Goal: Navigation & Orientation: Find specific page/section

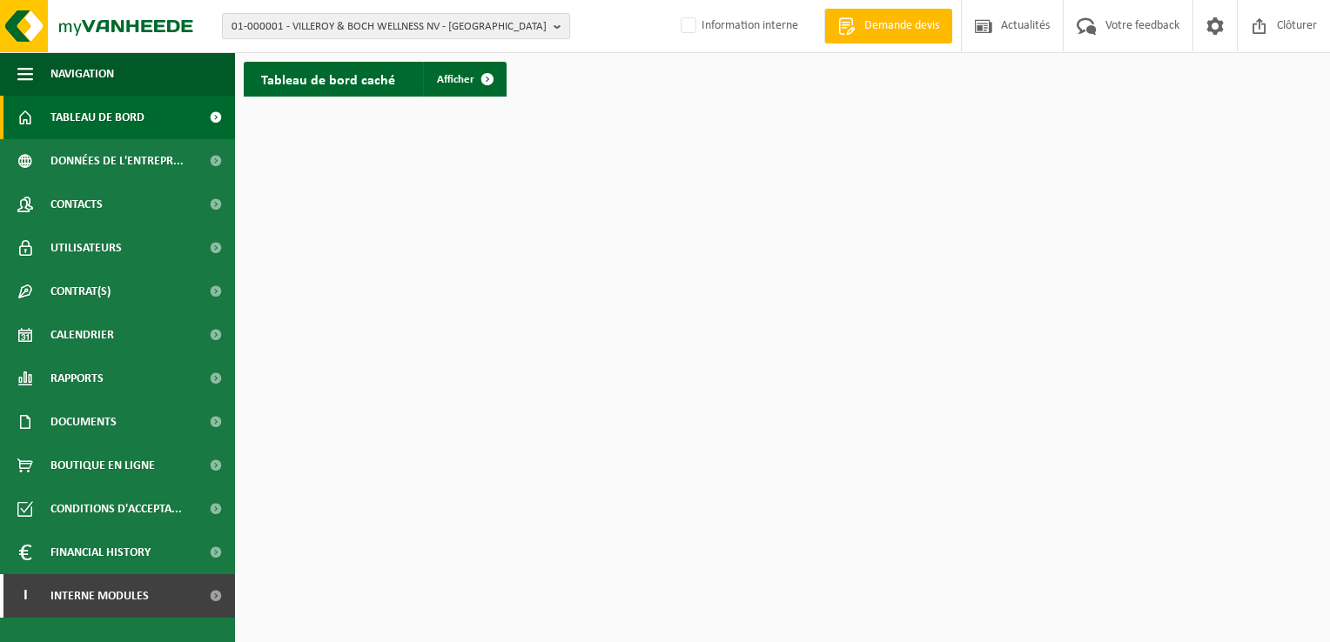
click at [355, 29] on span "01-000001 - VILLEROY & BOCH WELLNESS NV - [GEOGRAPHIC_DATA]" at bounding box center [389, 27] width 315 height 26
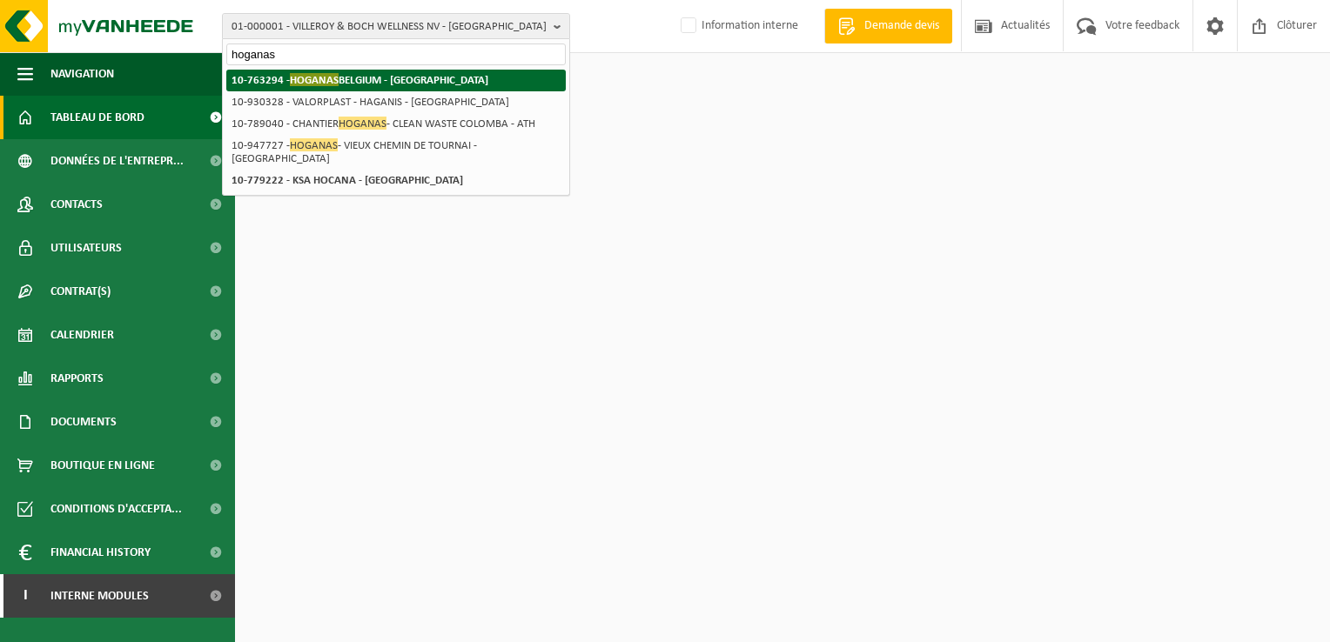
type input "hoganas"
click at [361, 80] on strong "10-763294 - HOGANAS BELGIUM - ATH" at bounding box center [360, 79] width 257 height 13
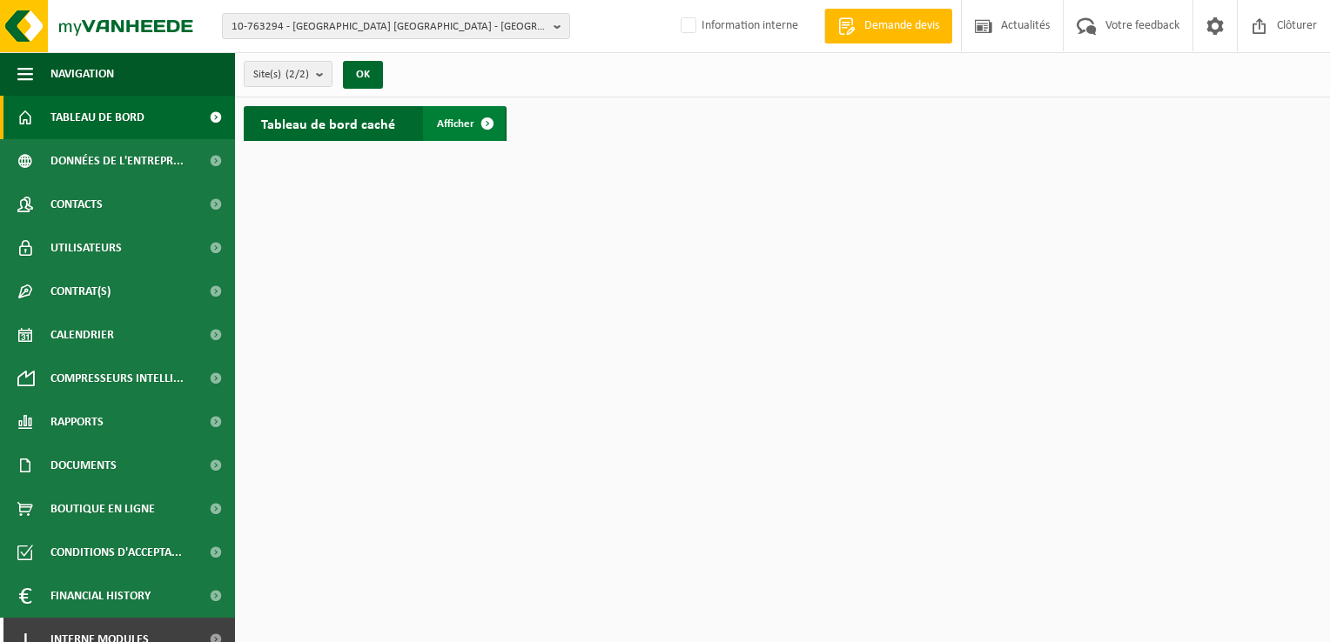
click at [442, 131] on link "Afficher" at bounding box center [464, 123] width 82 height 35
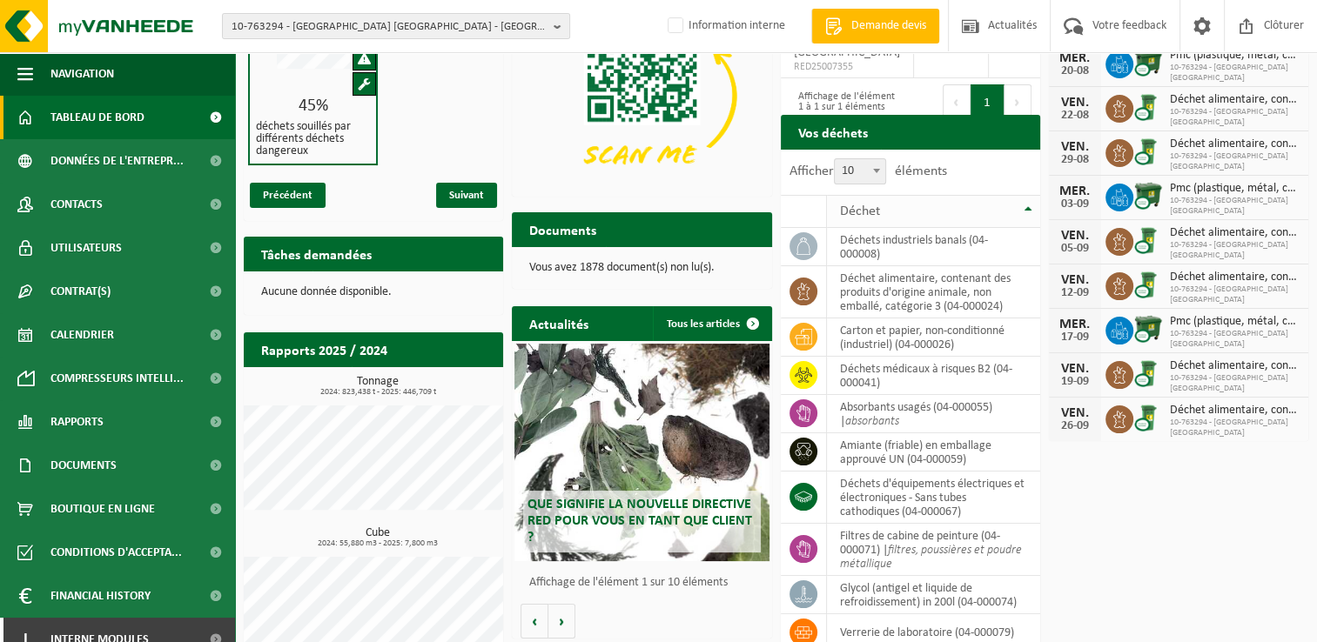
scroll to position [174, 0]
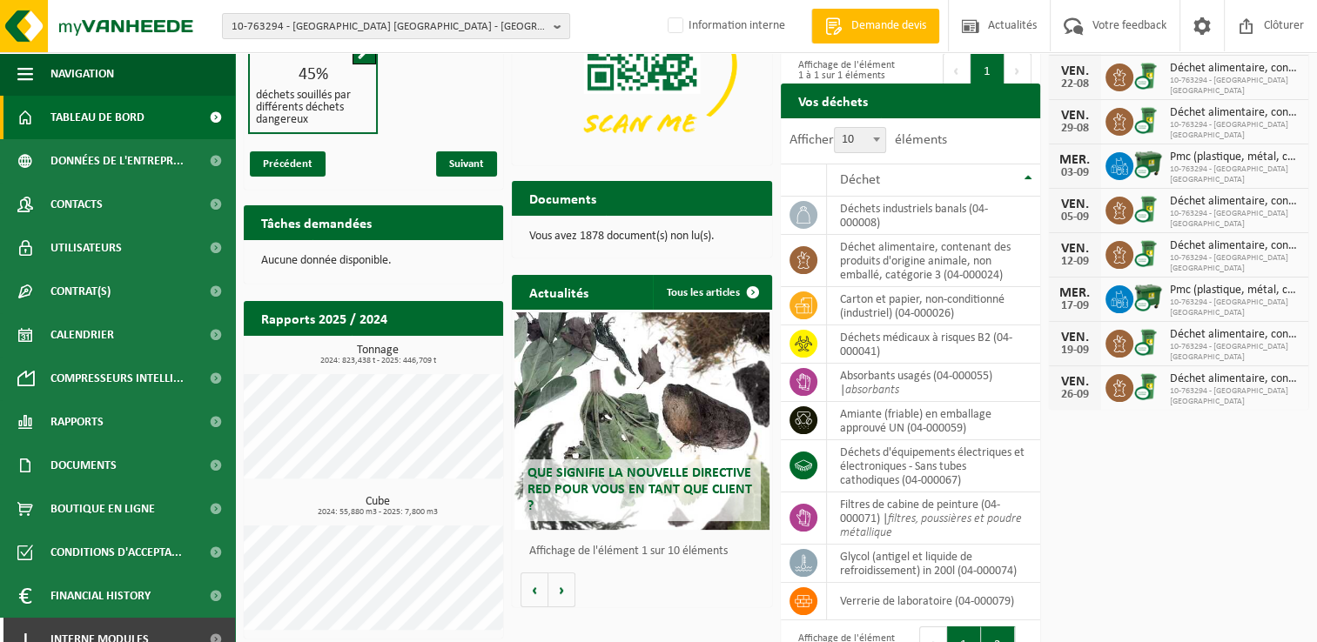
click at [1001, 634] on button "2" at bounding box center [998, 644] width 34 height 35
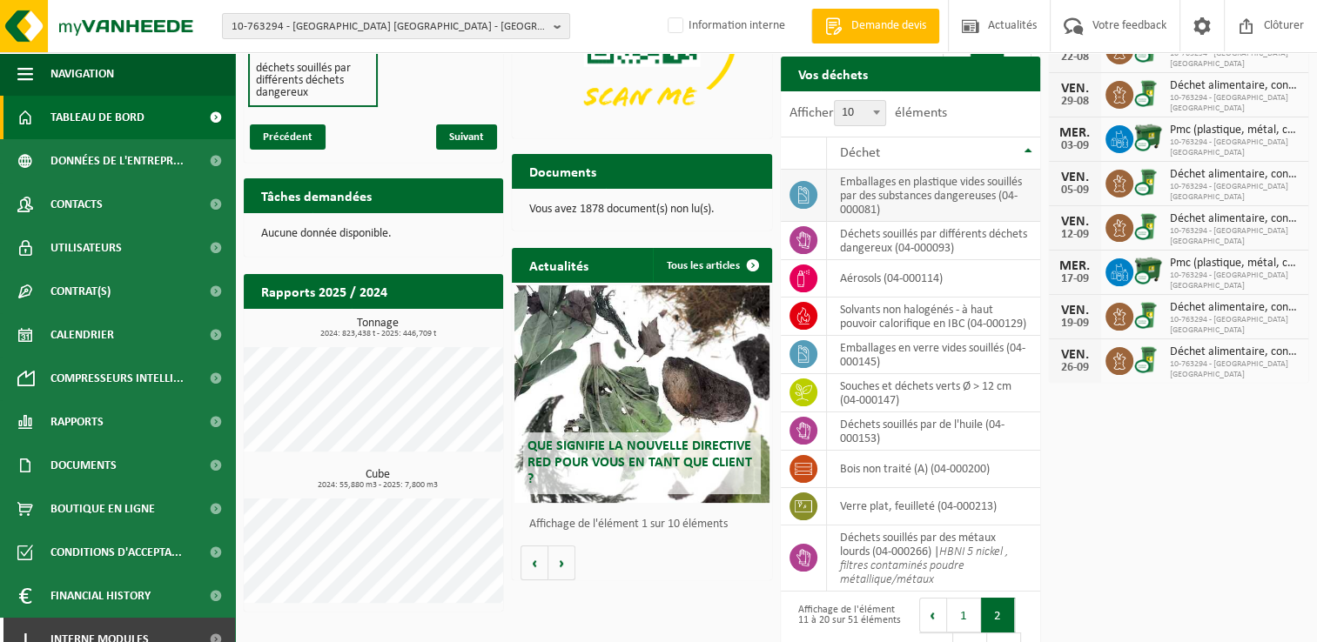
scroll to position [114, 0]
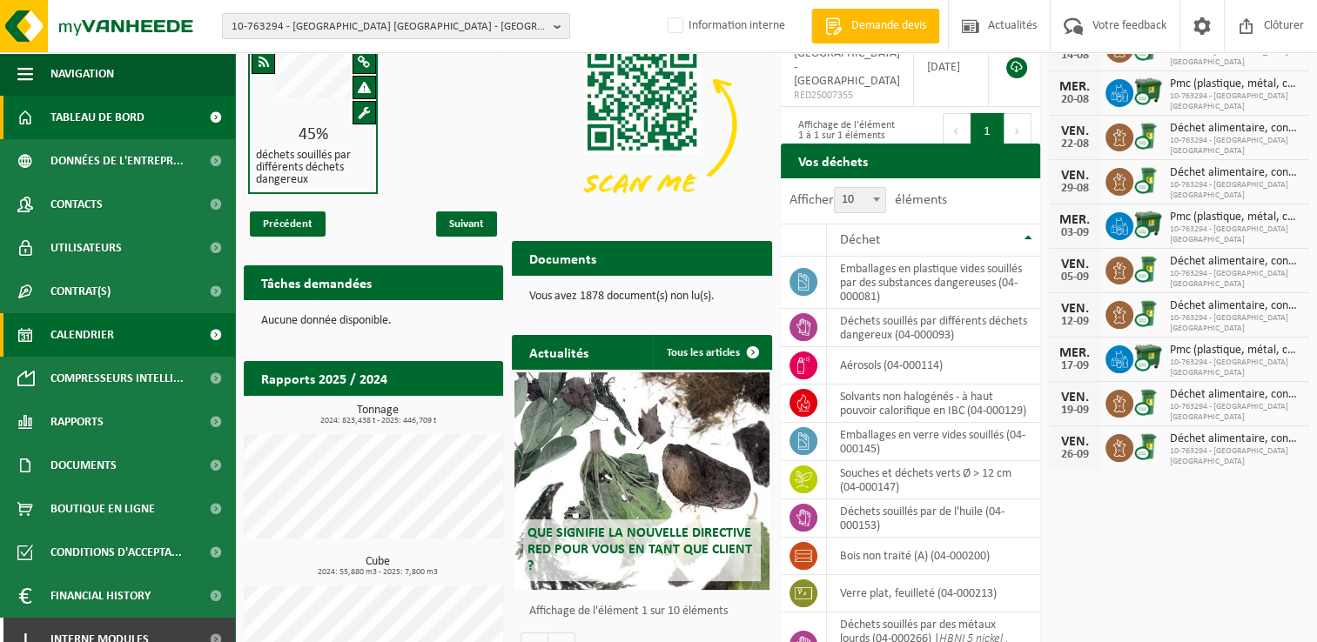
click at [109, 351] on span "Calendrier" at bounding box center [82, 335] width 64 height 44
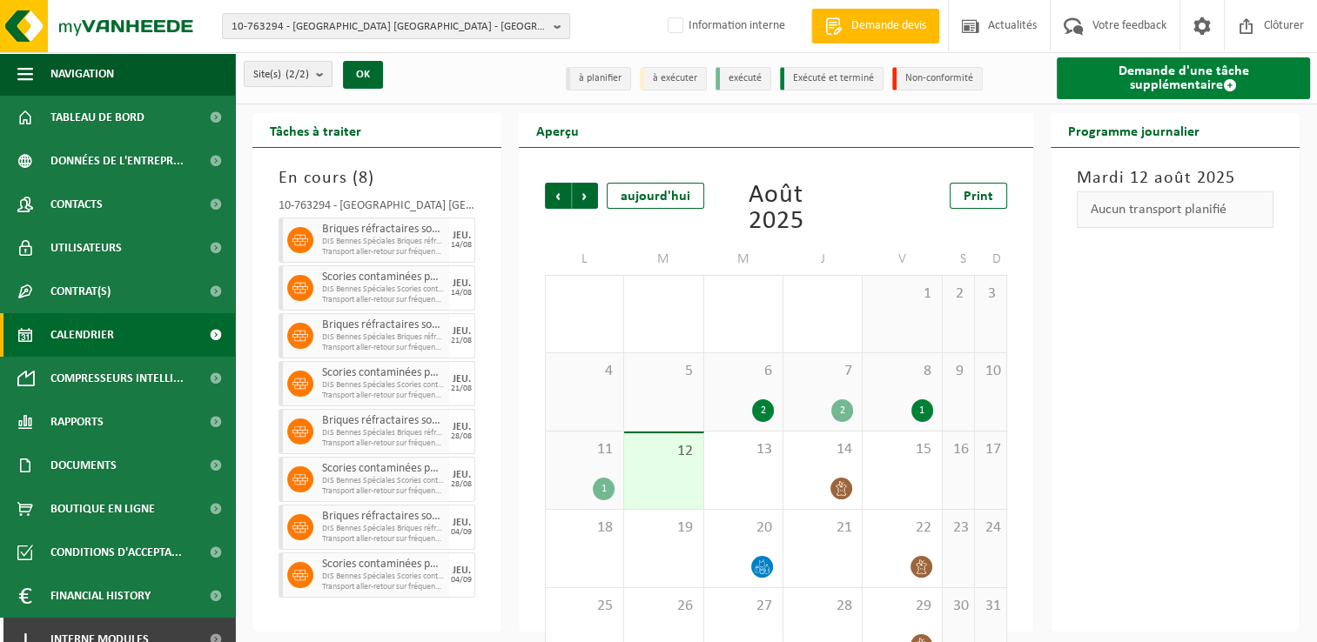
click at [1123, 85] on link "Demande d'une tâche supplémentaire" at bounding box center [1183, 78] width 253 height 42
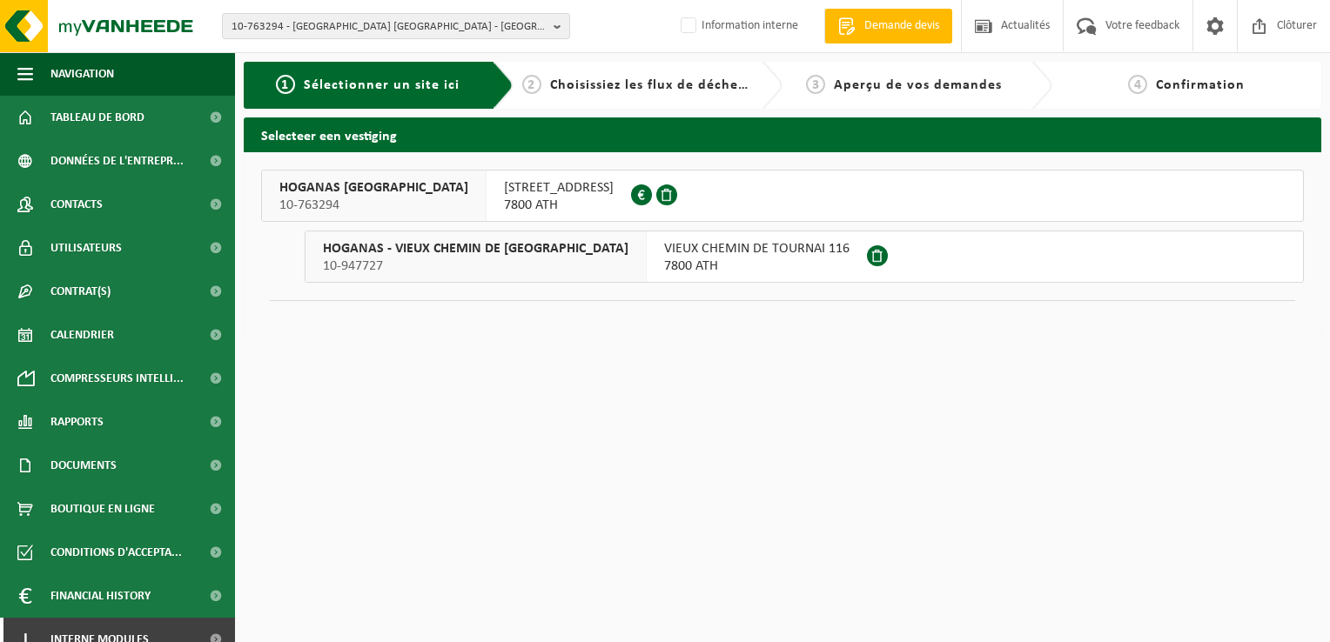
click at [494, 263] on span "10-947727" at bounding box center [476, 266] width 306 height 17
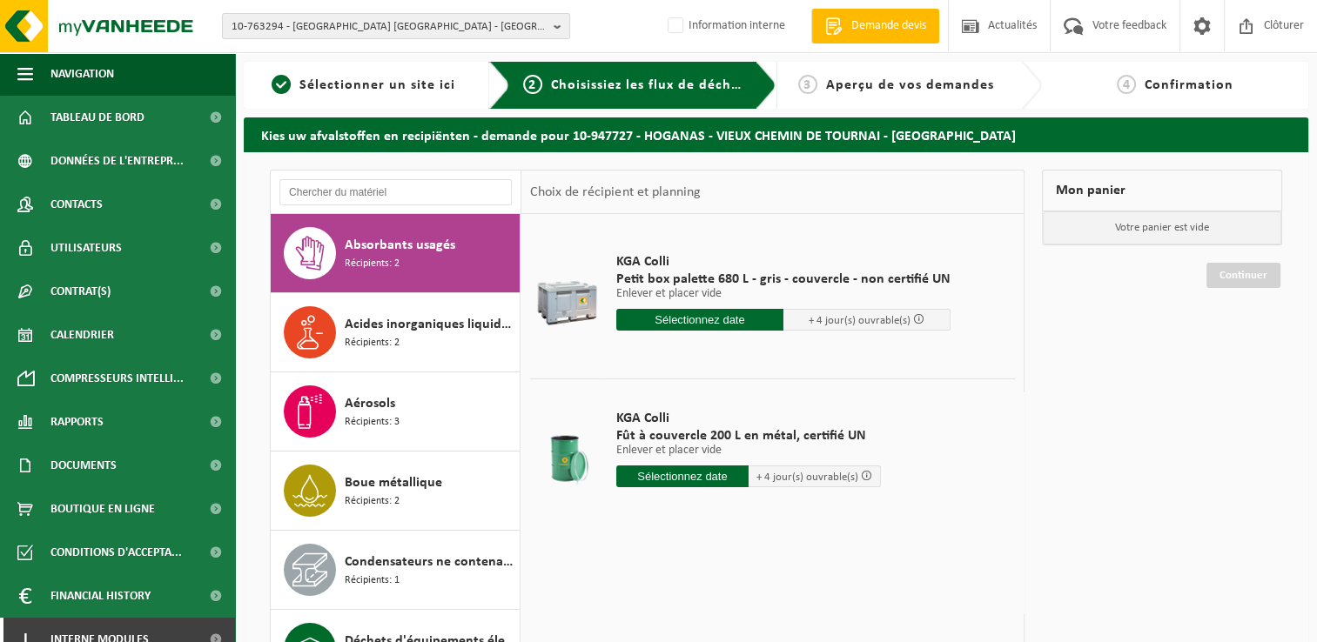
click at [434, 256] on div "Absorbants usagés Récipients: 2" at bounding box center [430, 253] width 171 height 52
click at [675, 326] on input "text" at bounding box center [699, 320] width 167 height 22
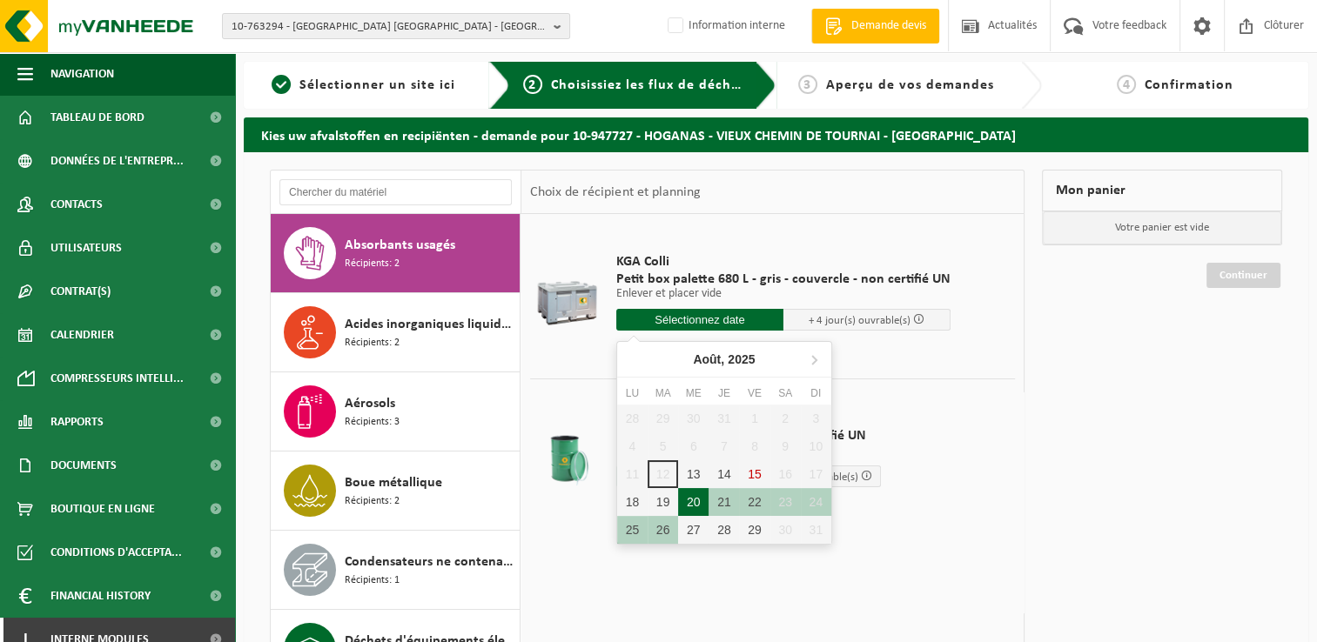
click at [698, 496] on div "20" at bounding box center [693, 502] width 30 height 28
type input "à partir de 2025-08-20"
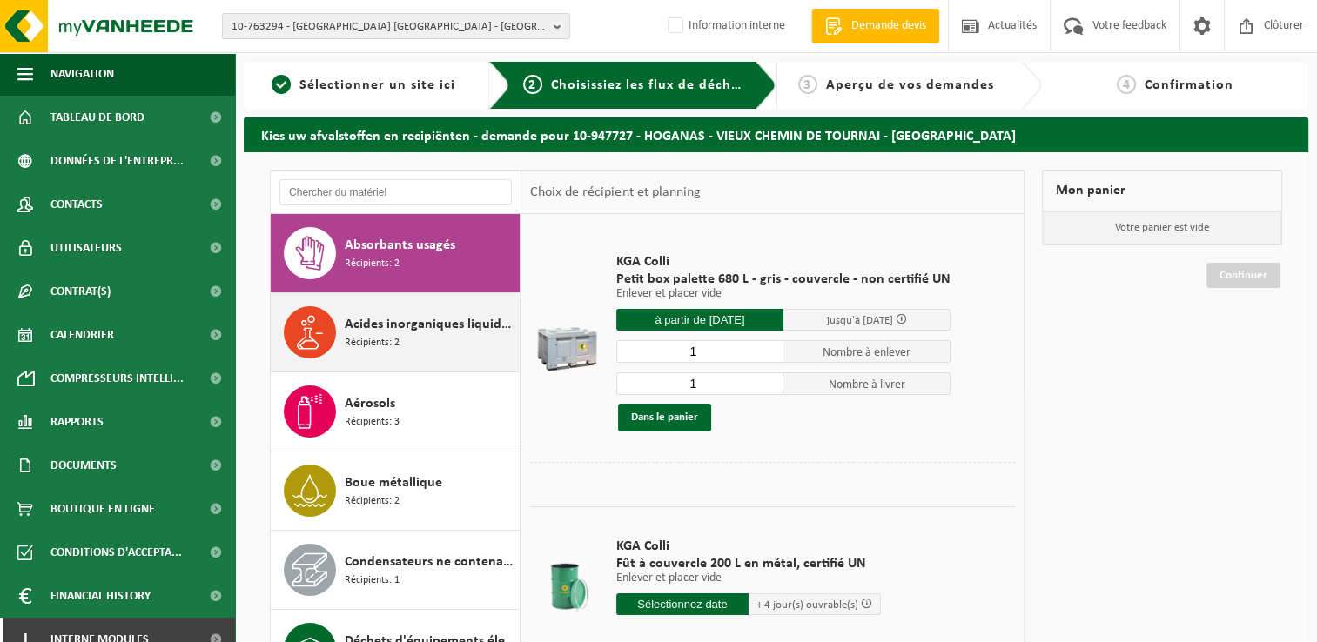
scroll to position [87, 0]
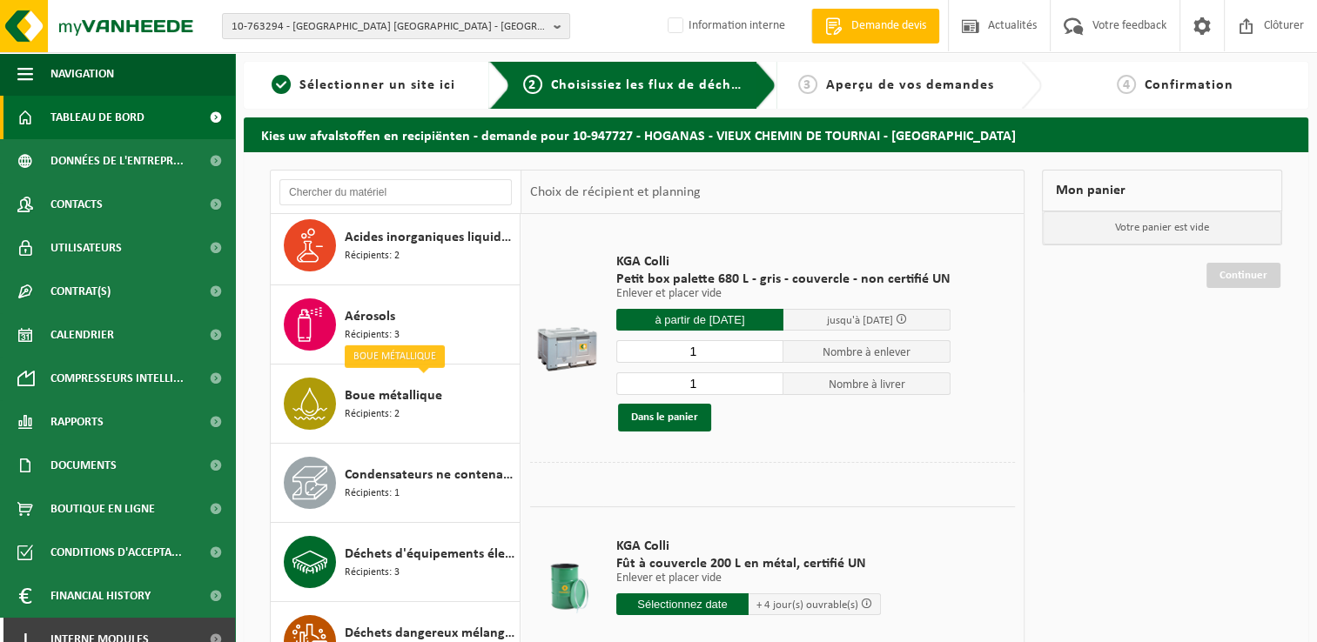
click at [139, 124] on span "Tableau de bord" at bounding box center [97, 118] width 94 height 44
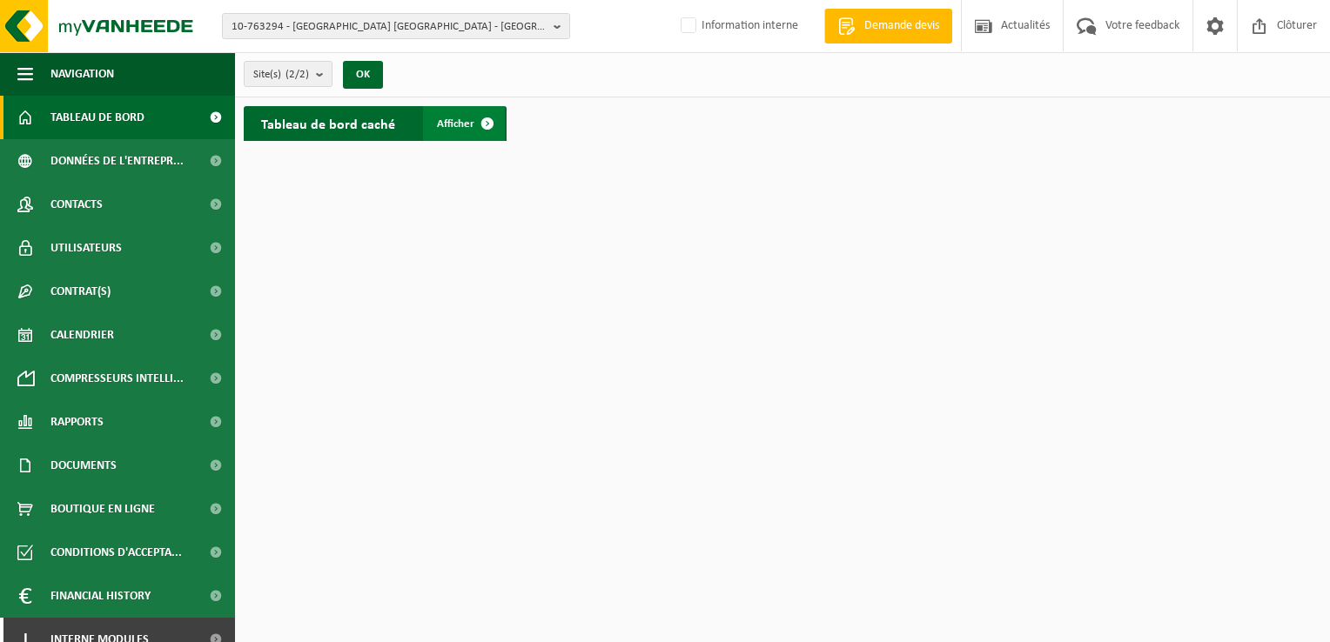
click at [455, 118] on span "Afficher" at bounding box center [455, 123] width 37 height 11
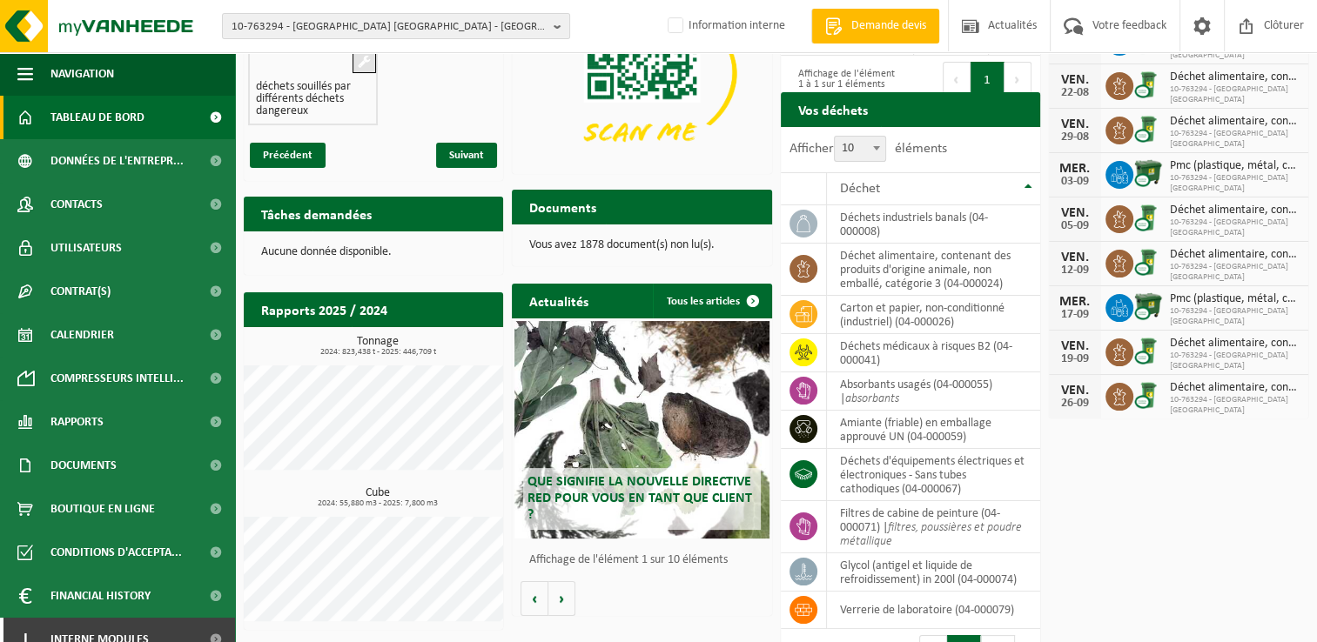
scroll to position [174, 0]
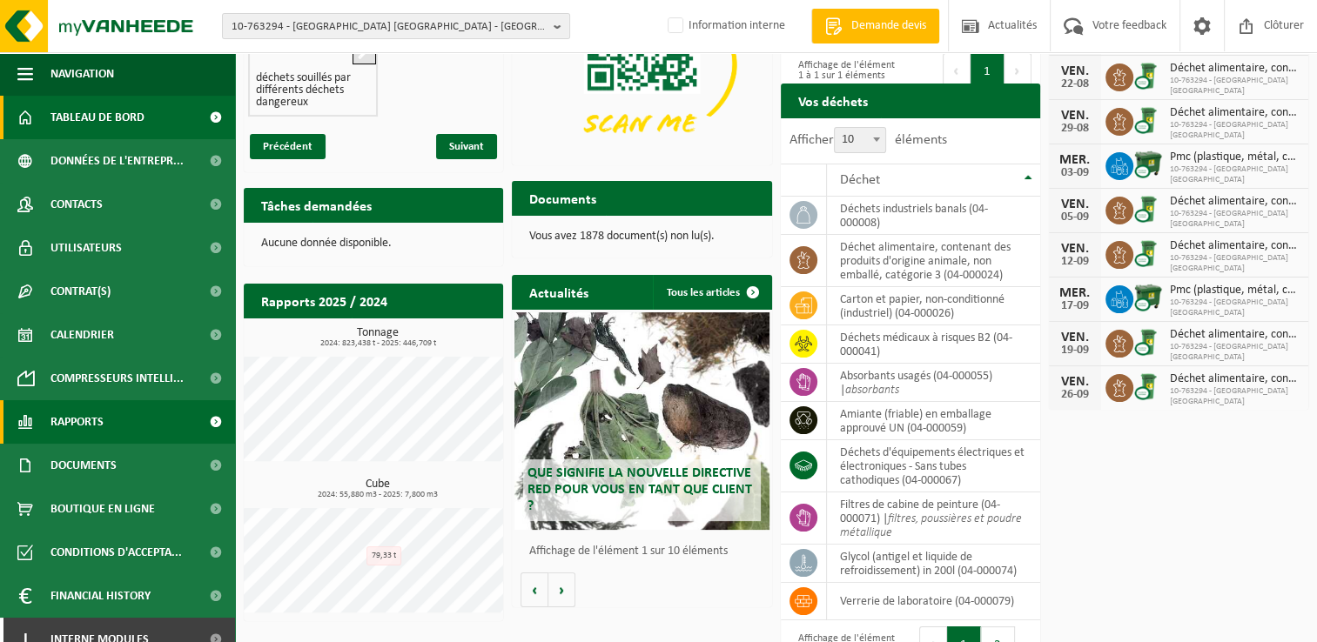
click at [92, 416] on span "Rapports" at bounding box center [76, 422] width 53 height 44
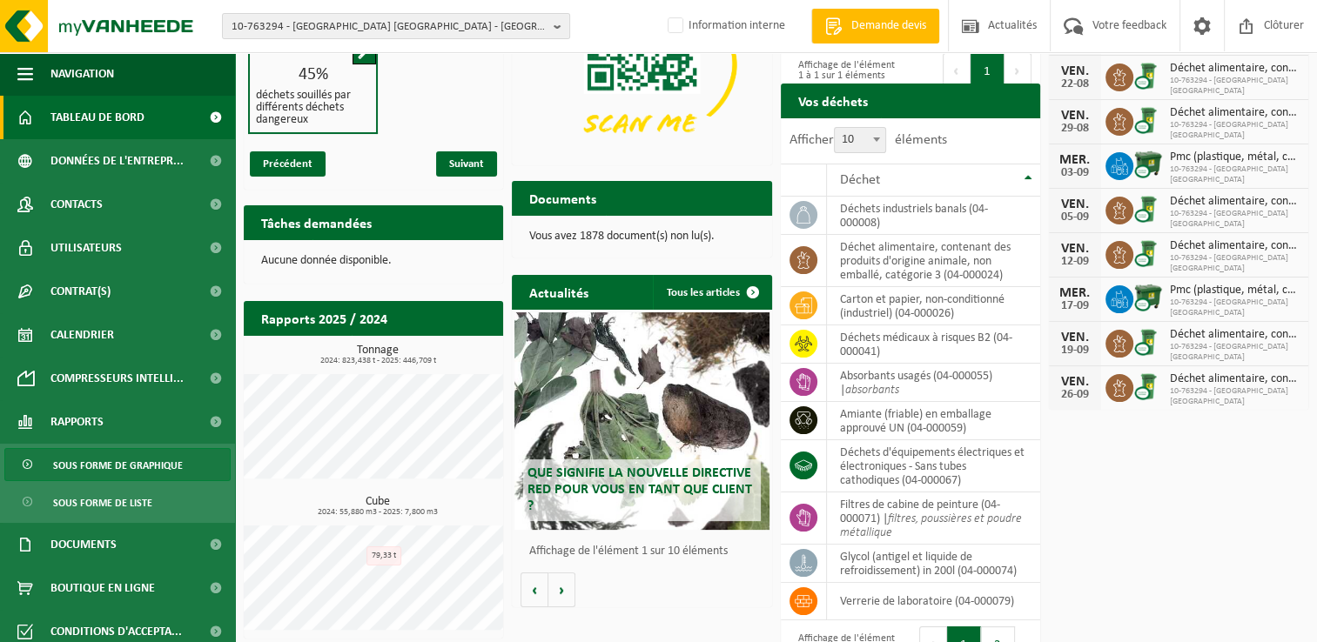
click at [99, 463] on span "Sous forme de graphique" at bounding box center [118, 465] width 130 height 33
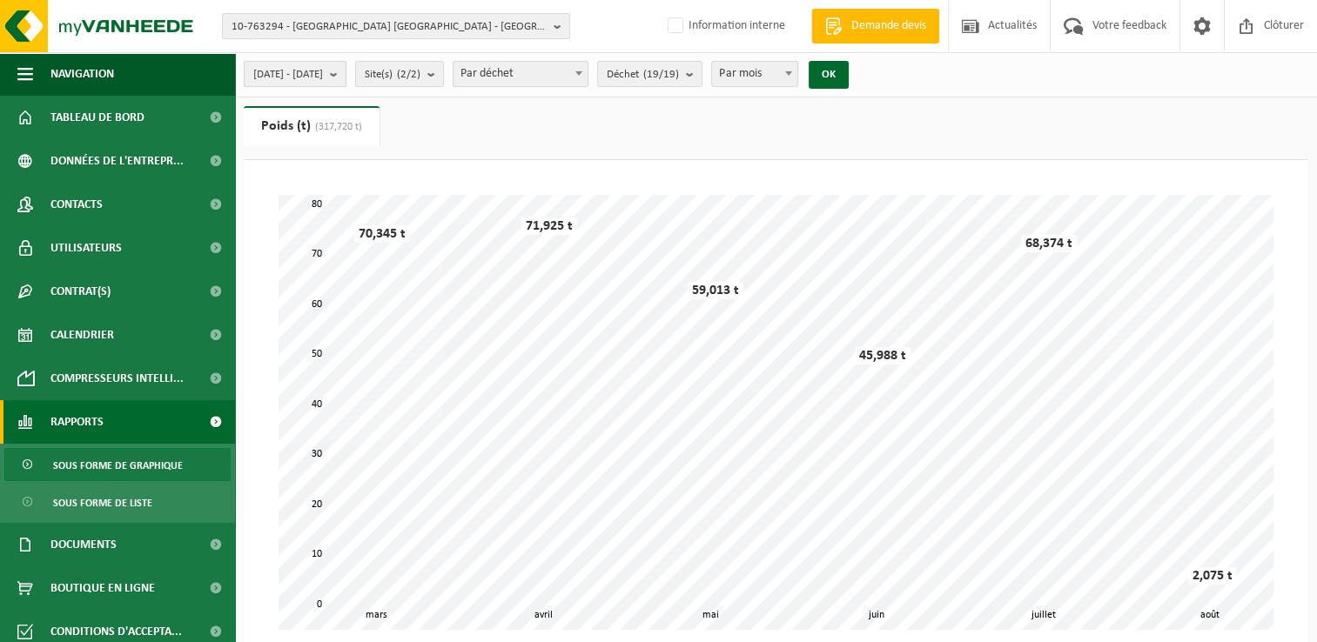
click at [320, 79] on span "2025-03-01 - 2025-08-12" at bounding box center [288, 75] width 70 height 26
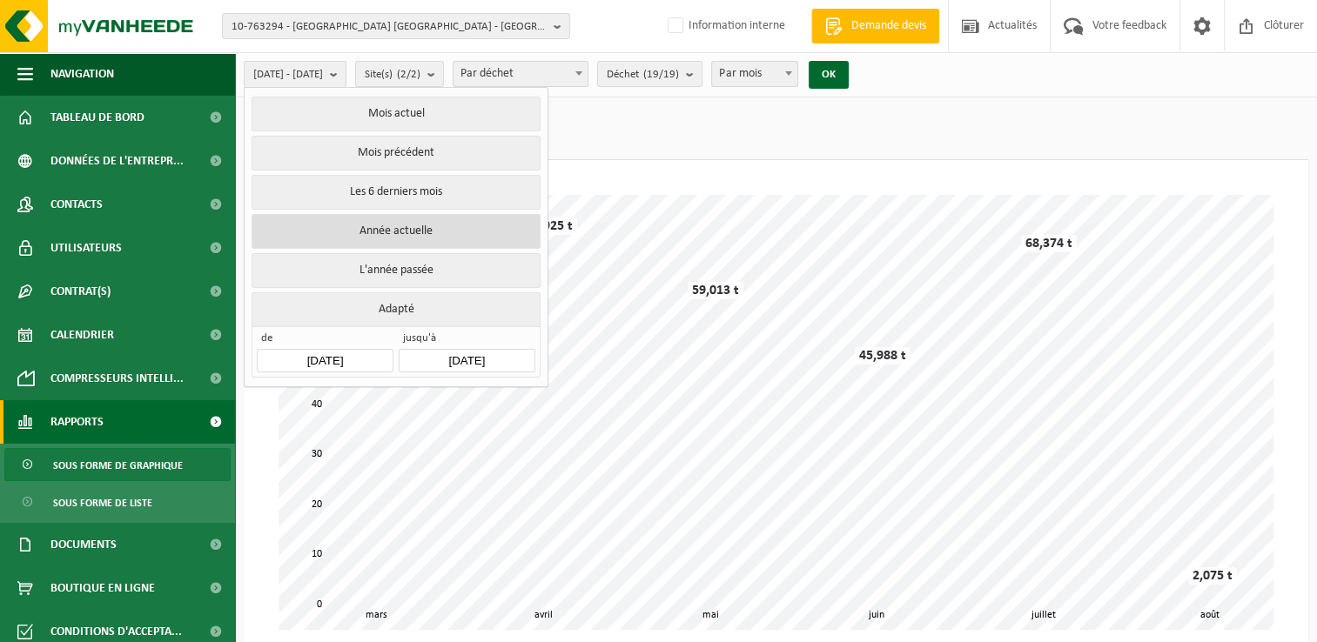
click at [339, 229] on button "Année actuelle" at bounding box center [396, 231] width 288 height 35
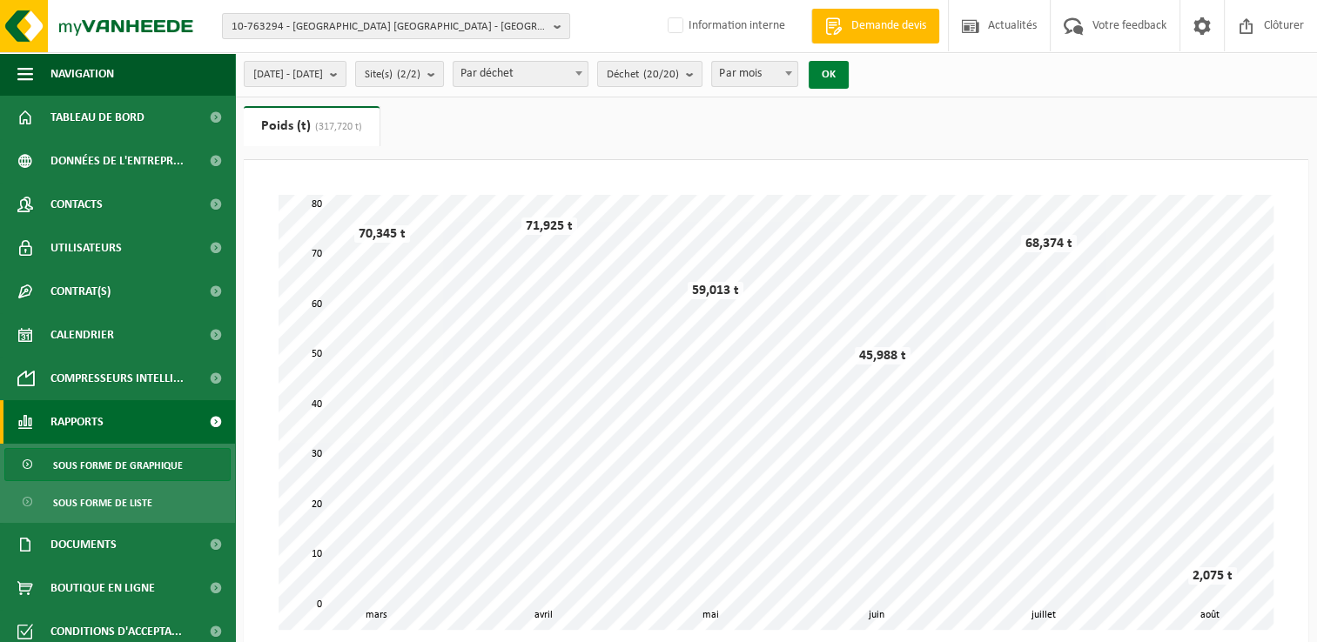
click at [849, 82] on button "OK" at bounding box center [829, 75] width 40 height 28
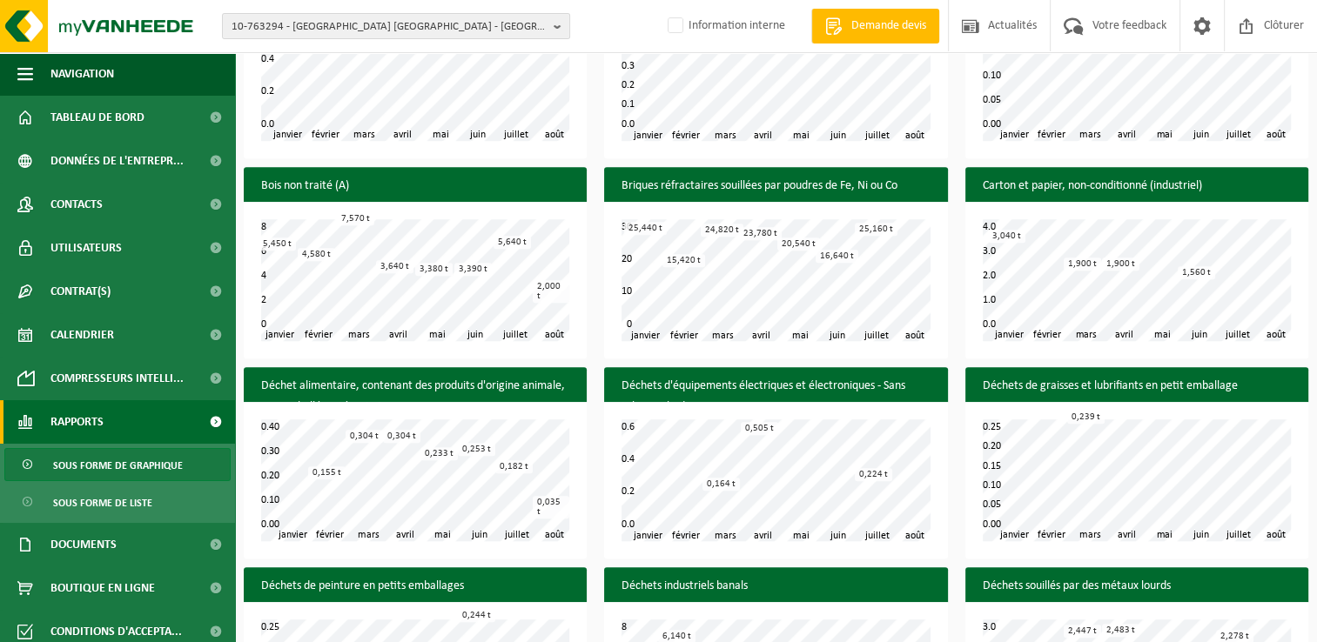
scroll to position [957, 0]
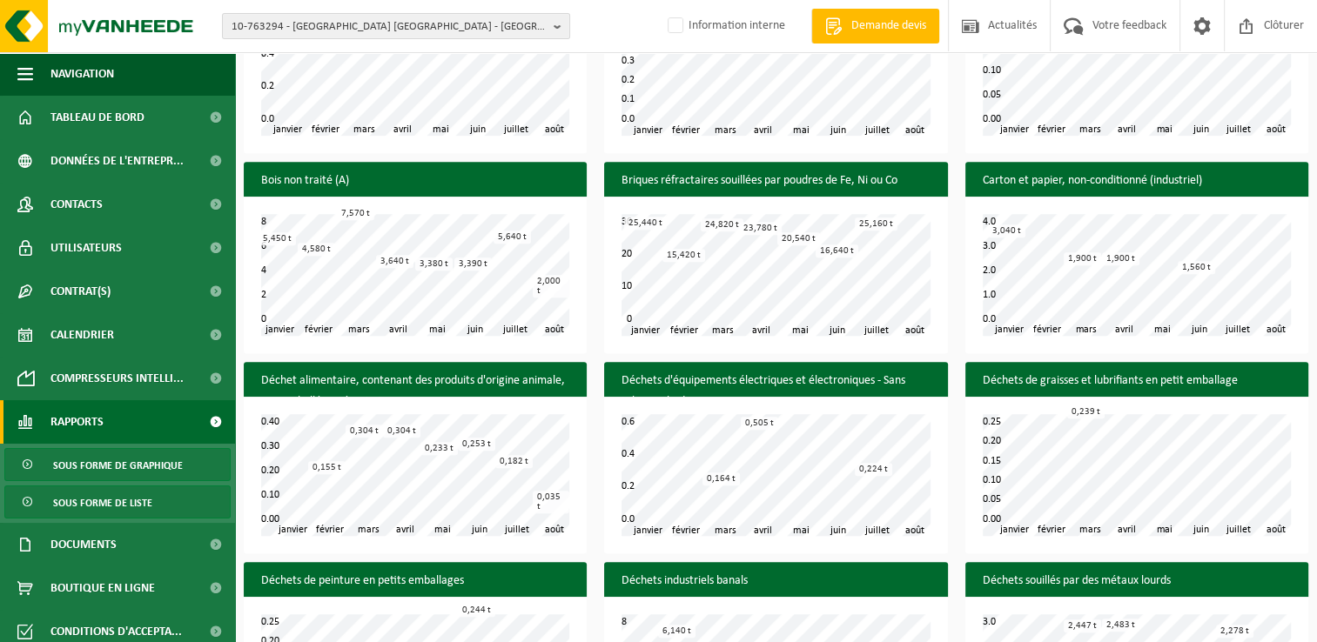
click at [124, 502] on span "Sous forme de liste" at bounding box center [102, 503] width 99 height 33
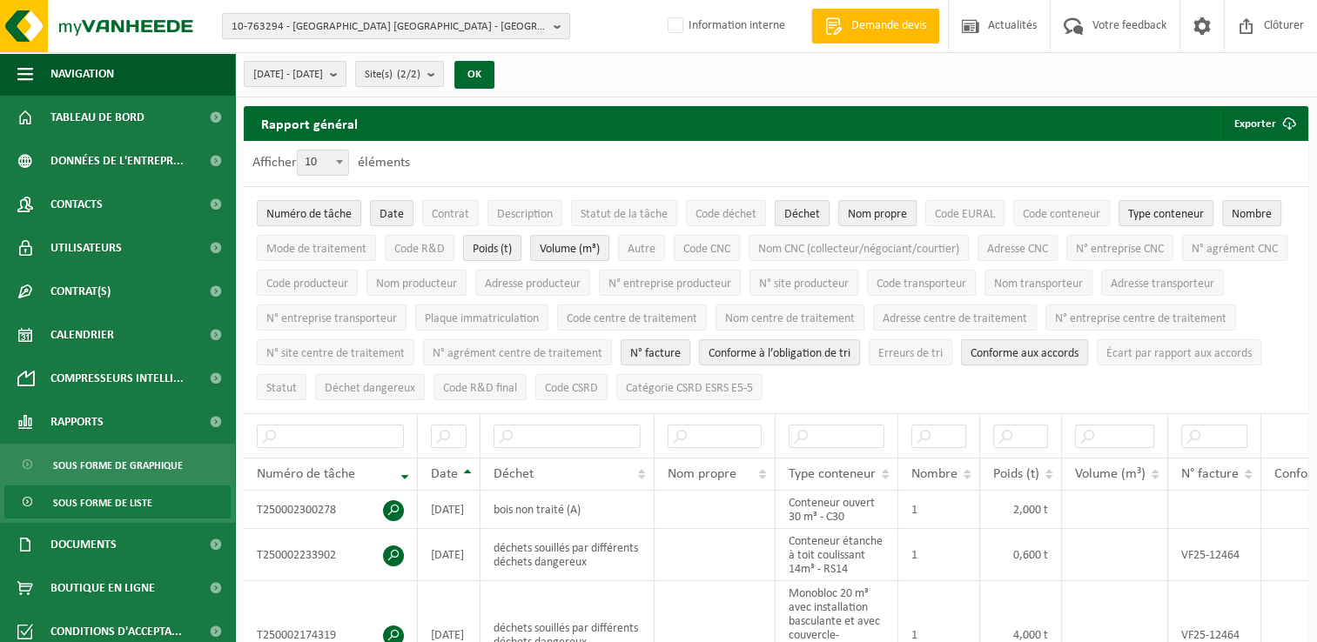
click at [359, 214] on button "Numéro de tâche" at bounding box center [309, 213] width 104 height 26
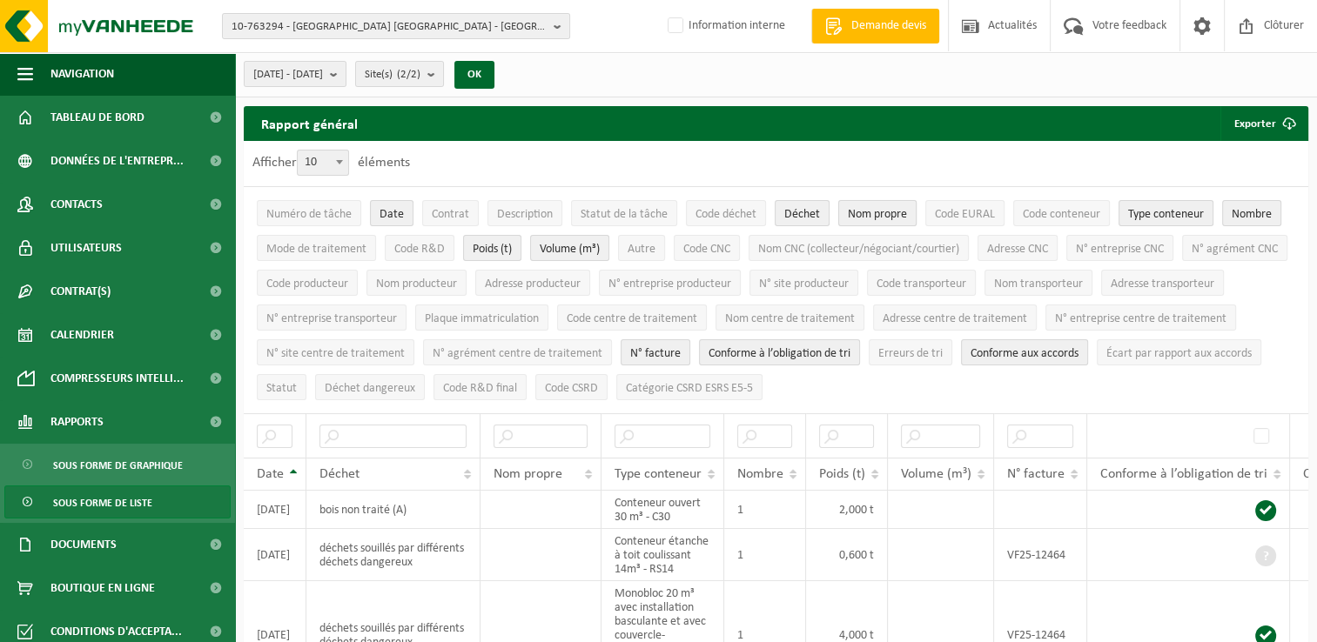
click at [863, 215] on span "Nom propre" at bounding box center [877, 214] width 59 height 13
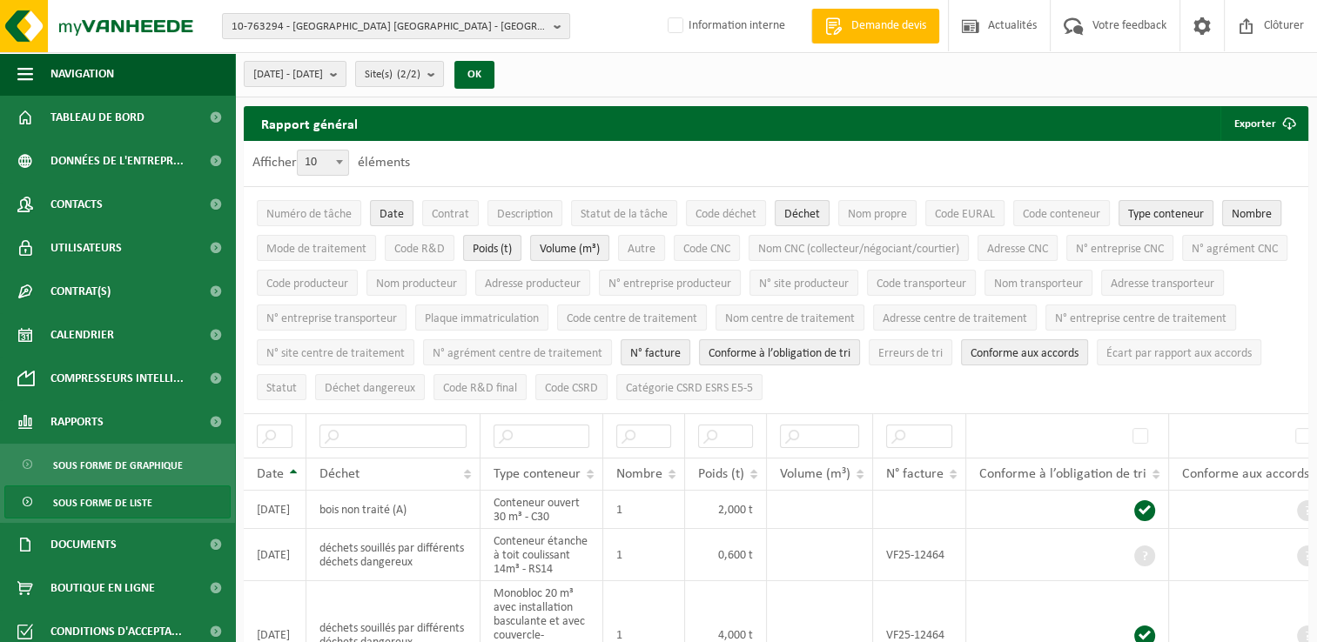
click at [1245, 214] on span "Nombre" at bounding box center [1252, 214] width 40 height 13
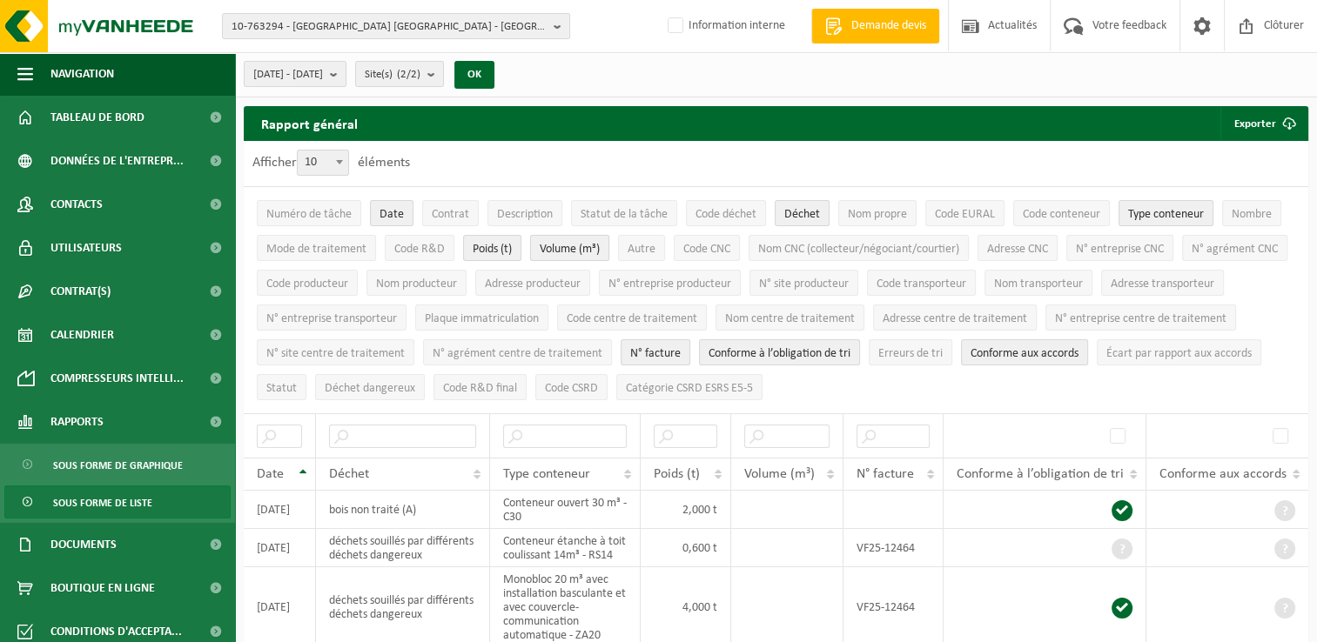
click at [552, 251] on span "Volume (m³)" at bounding box center [570, 249] width 60 height 13
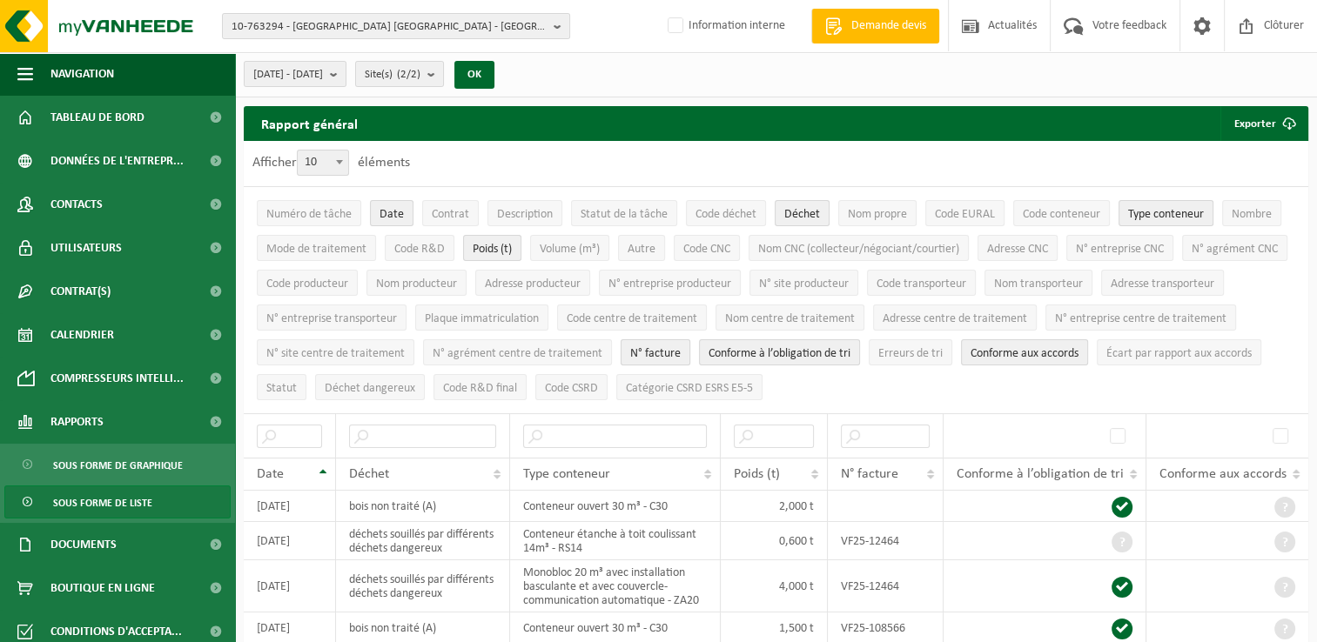
click at [681, 347] on span "N° facture" at bounding box center [655, 353] width 50 height 13
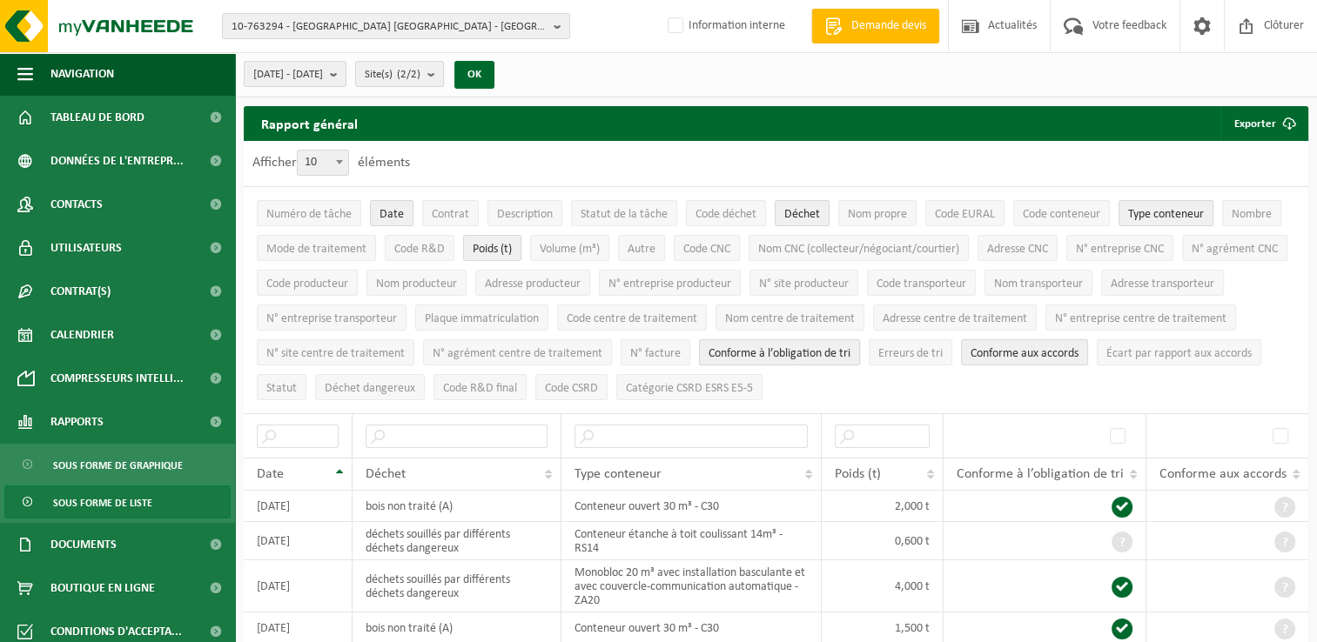
click at [850, 353] on span "Conforme à l’obligation de tri" at bounding box center [780, 353] width 142 height 13
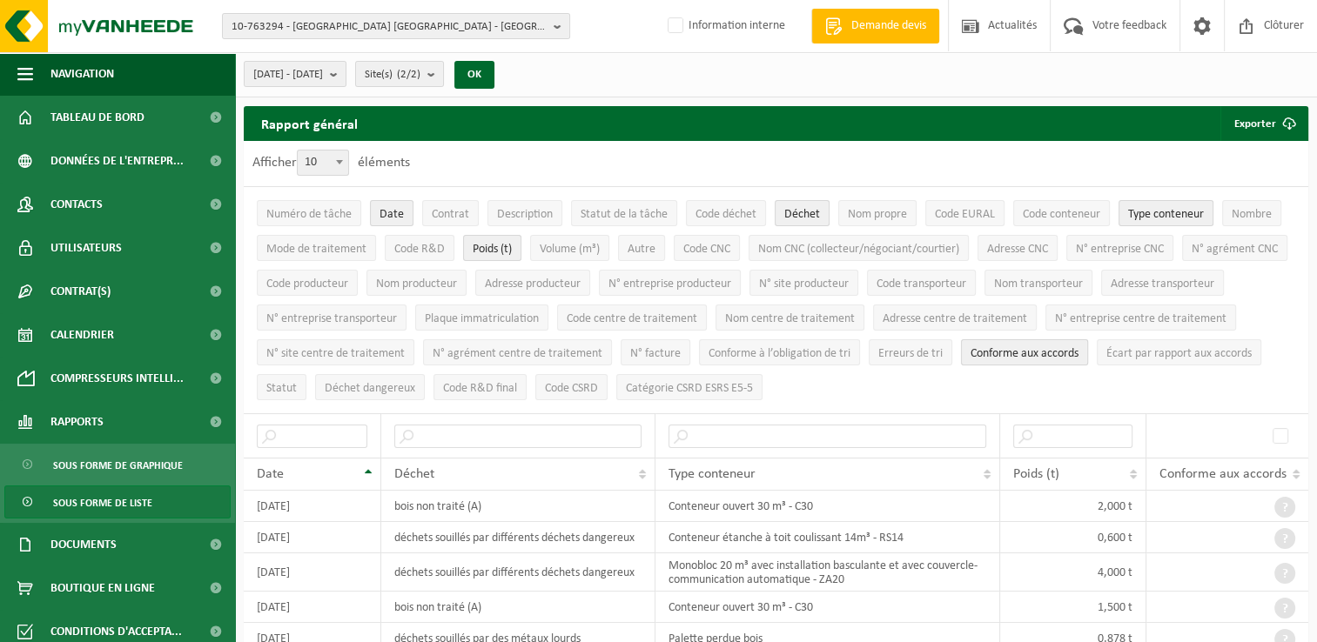
click at [1078, 350] on span "Conforme aux accords" at bounding box center [1025, 353] width 108 height 13
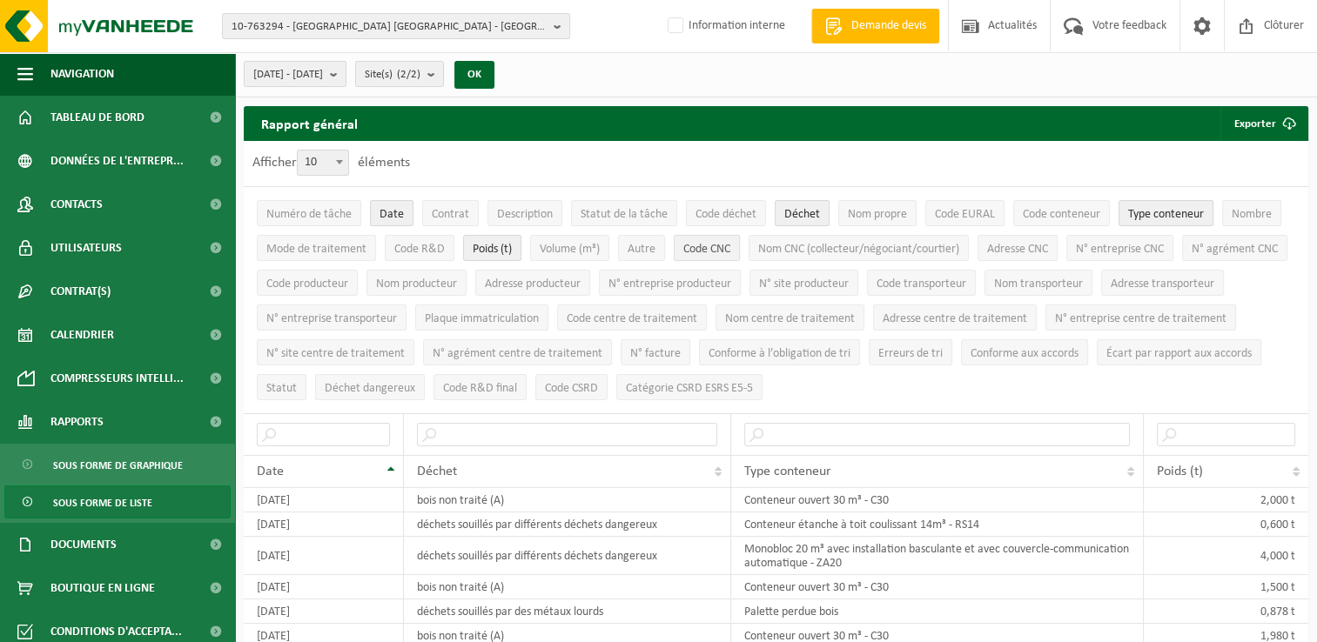
click at [693, 243] on span "Code CNC" at bounding box center [706, 249] width 47 height 13
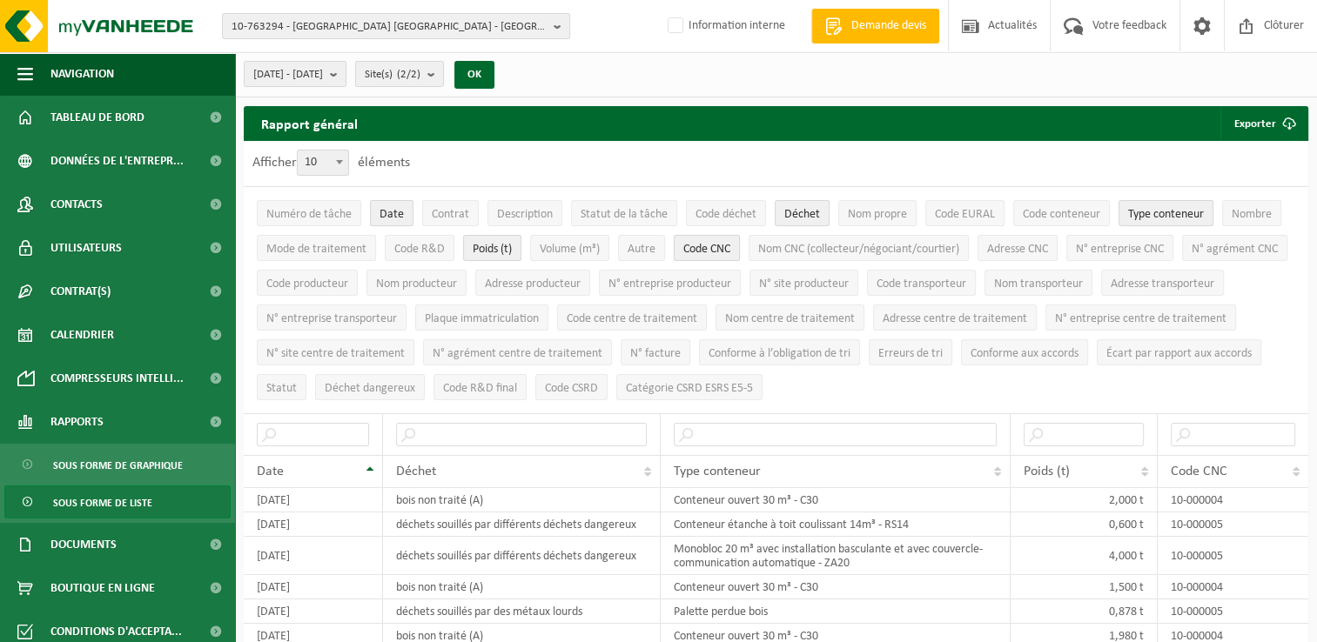
click at [698, 244] on span "Code CNC" at bounding box center [706, 249] width 47 height 13
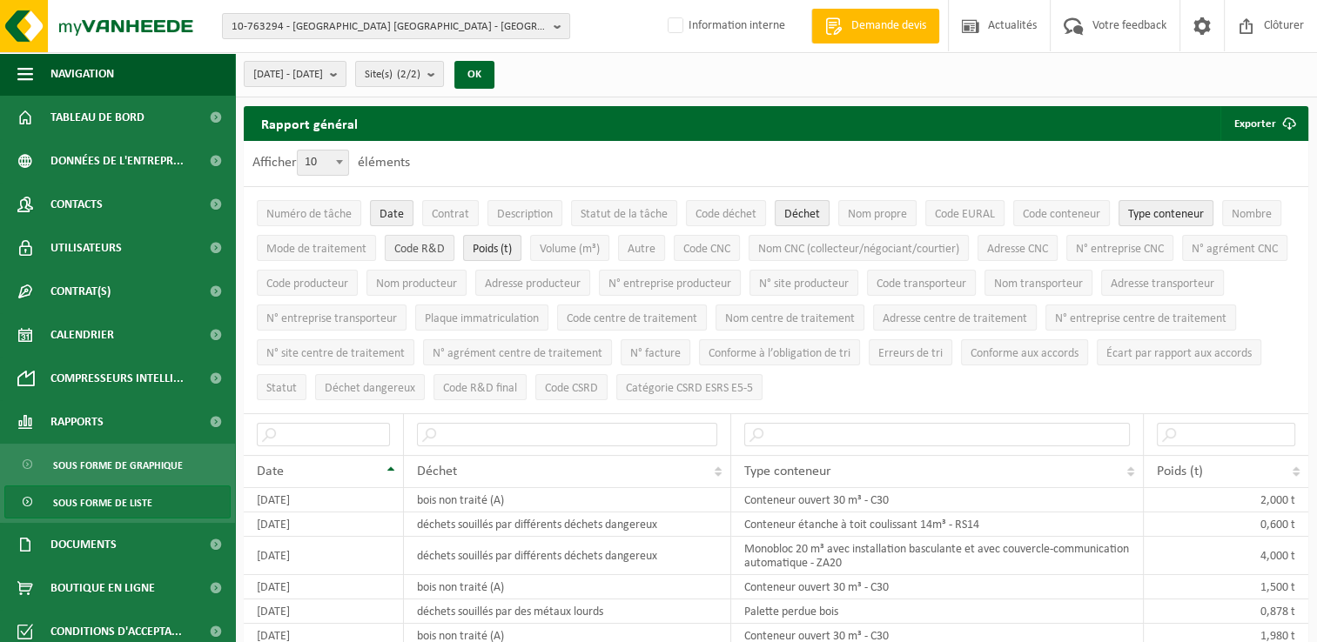
click at [430, 249] on span "Code R&D" at bounding box center [419, 249] width 50 height 13
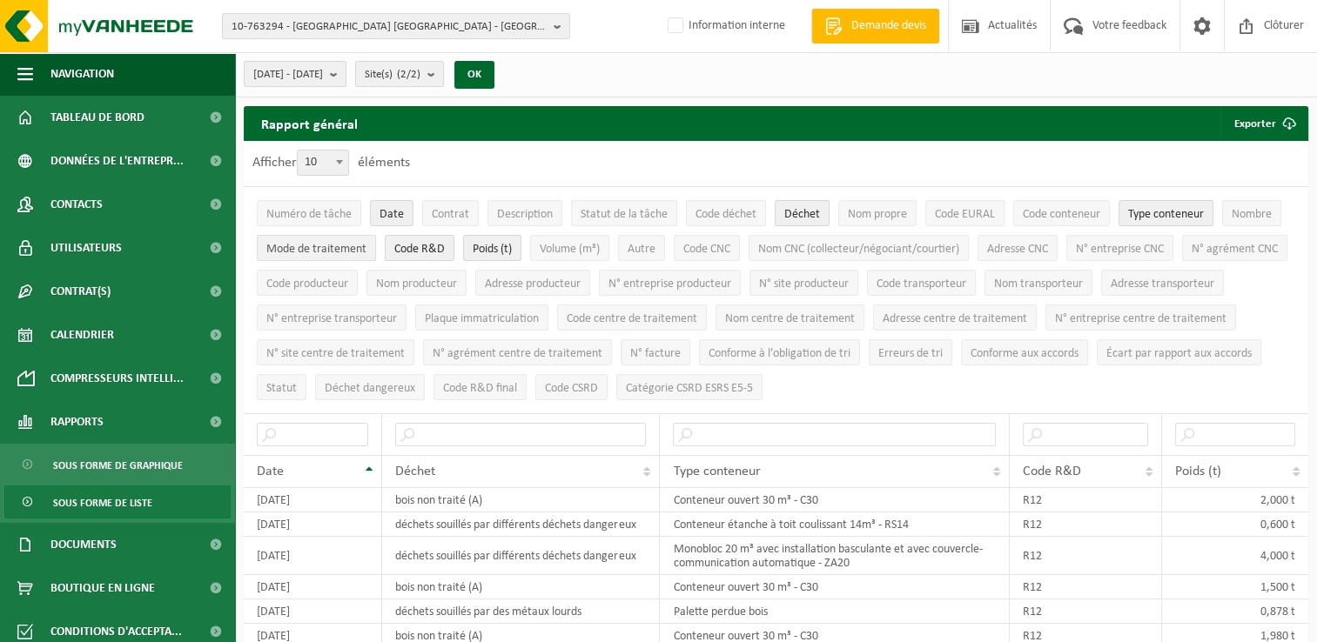
click at [327, 245] on span "Mode de traitement" at bounding box center [316, 249] width 100 height 13
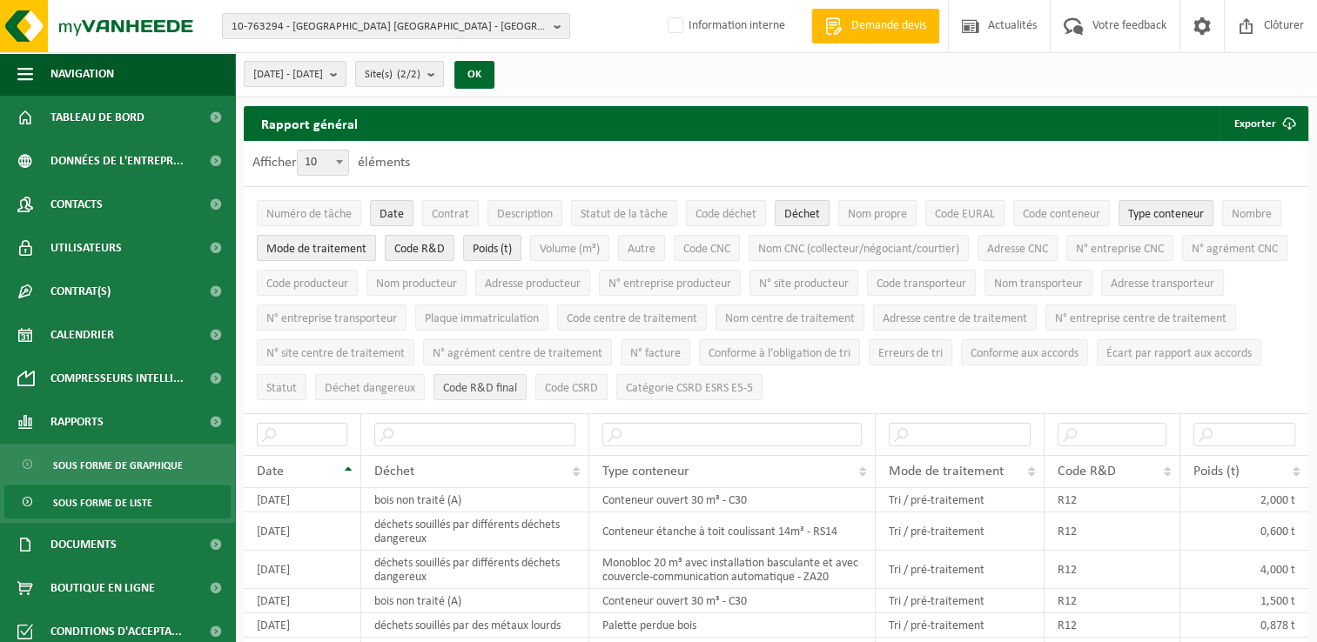
click at [517, 382] on span "Code R&D final" at bounding box center [480, 388] width 74 height 13
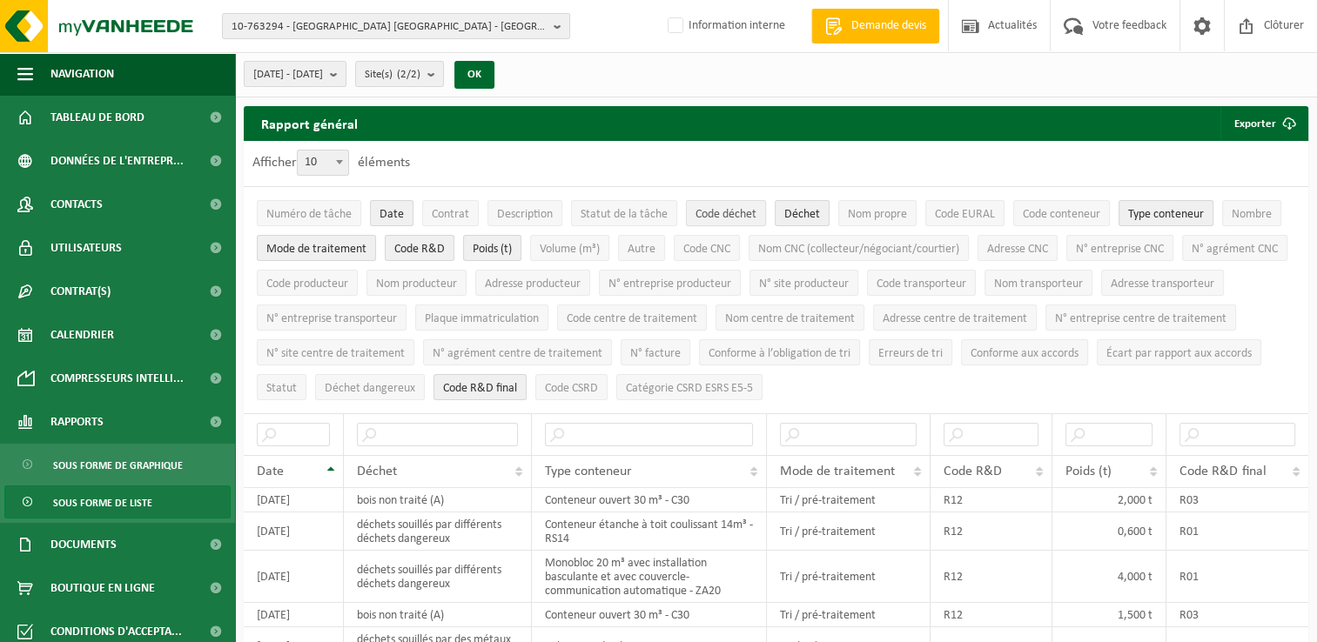
click at [727, 218] on span "Code déchet" at bounding box center [725, 214] width 61 height 13
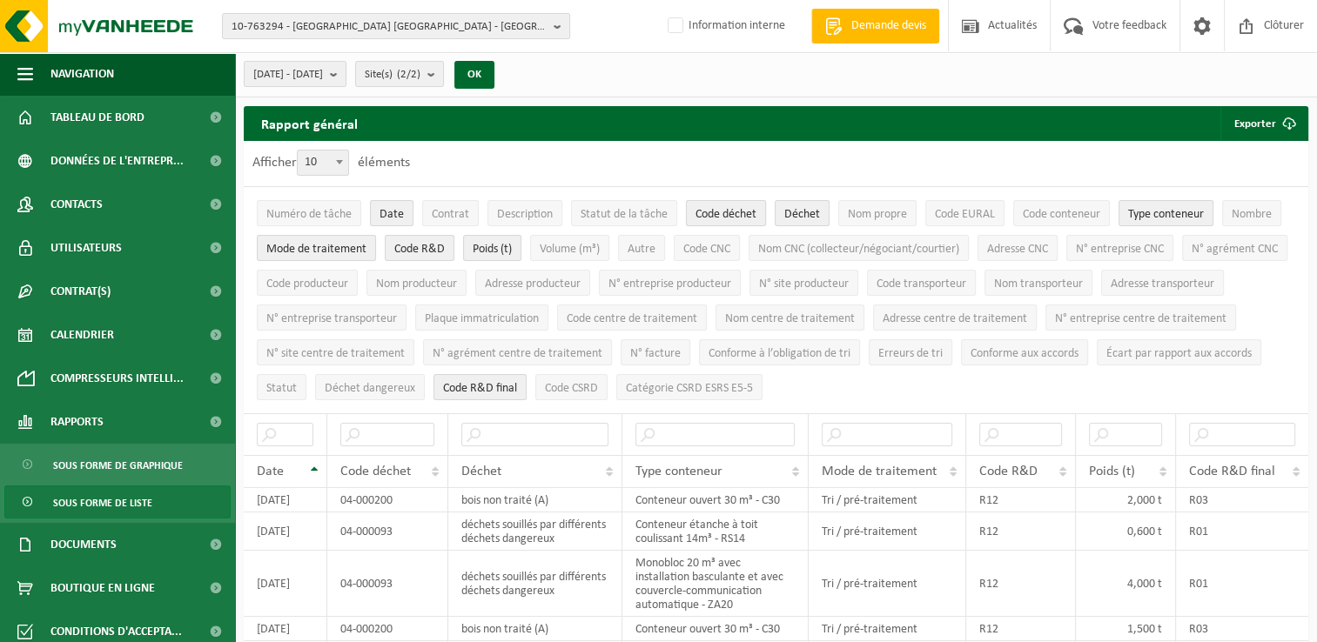
click at [727, 218] on span "Code déchet" at bounding box center [725, 214] width 61 height 13
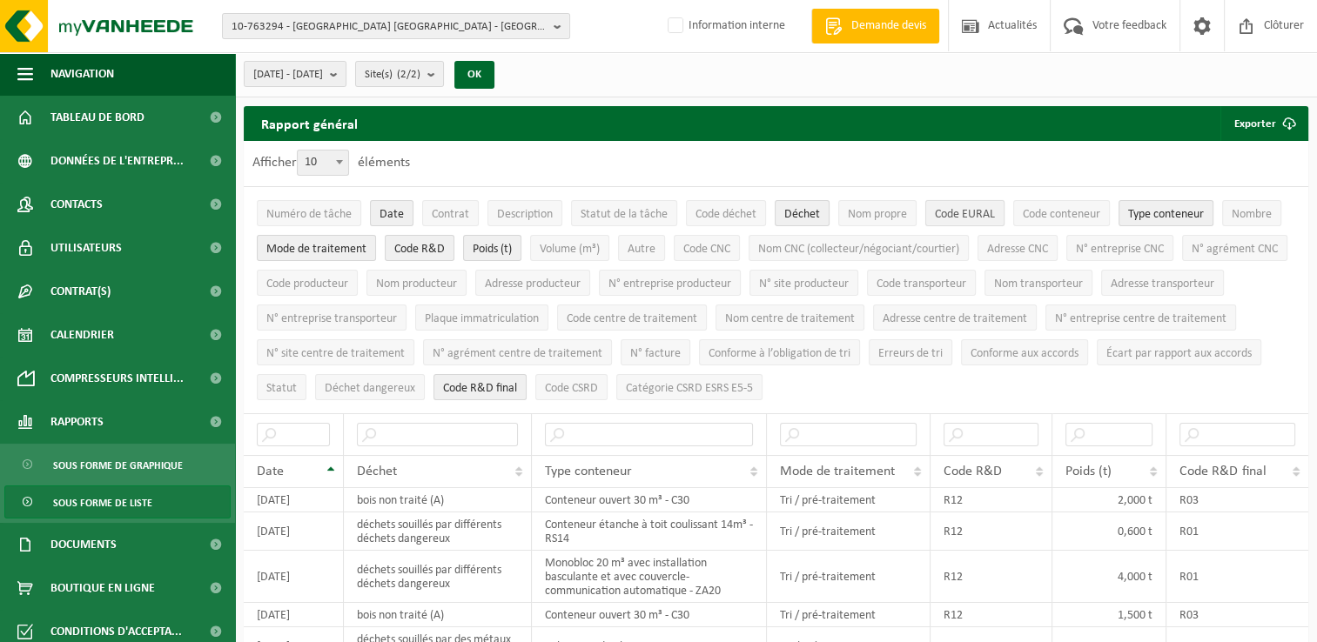
click at [947, 221] on button "Code EURAL" at bounding box center [964, 213] width 79 height 26
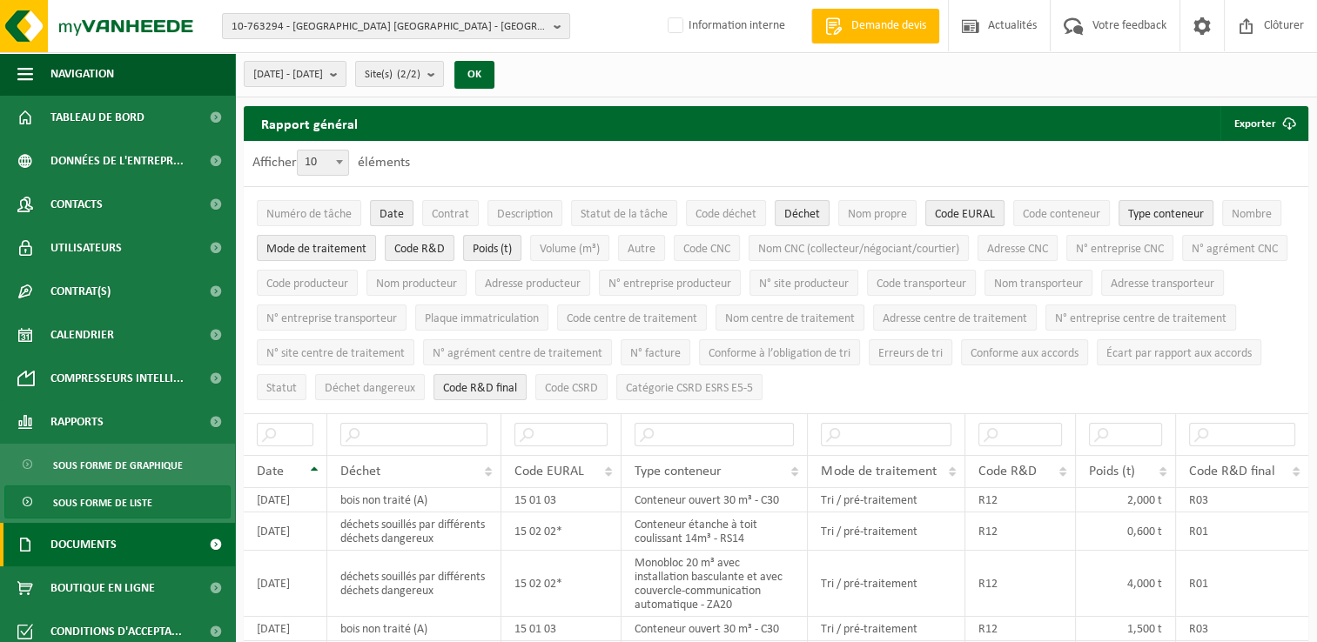
click at [102, 548] on span "Documents" at bounding box center [83, 545] width 66 height 44
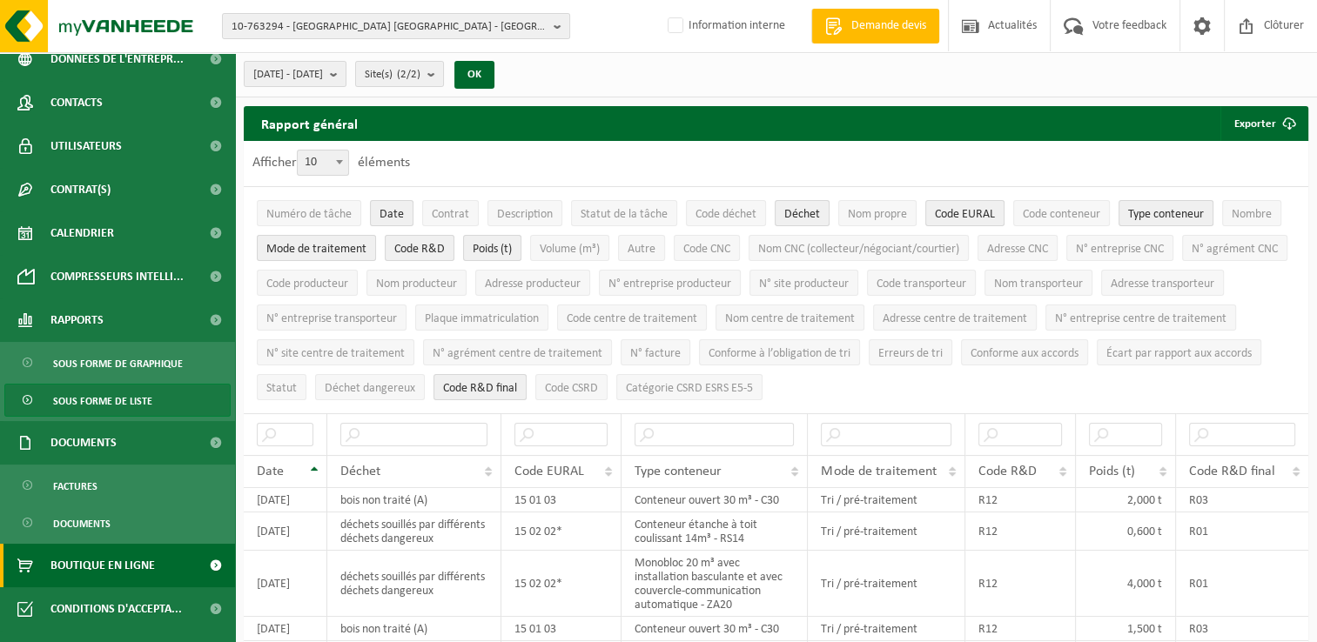
scroll to position [174, 0]
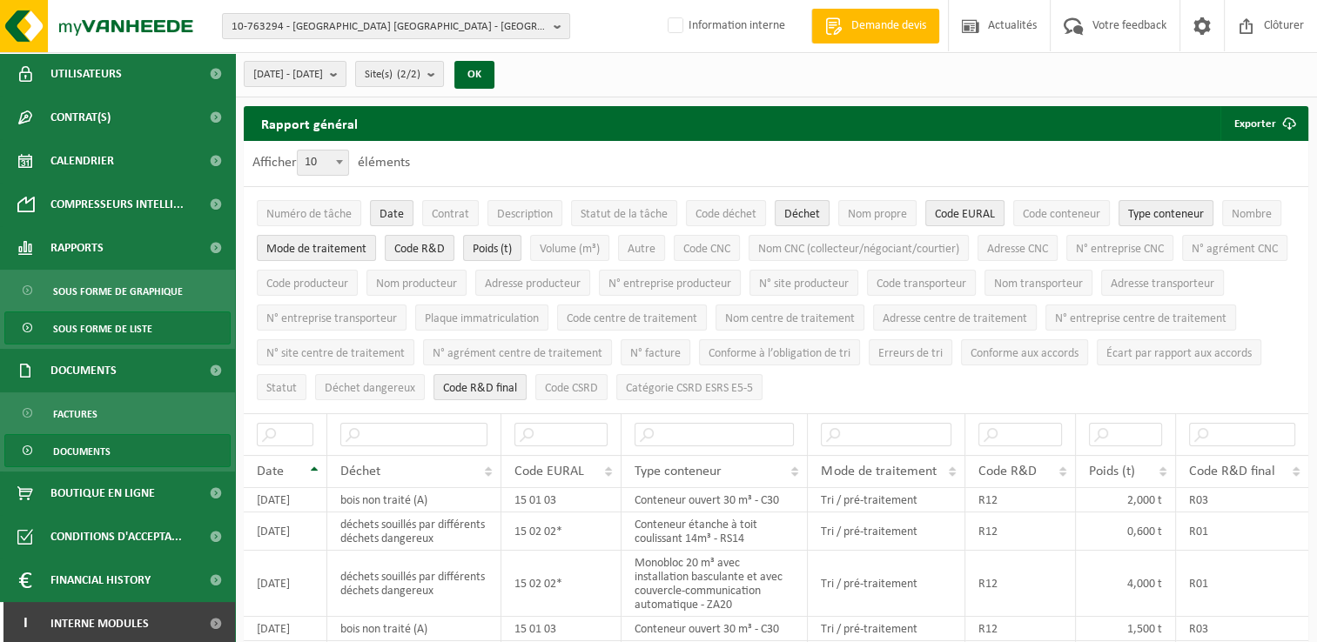
click at [110, 454] on span "Documents" at bounding box center [81, 451] width 57 height 33
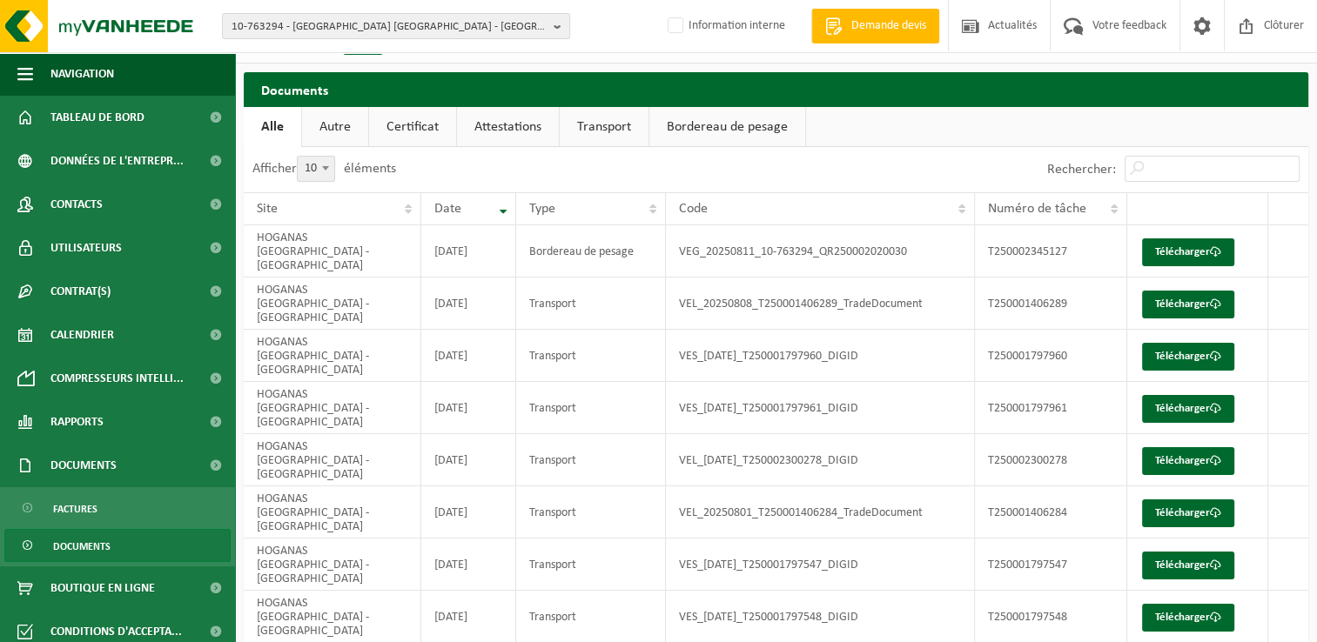
scroll to position [63, 0]
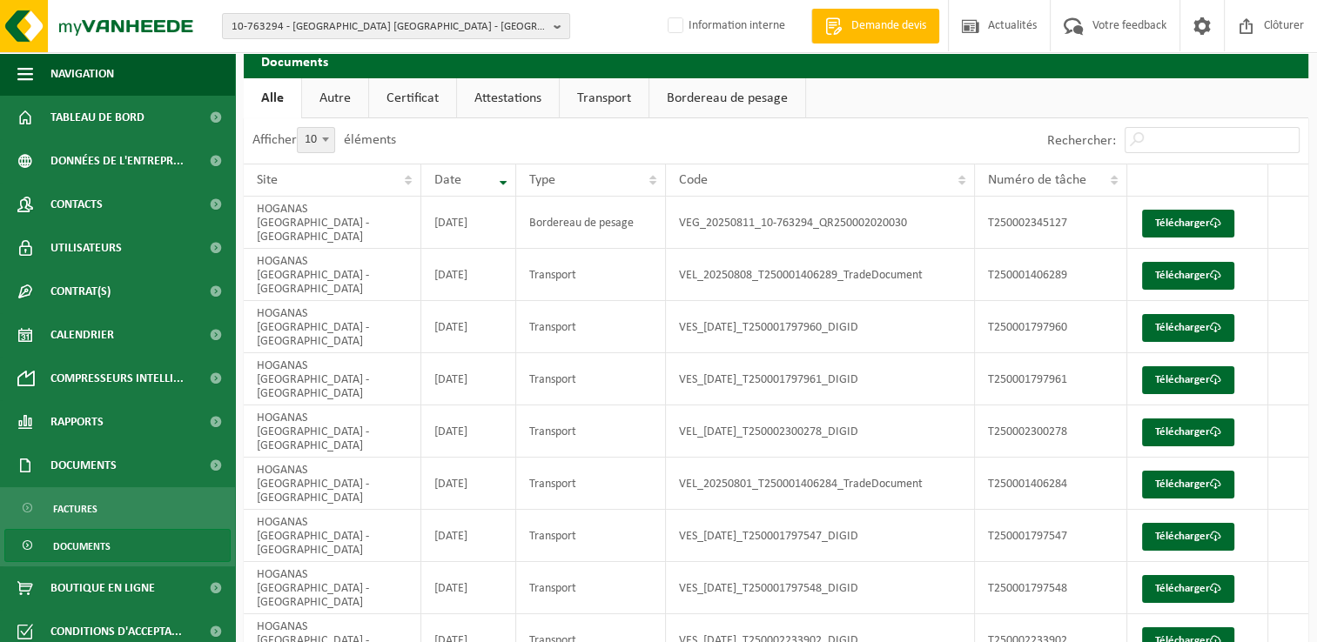
click at [500, 161] on div "Afficher 10 25 50 100 10 éléments" at bounding box center [510, 140] width 533 height 45
click at [501, 112] on link "Attestations" at bounding box center [508, 98] width 102 height 40
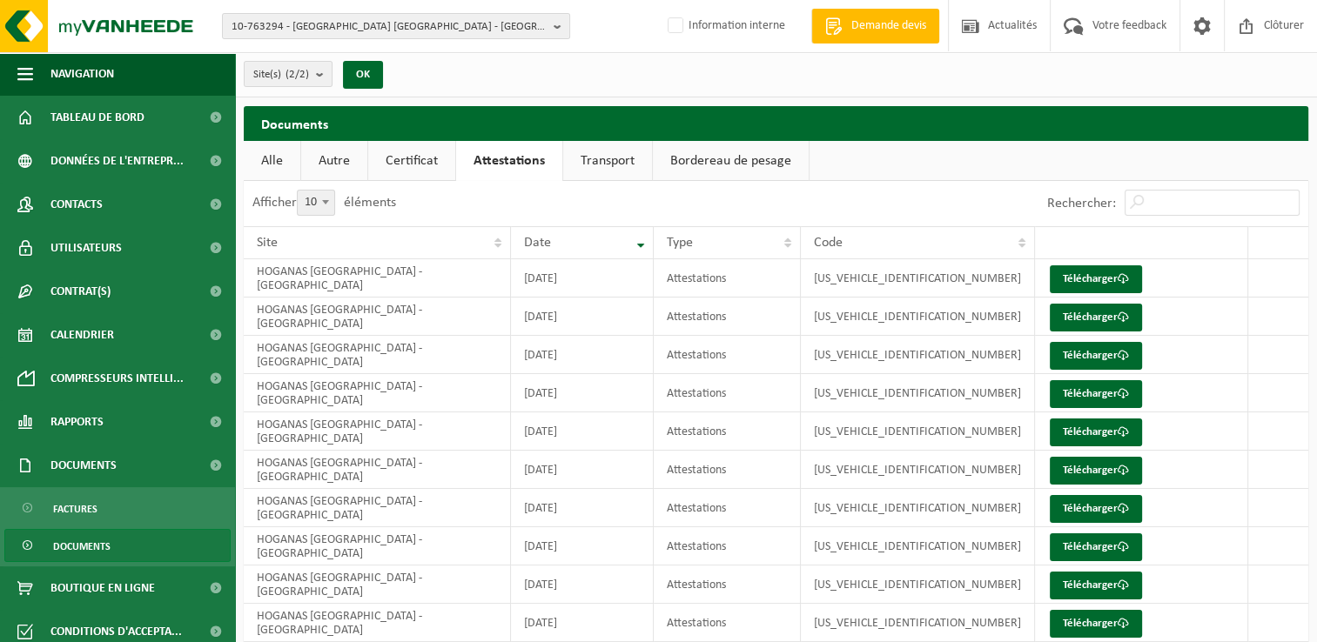
click at [930, 148] on ul "Alle Autre Certificat Attestations Transport Bordereau de pesage" at bounding box center [776, 161] width 1065 height 40
click at [329, 24] on span "10-763294 - HOGANAS BELGIUM - ATH" at bounding box center [389, 27] width 315 height 26
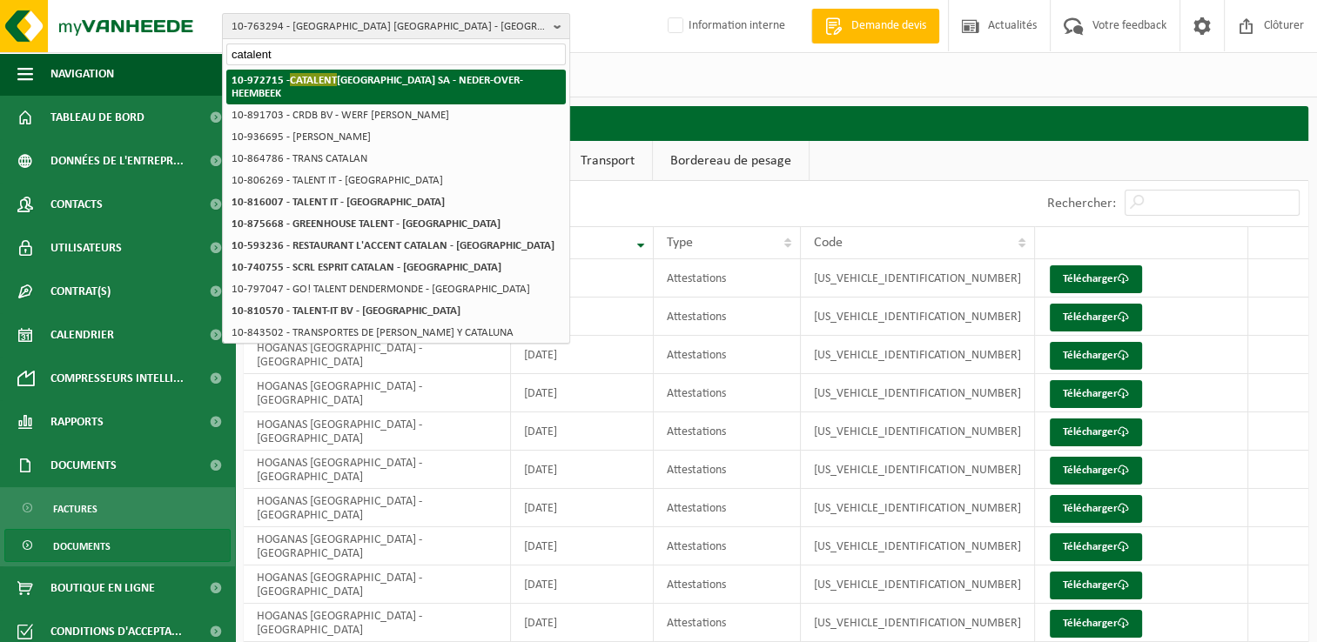
type input "catalent"
click at [352, 77] on strong "10-972715 - CATALENT BELGIUM SA - NEDER-OVER-HEEMBEEK" at bounding box center [378, 86] width 292 height 26
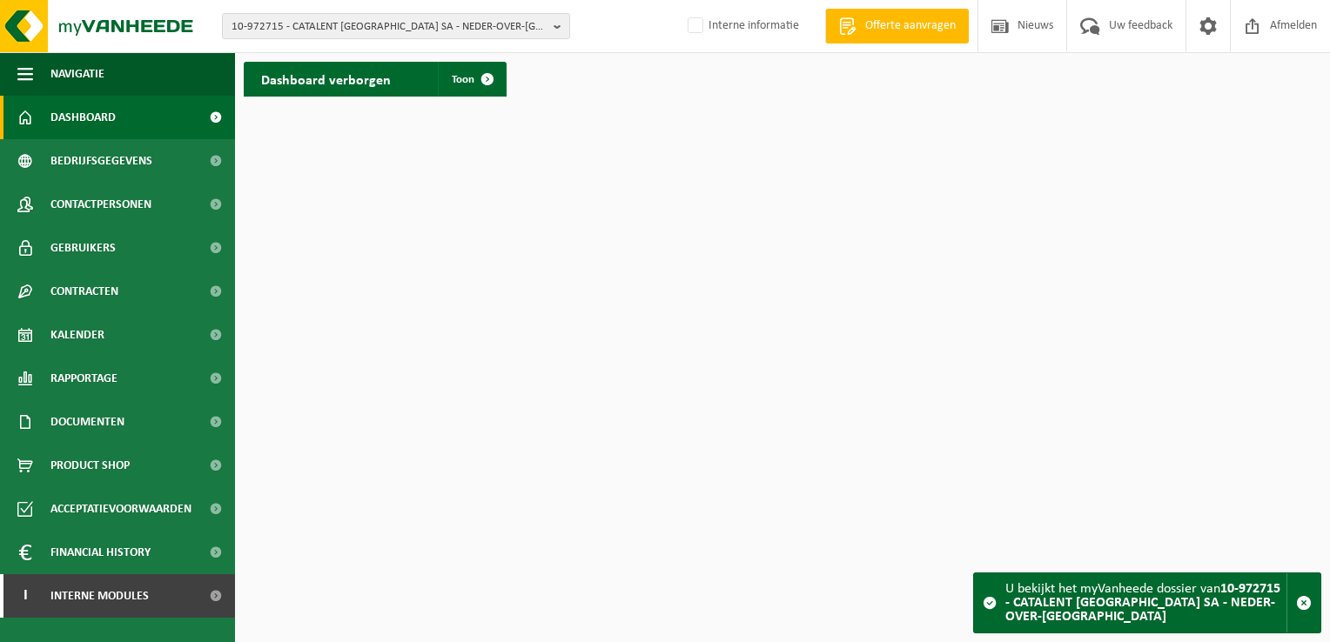
click at [455, 96] on div "Dashboard verborgen Toon" at bounding box center [375, 79] width 272 height 52
click at [455, 77] on span "Toon" at bounding box center [463, 79] width 23 height 11
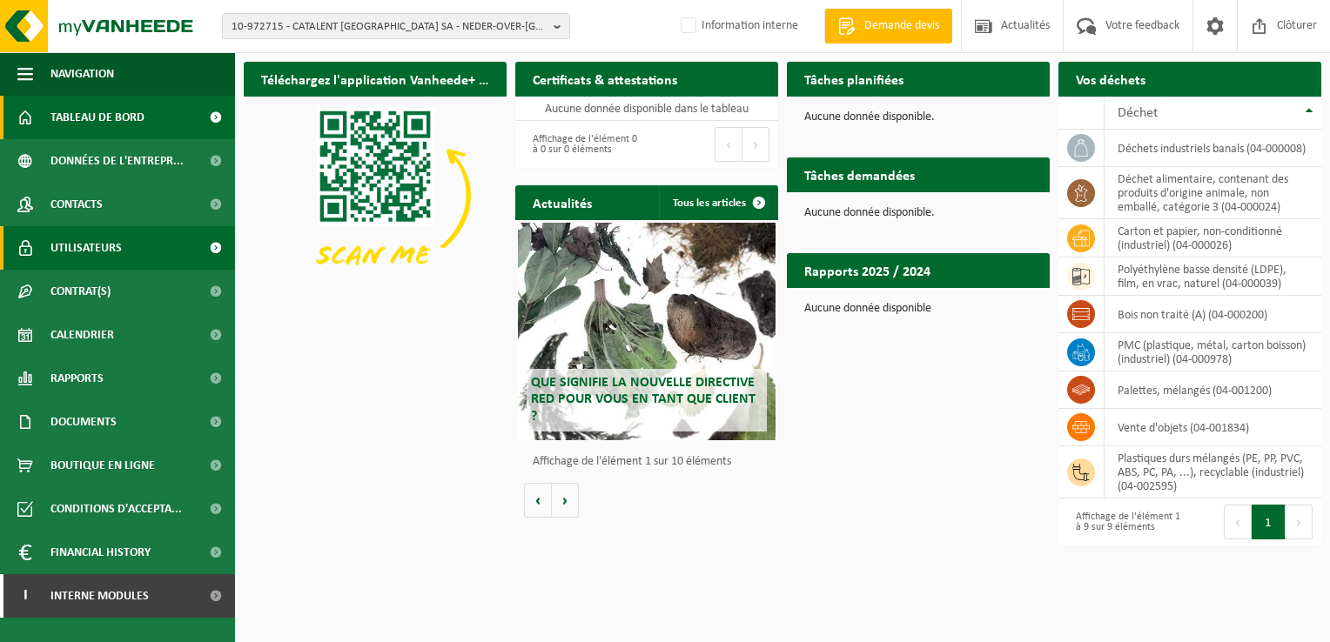
click at [124, 256] on link "Utilisateurs" at bounding box center [117, 248] width 235 height 44
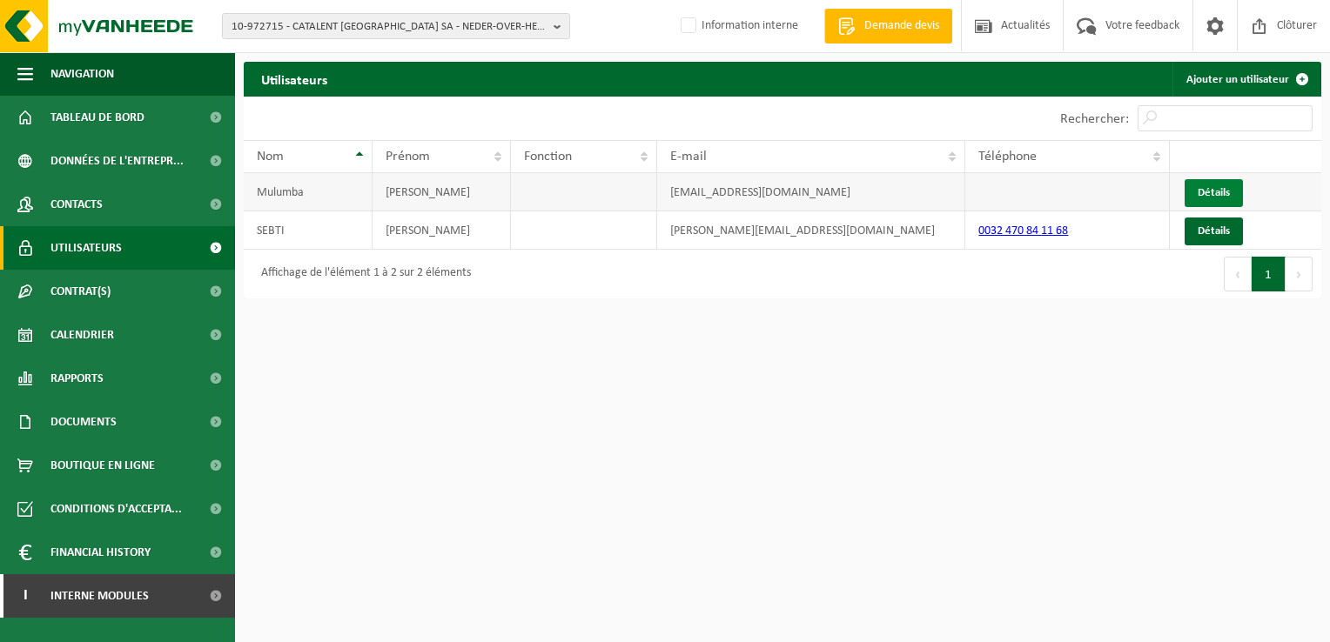
click at [1199, 187] on span "Détails" at bounding box center [1214, 192] width 32 height 11
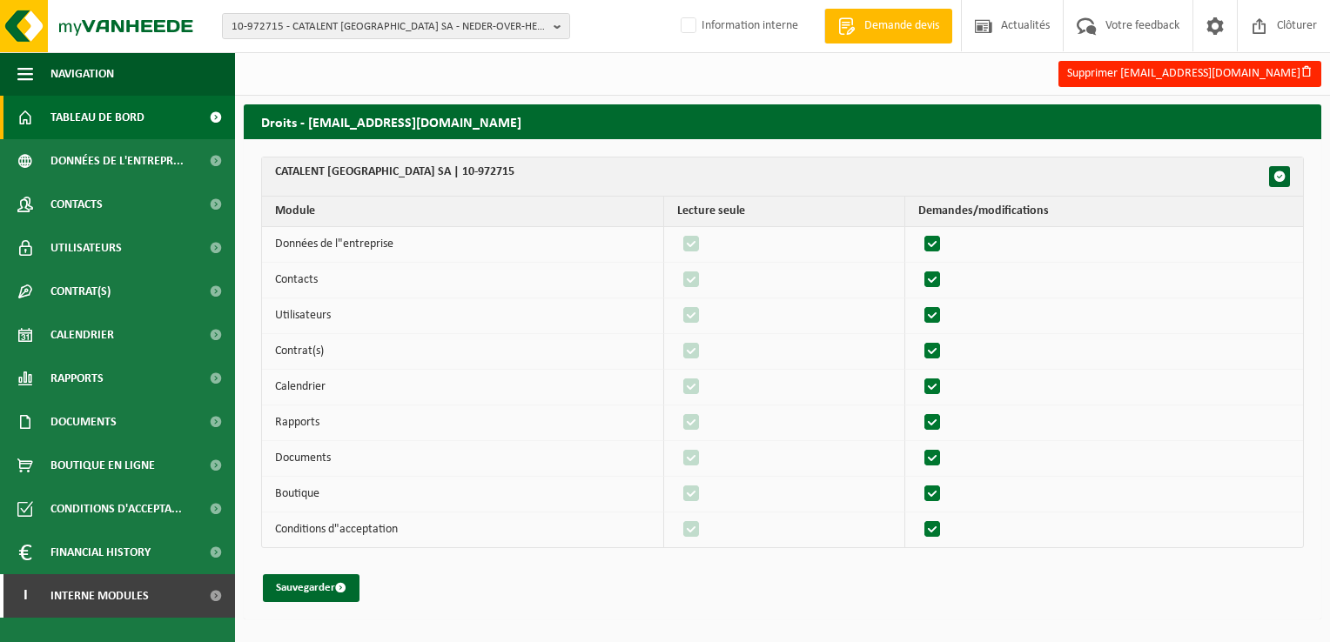
click at [103, 114] on span "Tableau de bord" at bounding box center [97, 118] width 94 height 44
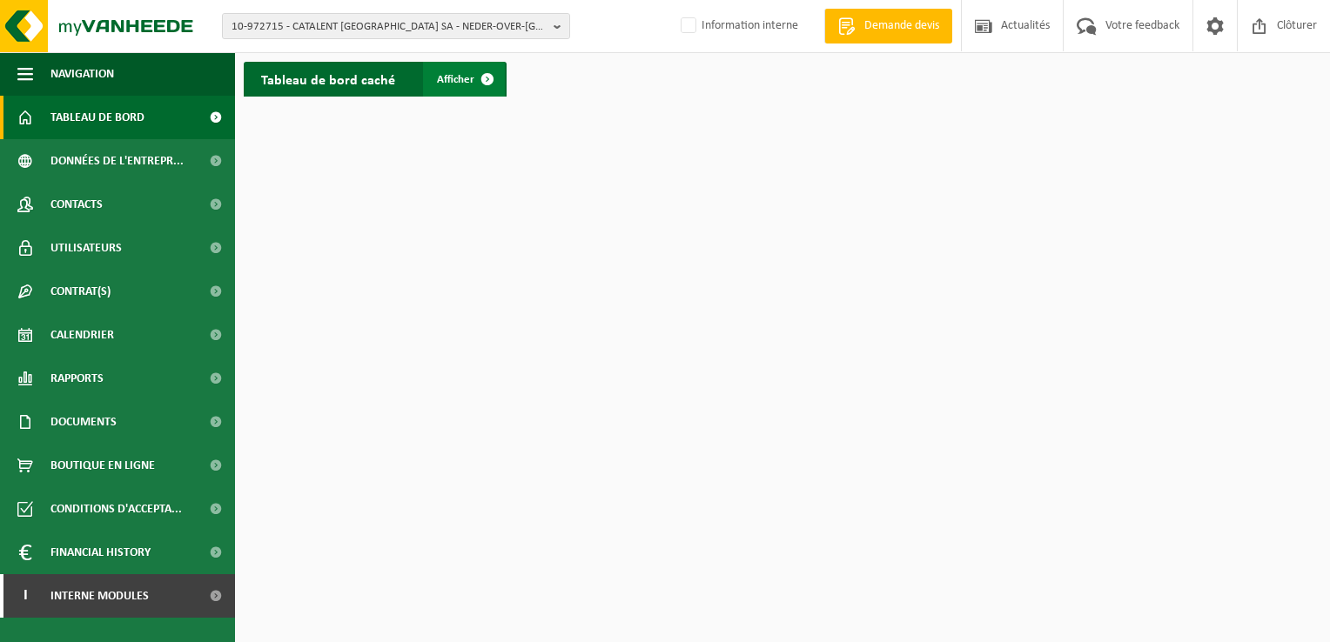
click at [458, 90] on link "Afficher" at bounding box center [464, 79] width 82 height 35
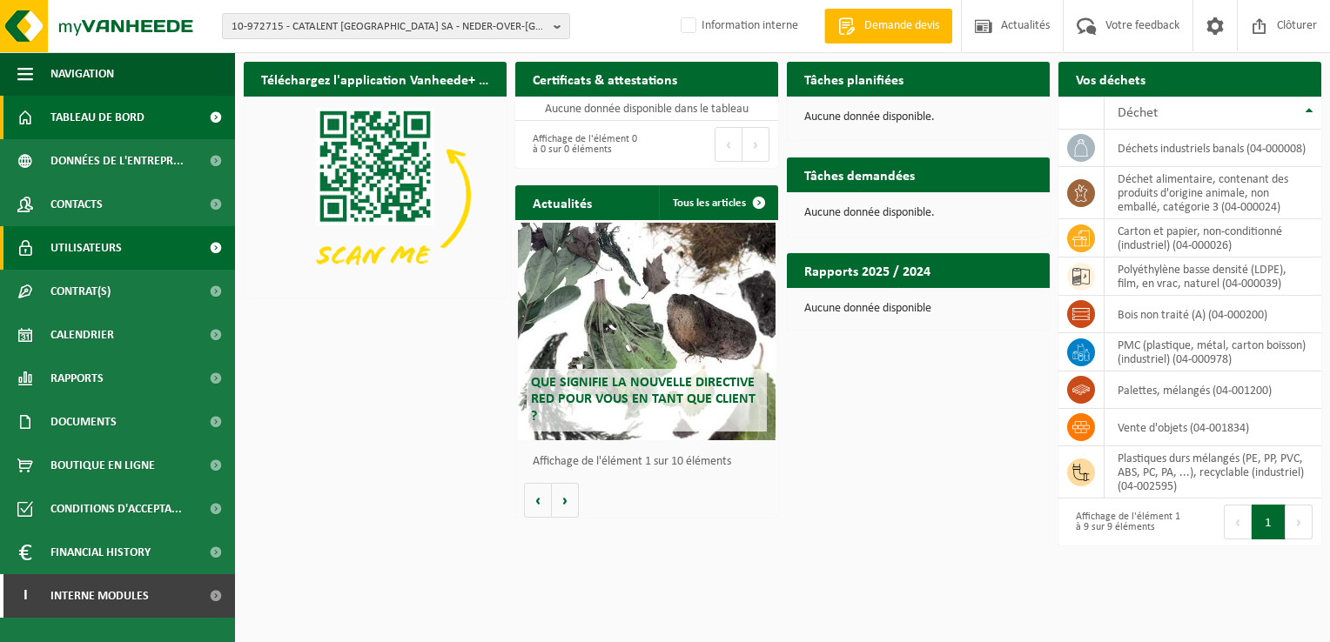
click at [97, 248] on span "Utilisateurs" at bounding box center [85, 248] width 71 height 44
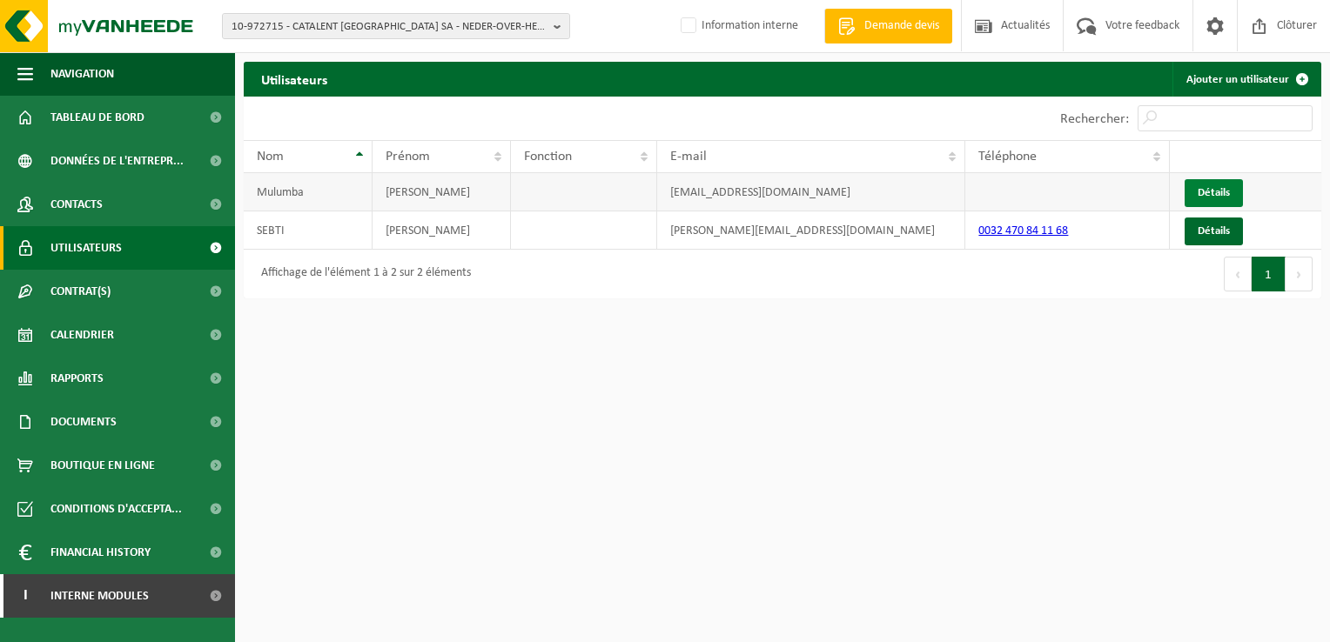
click at [1199, 197] on span "Détails" at bounding box center [1214, 192] width 32 height 11
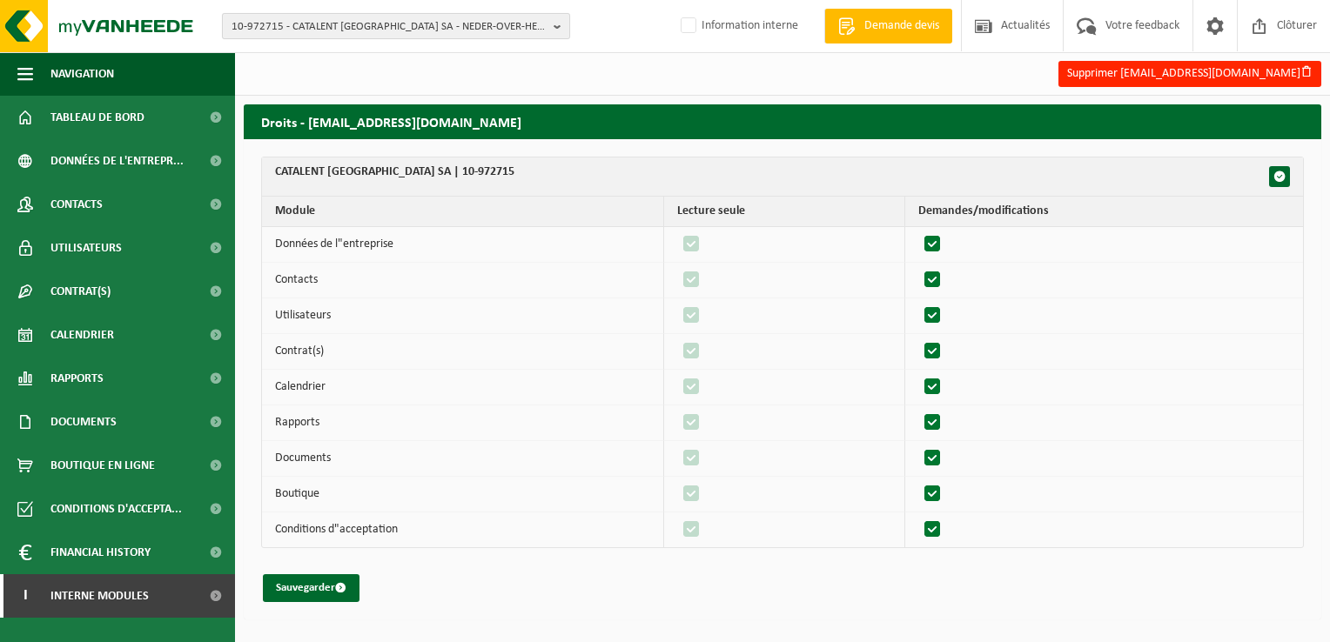
click at [359, 23] on span "10-972715 - CATALENT BELGIUM SA - NEDER-OVER-HEEMBEEK" at bounding box center [389, 27] width 315 height 26
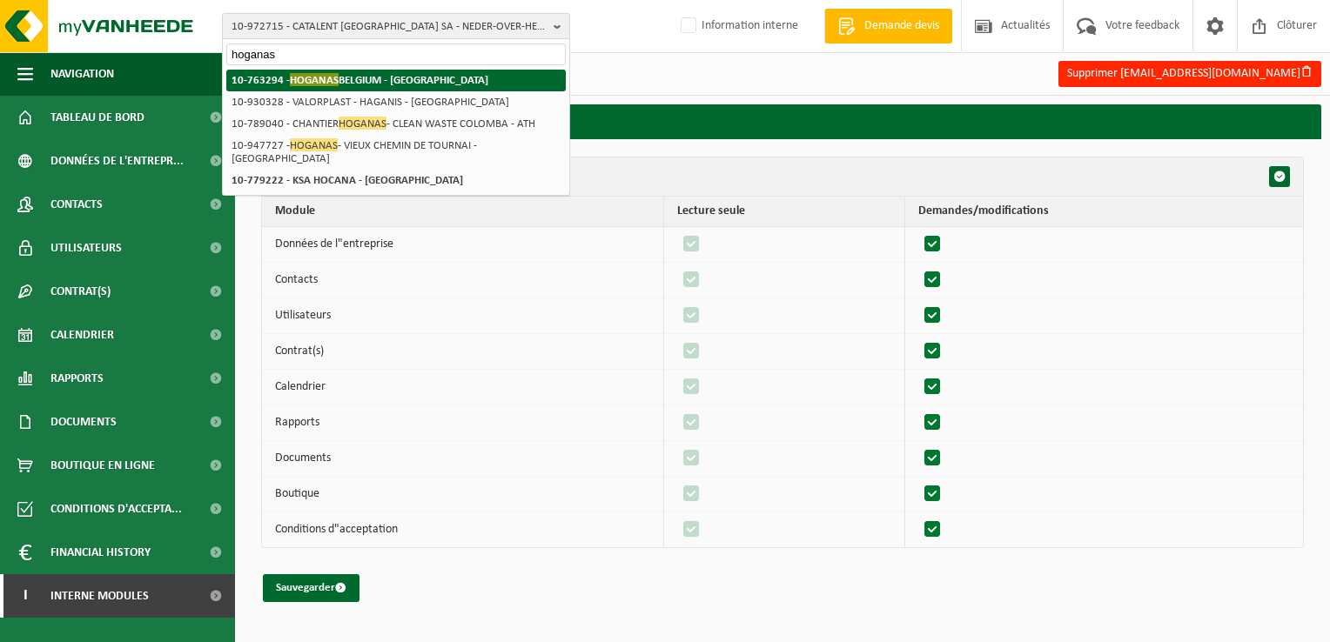
type input "hoganas"
click at [359, 85] on strong "10-763294 - HOGANAS BELGIUM - ATH" at bounding box center [360, 79] width 257 height 13
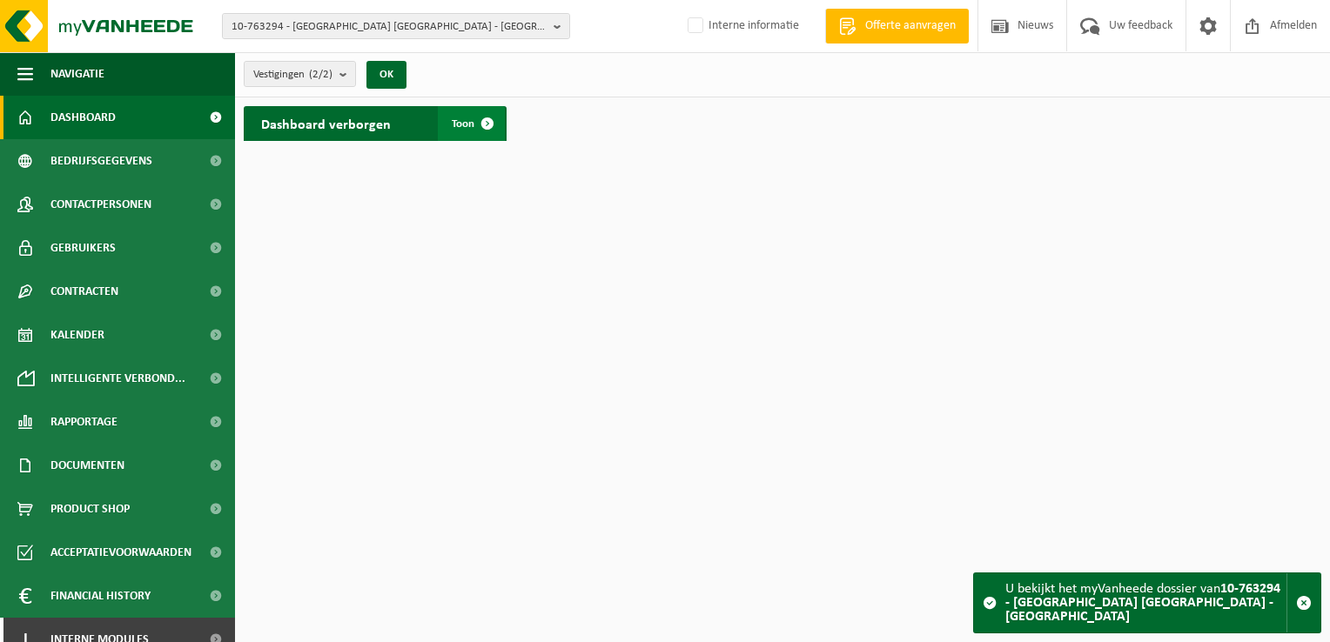
click at [474, 124] on span at bounding box center [487, 123] width 35 height 35
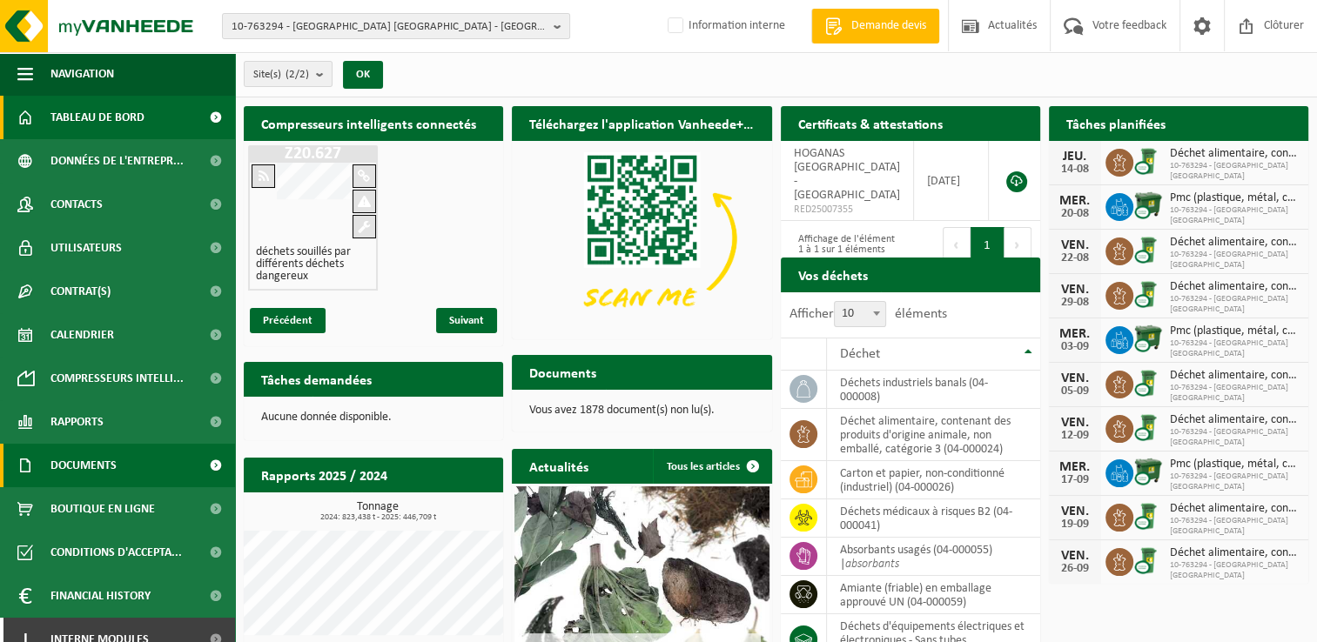
click at [118, 466] on link "Documents" at bounding box center [117, 466] width 235 height 44
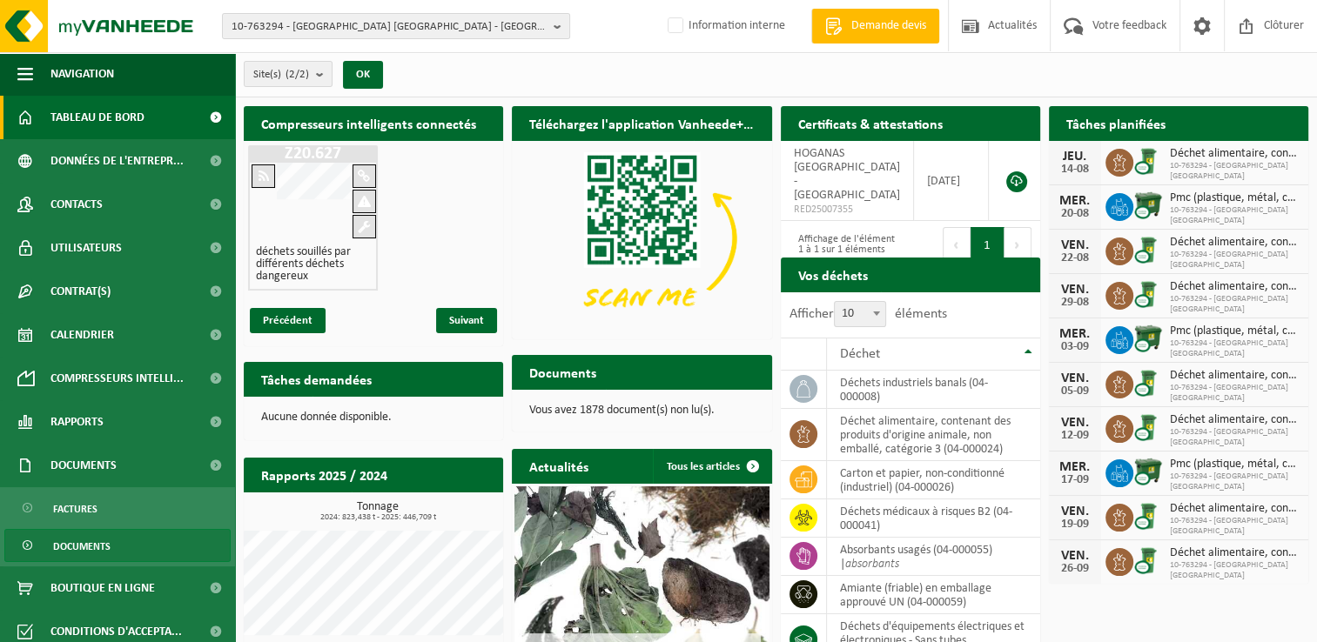
click at [100, 545] on span "Documents" at bounding box center [81, 546] width 57 height 33
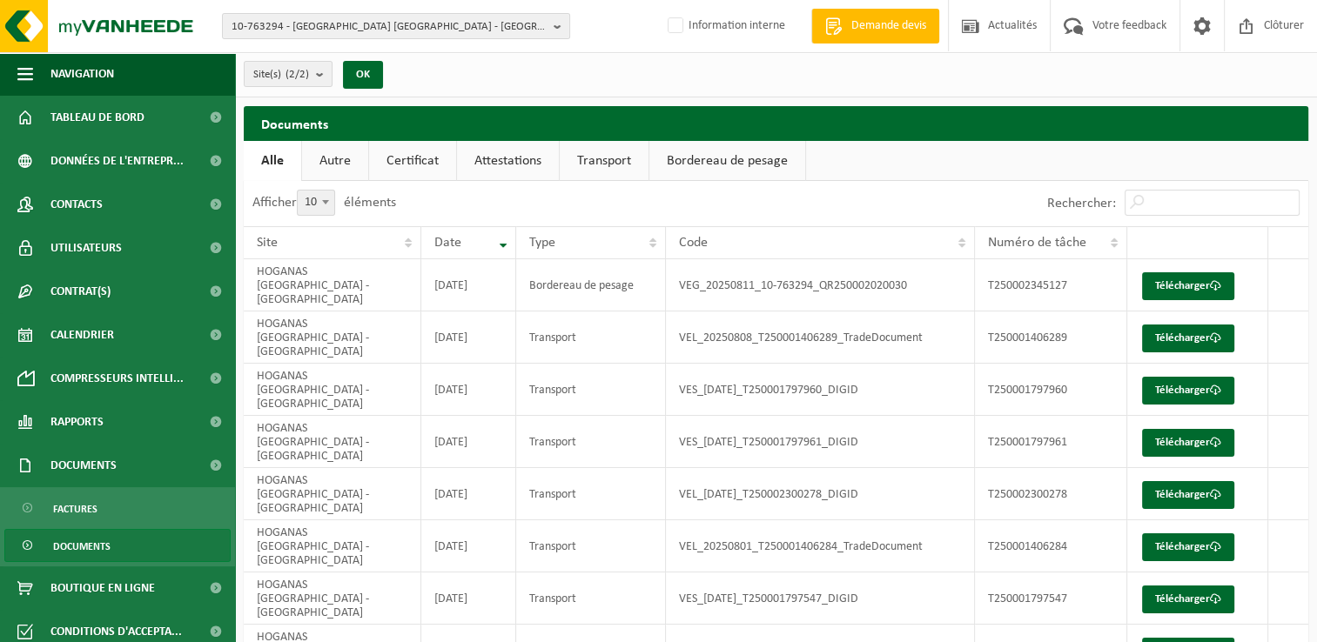
click at [494, 171] on link "Attestations" at bounding box center [508, 161] width 102 height 40
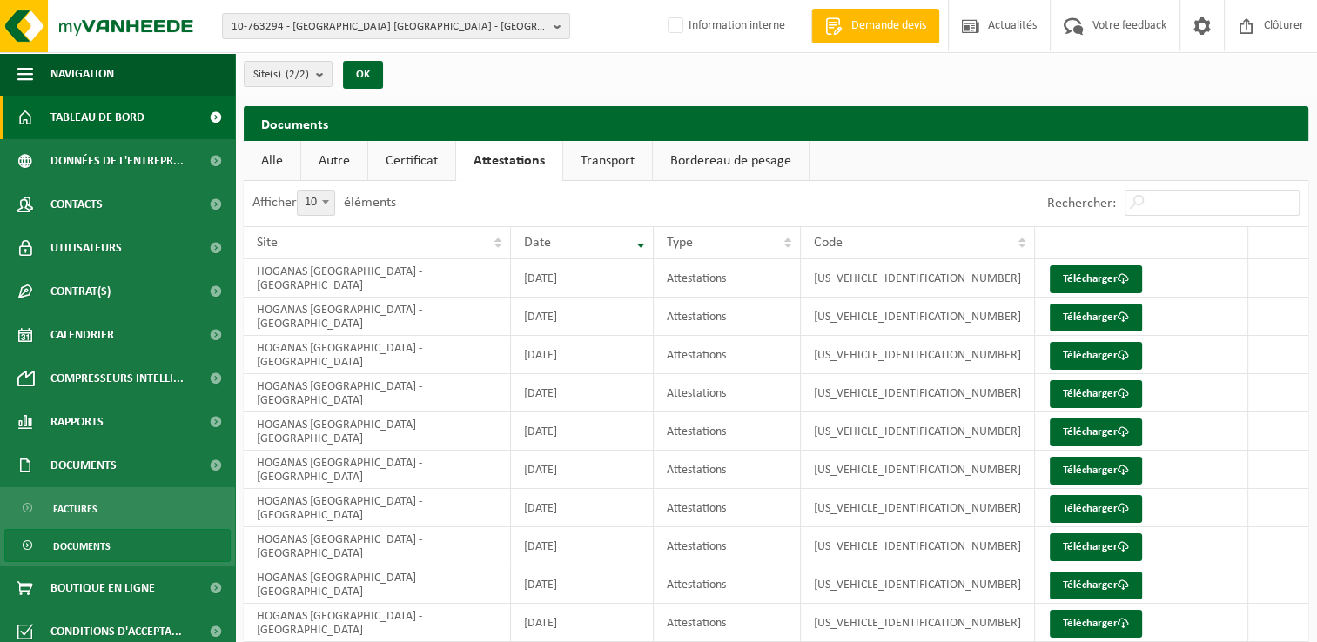
click at [144, 121] on span "Tableau de bord" at bounding box center [97, 118] width 94 height 44
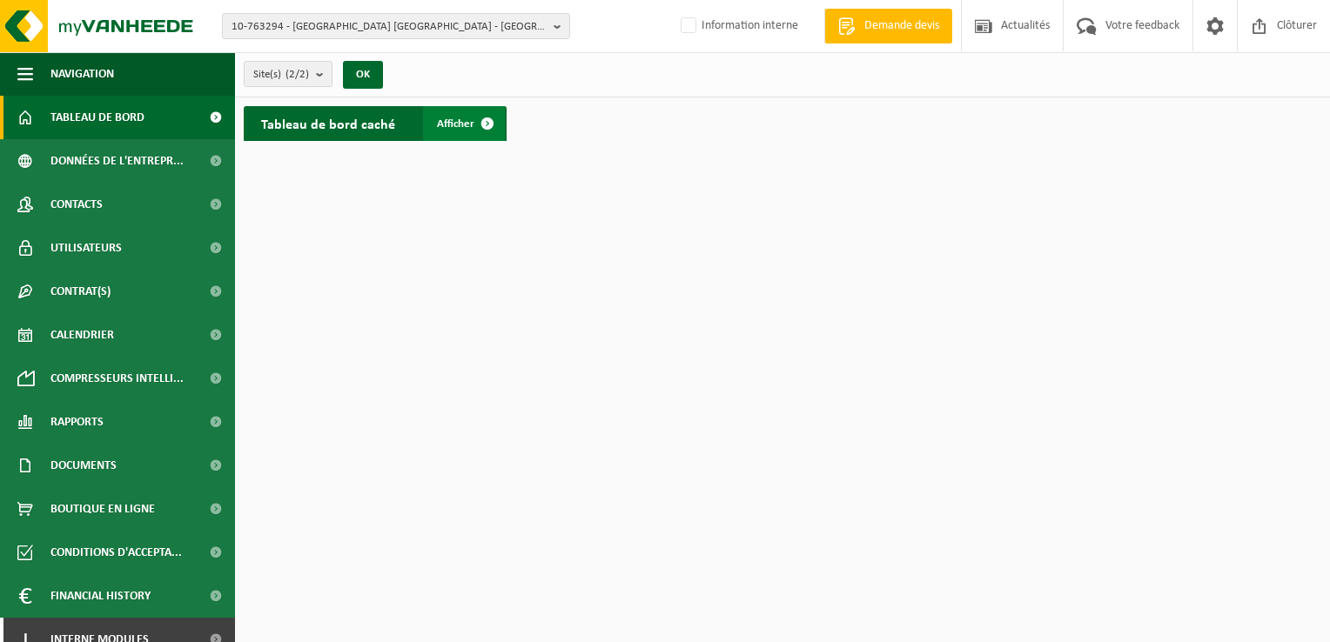
click at [453, 115] on link "Afficher" at bounding box center [464, 123] width 82 height 35
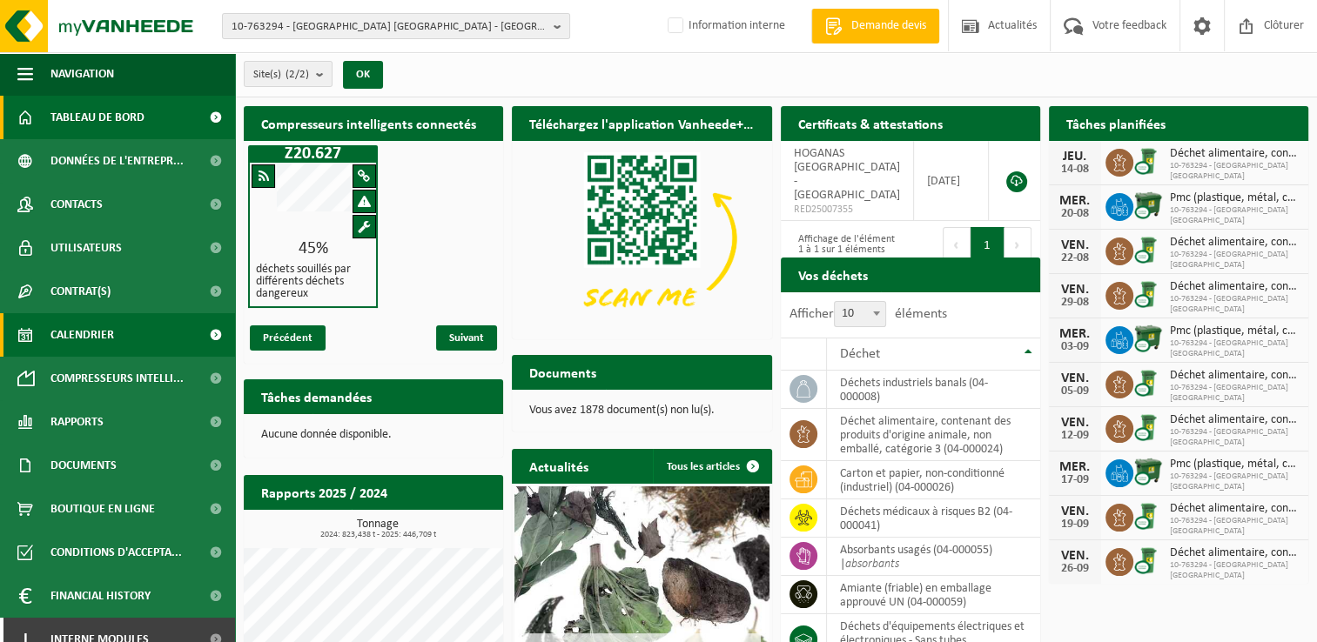
click at [60, 319] on span "Calendrier" at bounding box center [82, 335] width 64 height 44
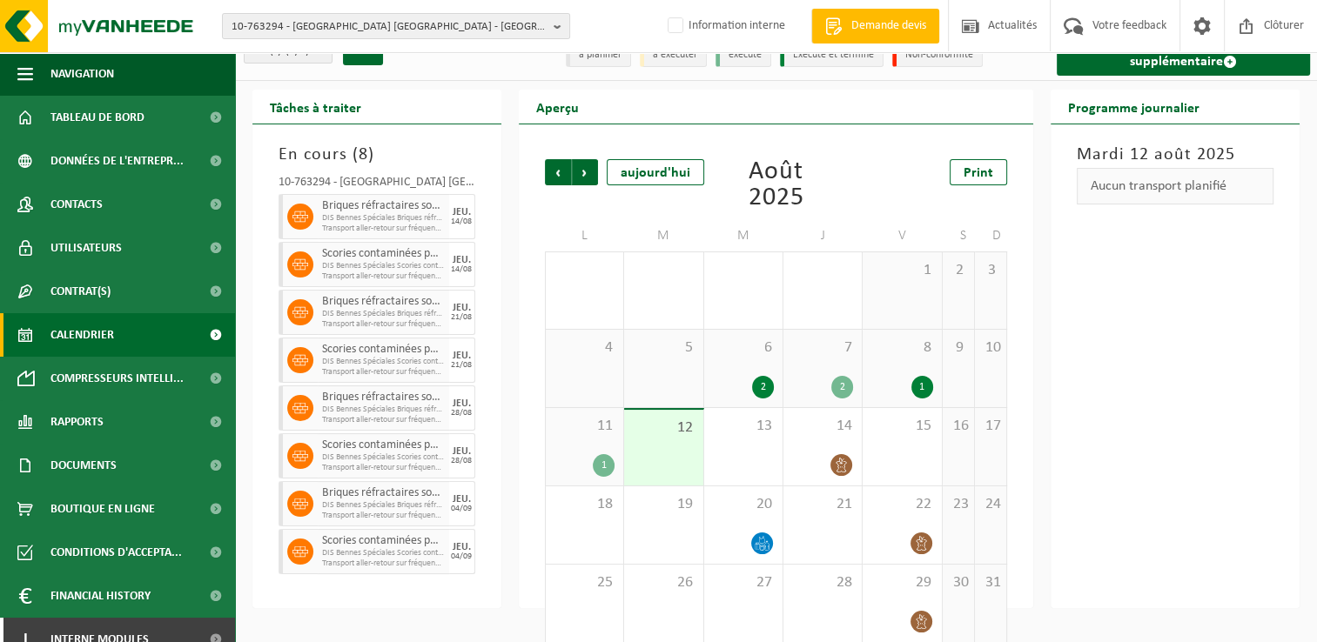
scroll to position [43, 0]
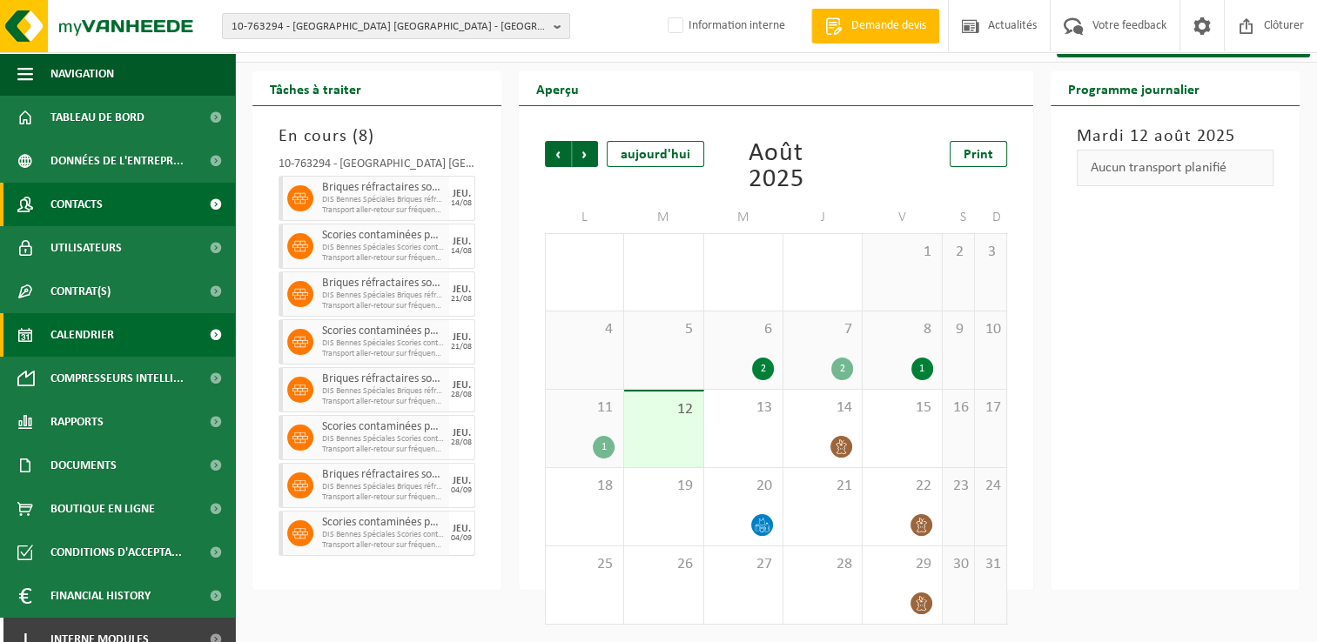
click at [104, 202] on link "Contacts" at bounding box center [117, 205] width 235 height 44
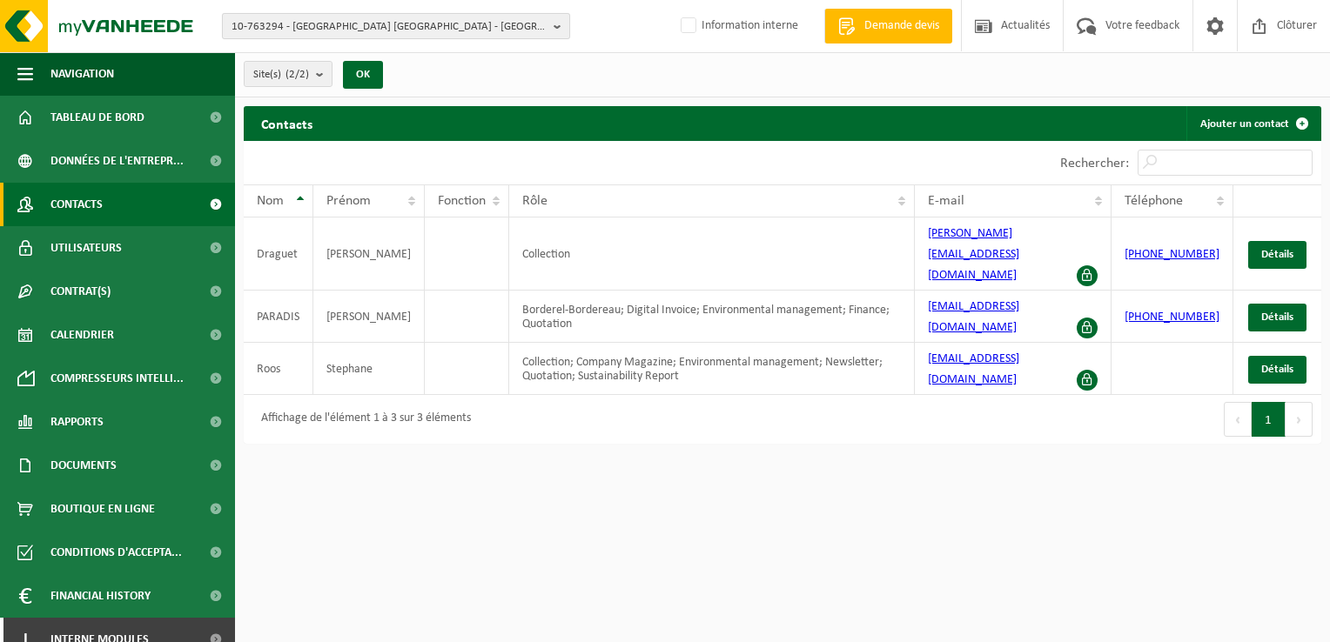
click at [288, 29] on span "10-763294 - HOGANAS BELGIUM - ATH" at bounding box center [389, 27] width 315 height 26
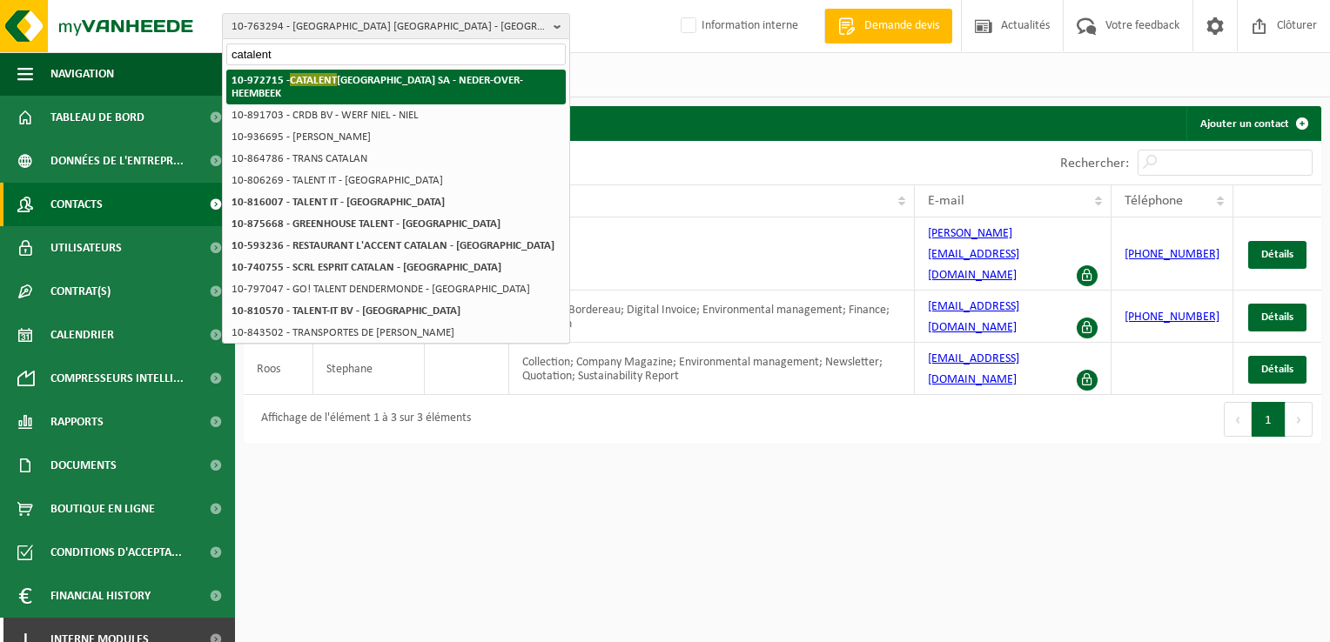
type input "catalent"
click at [312, 86] on li "10-972715 - CATALENT BELGIUM SA - NEDER-OVER-HEEMBEEK" at bounding box center [395, 87] width 339 height 35
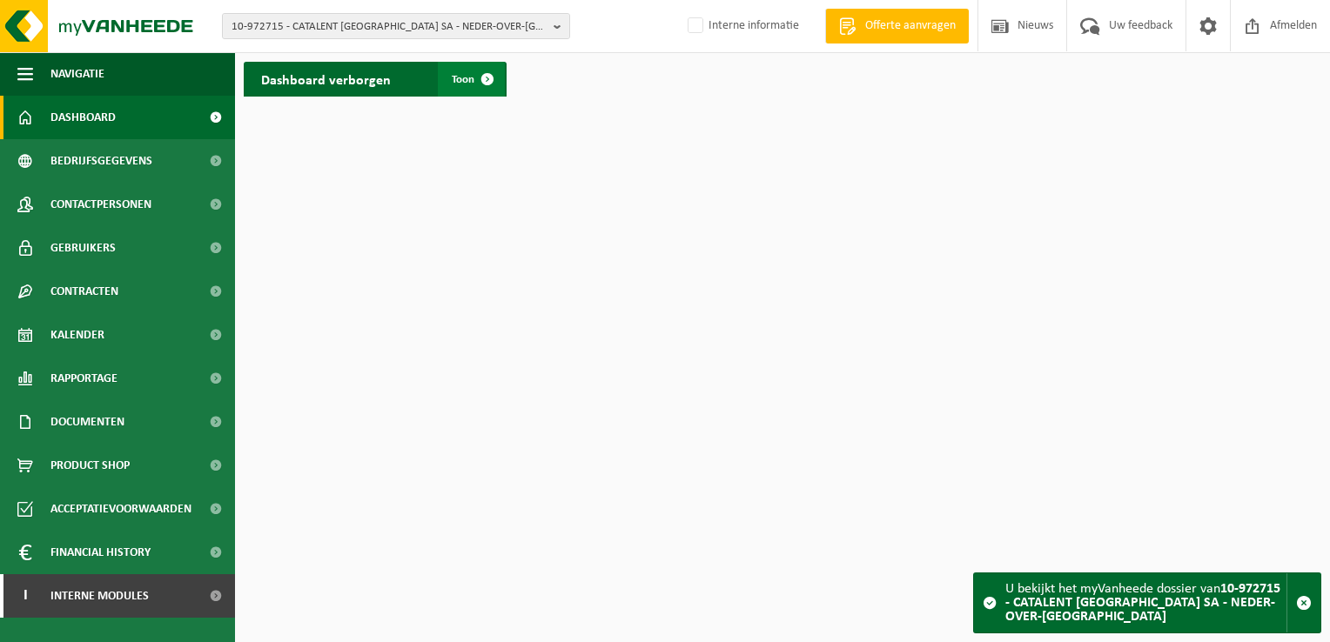
click at [456, 78] on span "Toon" at bounding box center [463, 79] width 23 height 11
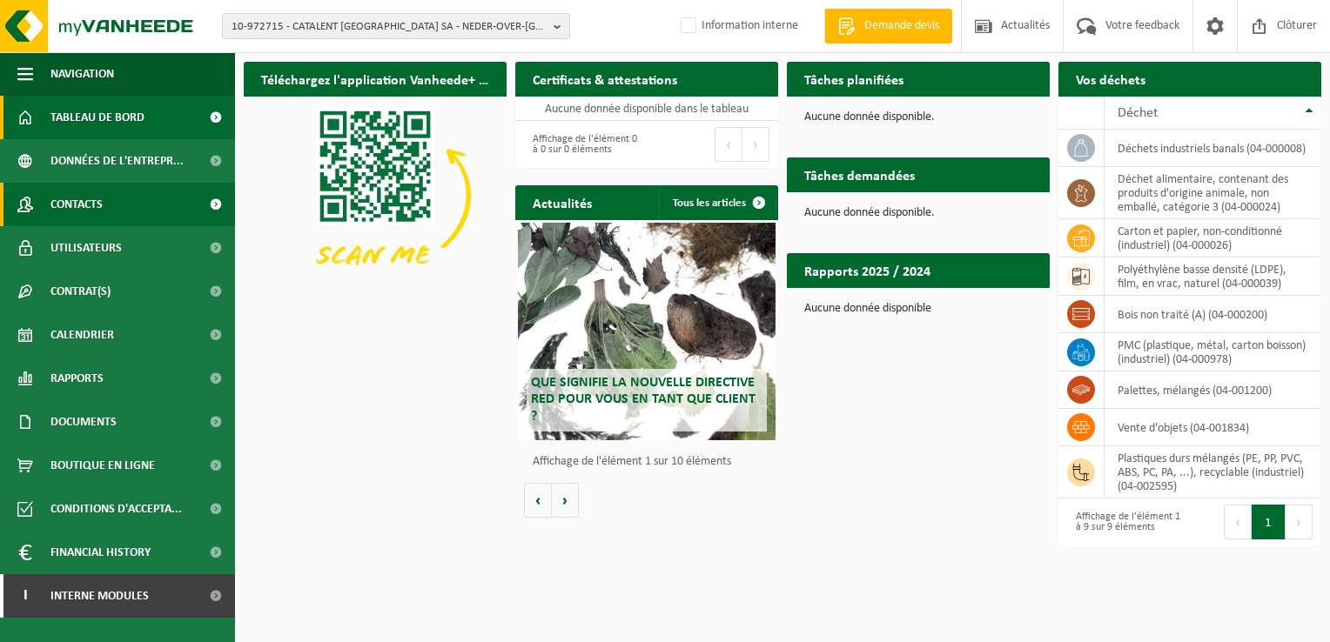
click at [71, 217] on span "Contacts" at bounding box center [76, 205] width 52 height 44
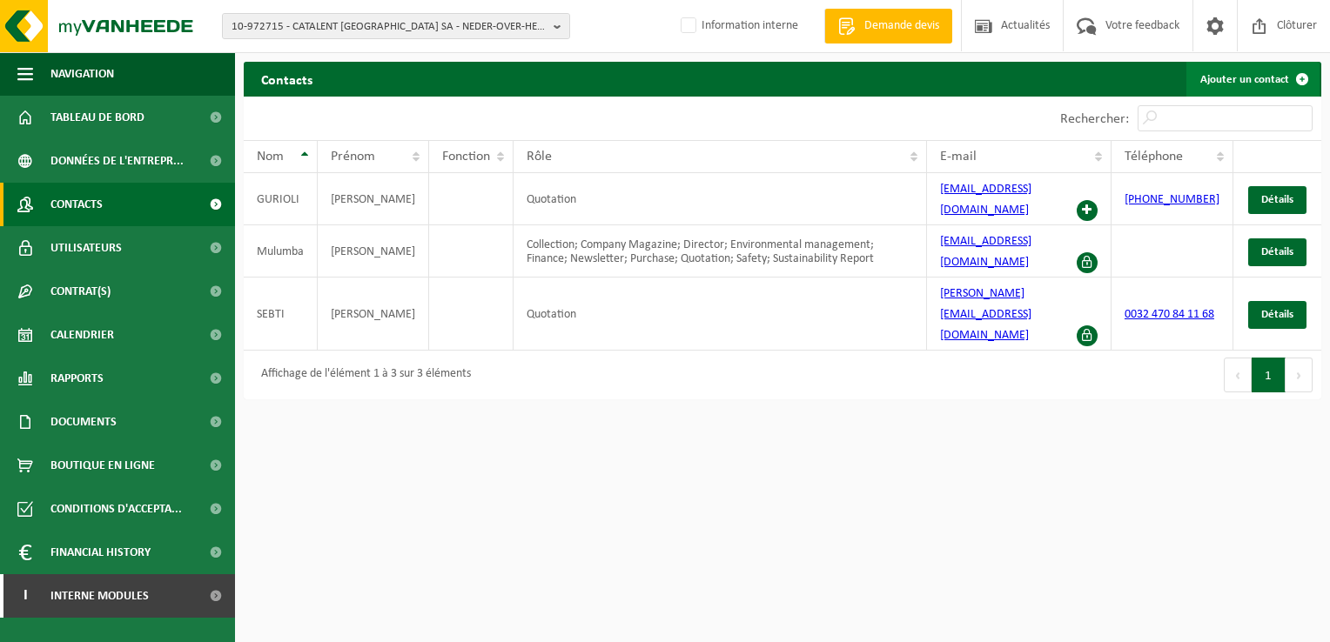
click at [1263, 82] on link "Ajouter un contact" at bounding box center [1252, 79] width 133 height 35
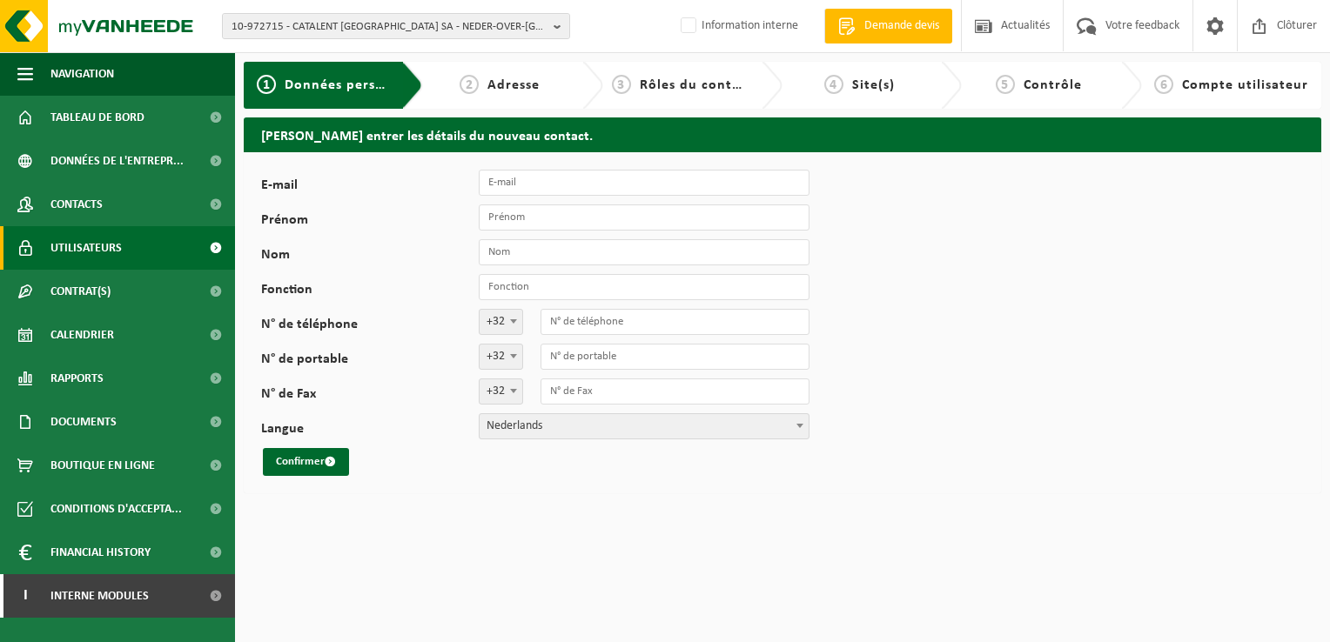
click at [86, 259] on span "Utilisateurs" at bounding box center [85, 248] width 71 height 44
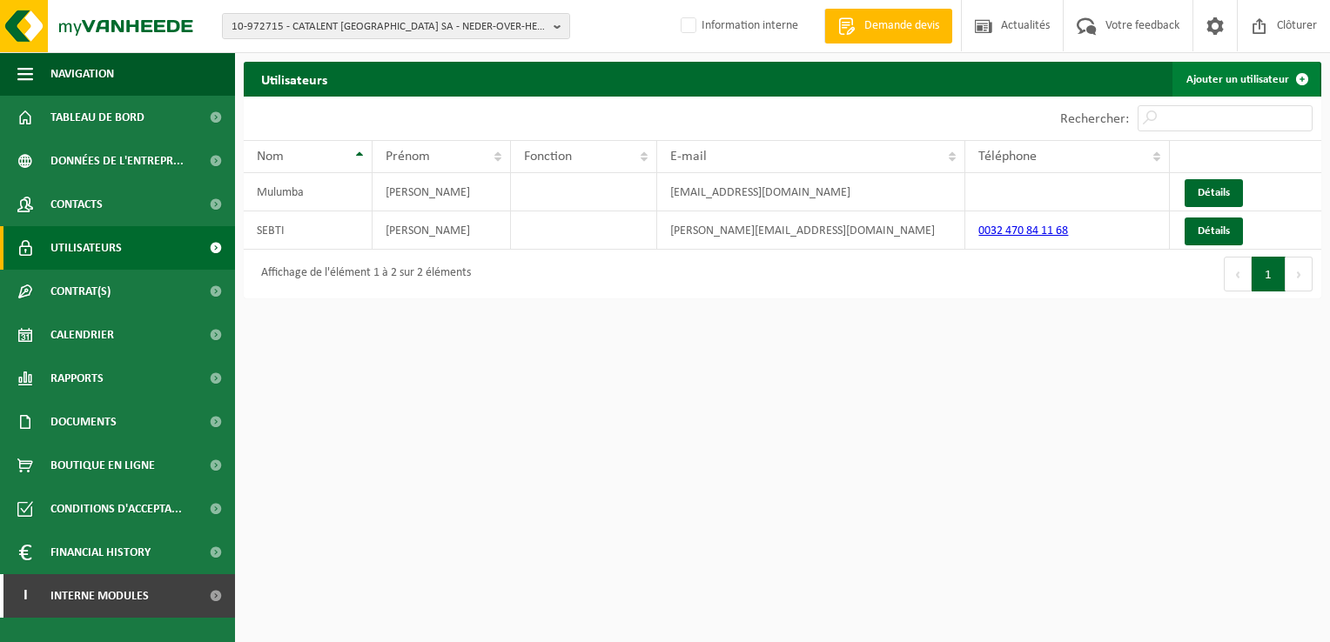
click at [1224, 83] on link "Ajouter un utilisateur" at bounding box center [1245, 79] width 147 height 35
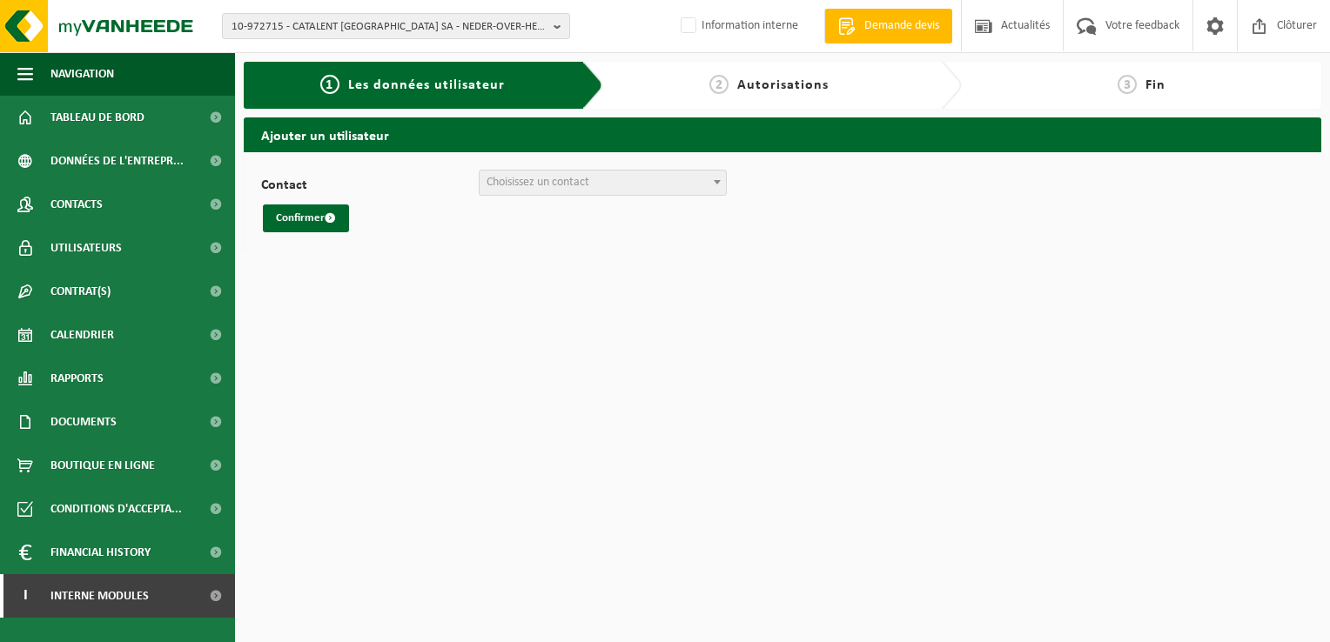
click at [616, 190] on span "Choisissez un contact" at bounding box center [603, 183] width 246 height 24
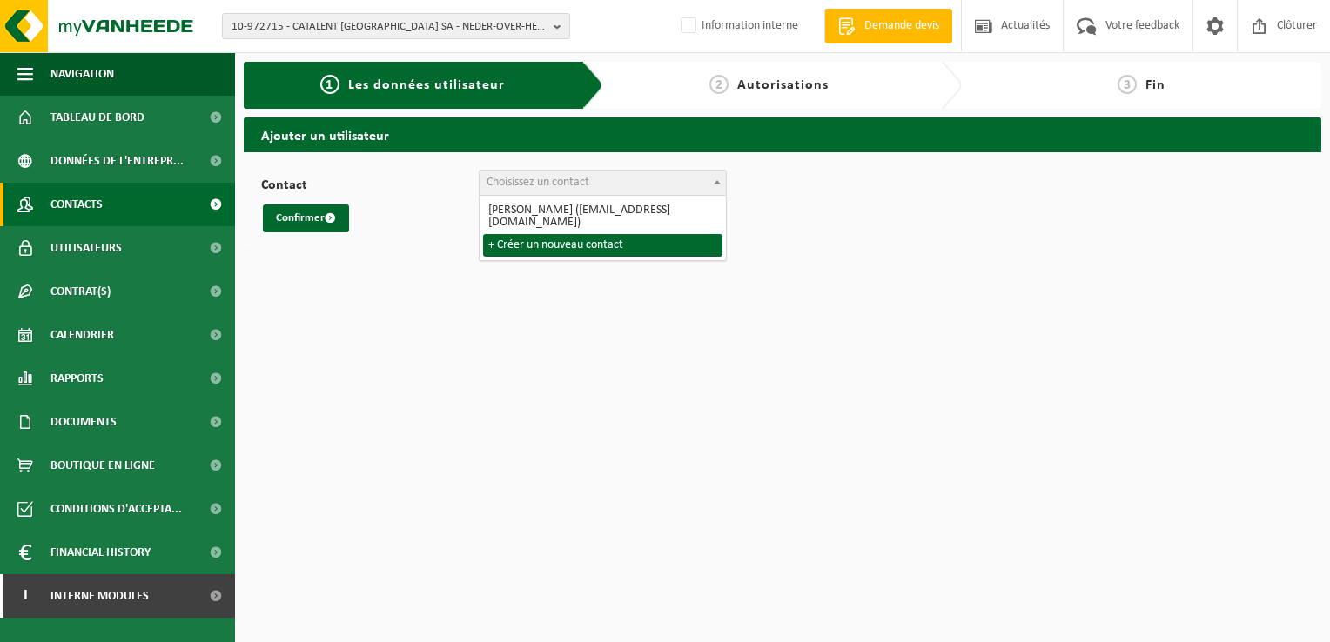
click at [89, 217] on span "Contacts" at bounding box center [76, 205] width 52 height 44
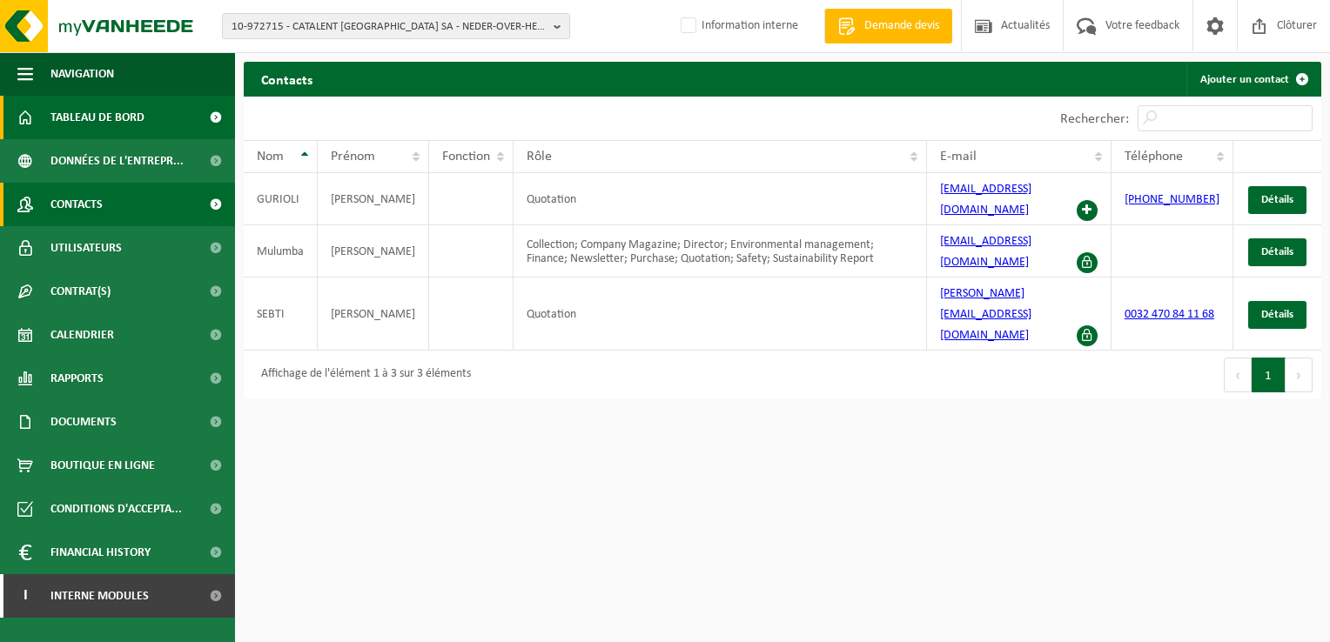
click at [68, 118] on span "Tableau de bord" at bounding box center [97, 118] width 94 height 44
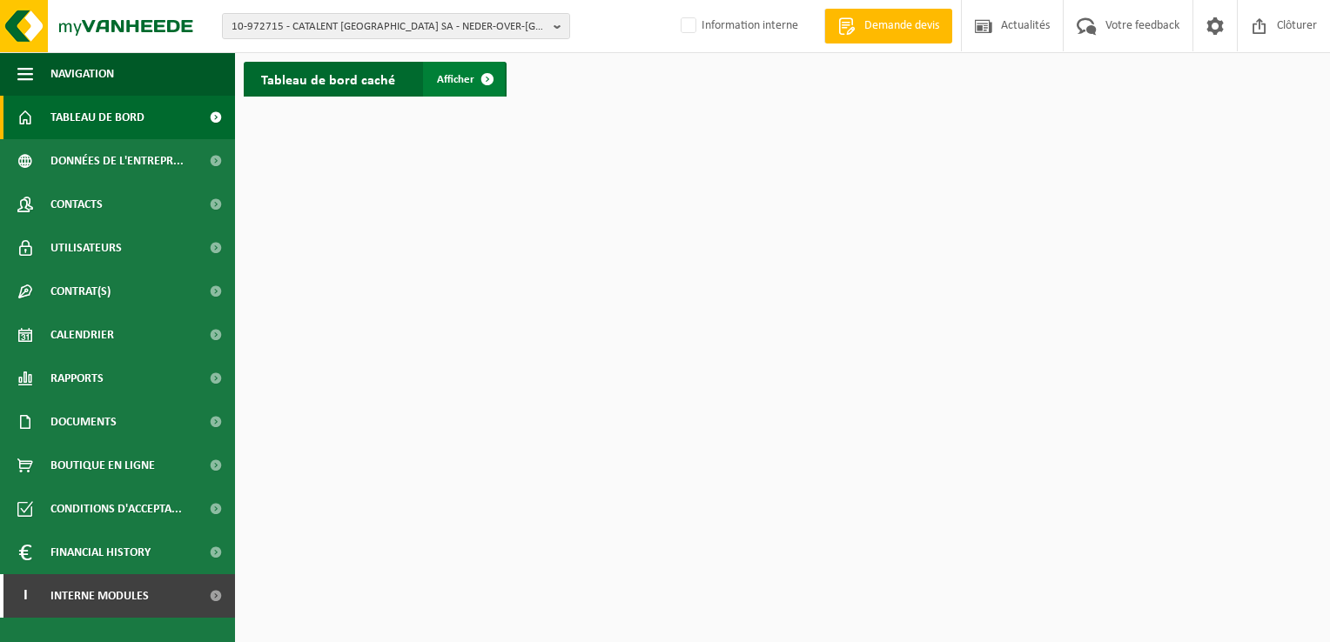
click at [459, 88] on link "Afficher" at bounding box center [464, 79] width 82 height 35
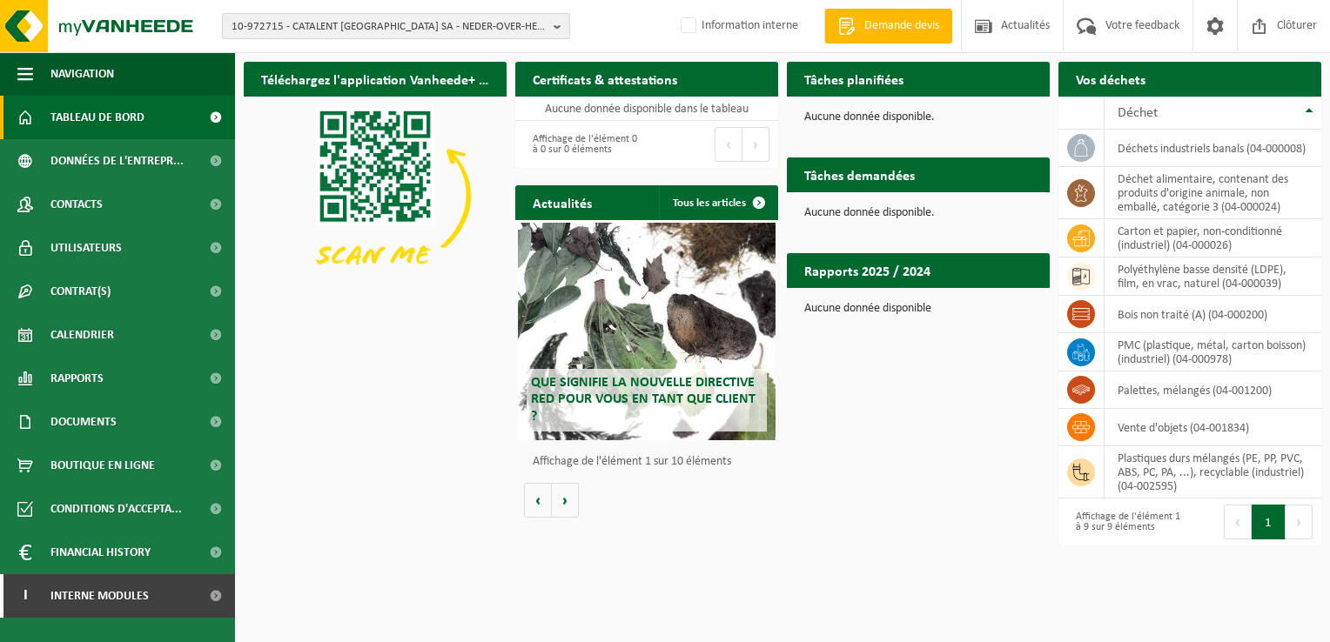
click span "10-972715 - CATALENT BELGIUM SA - NEDER-OVER-HEEMBEEK"
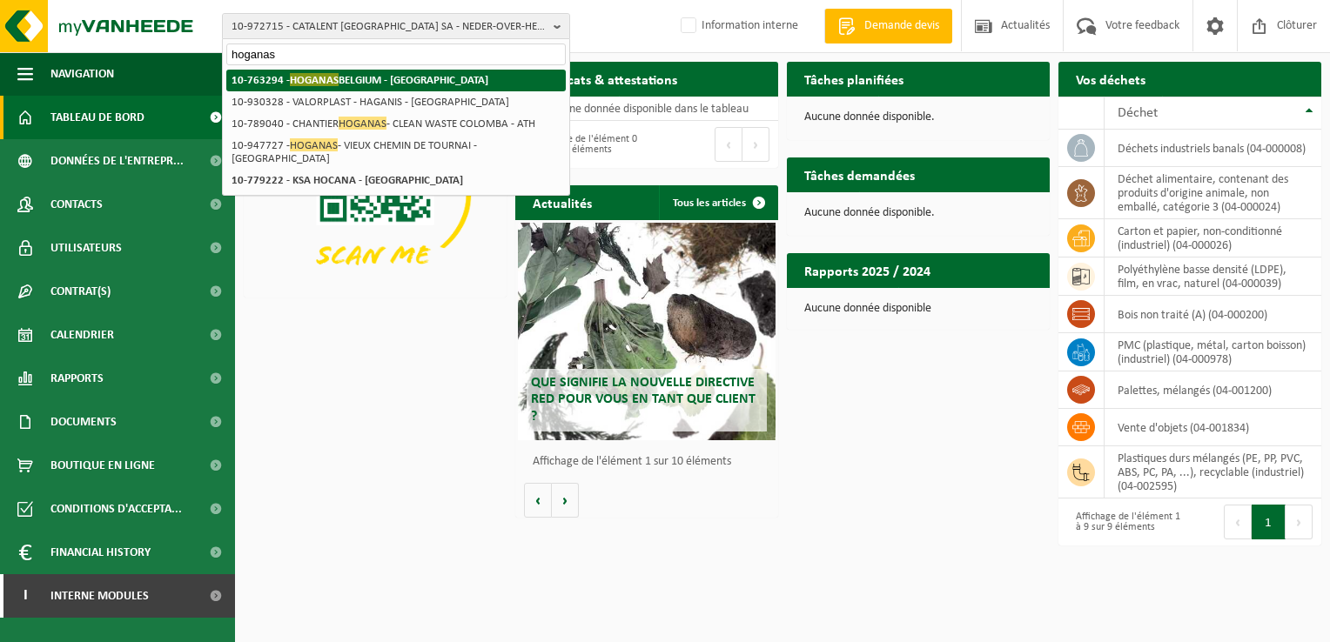
type input "hoganas"
click strong "10-763294 - HOGANAS BELGIUM - ATH"
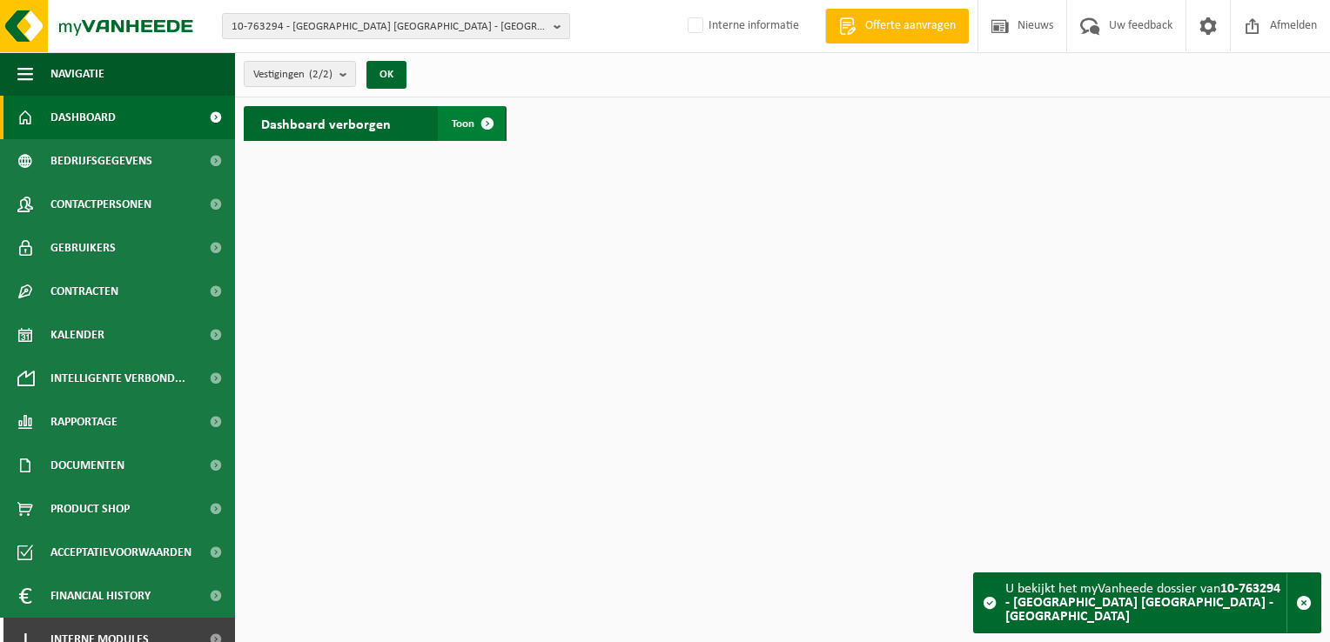
click at [449, 124] on link "Toon" at bounding box center [471, 123] width 67 height 35
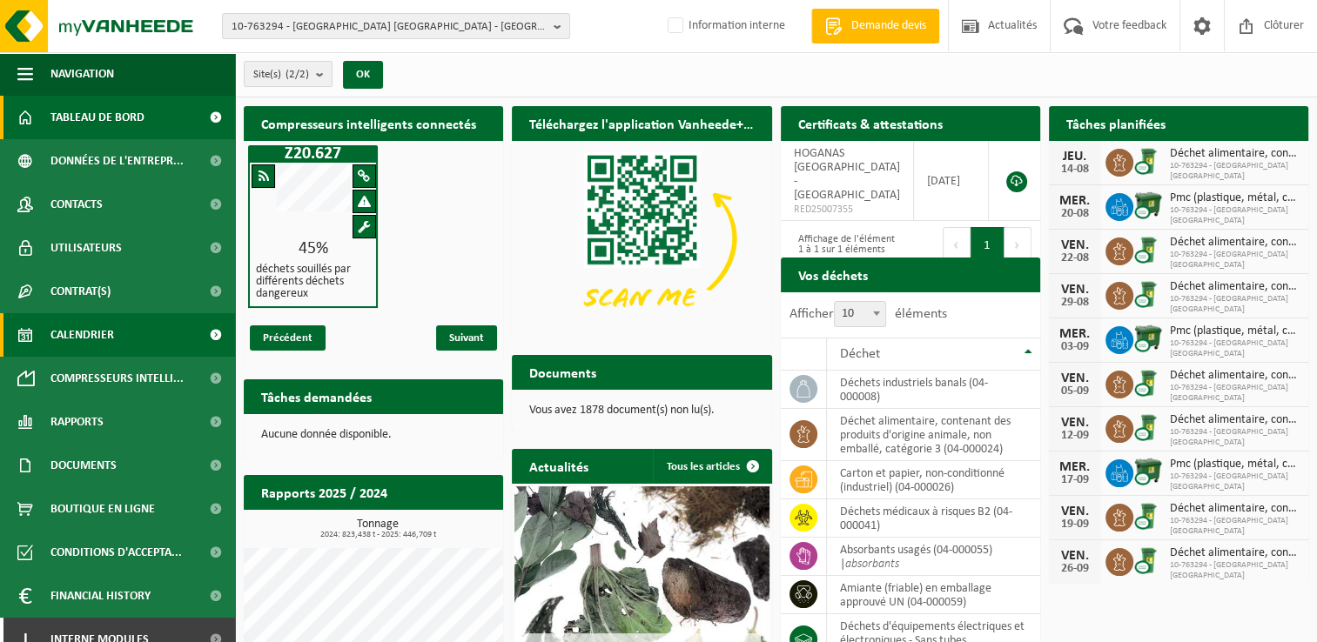
click at [111, 339] on span "Calendrier" at bounding box center [82, 335] width 64 height 44
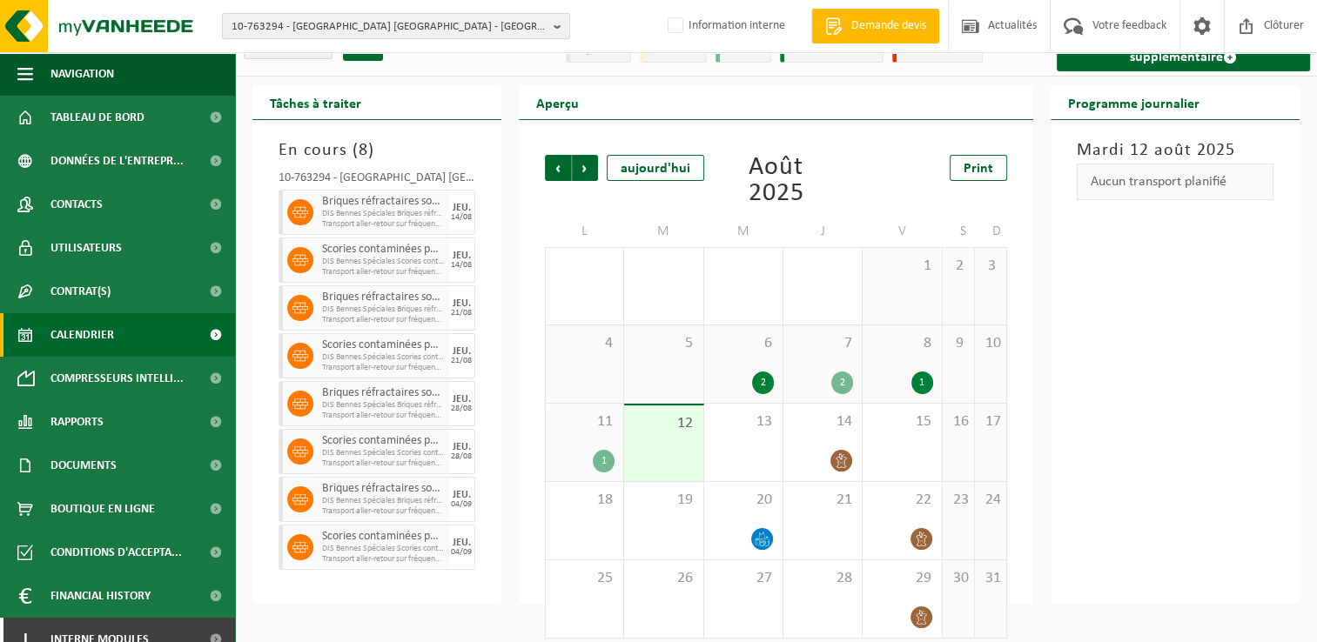
scroll to position [43, 0]
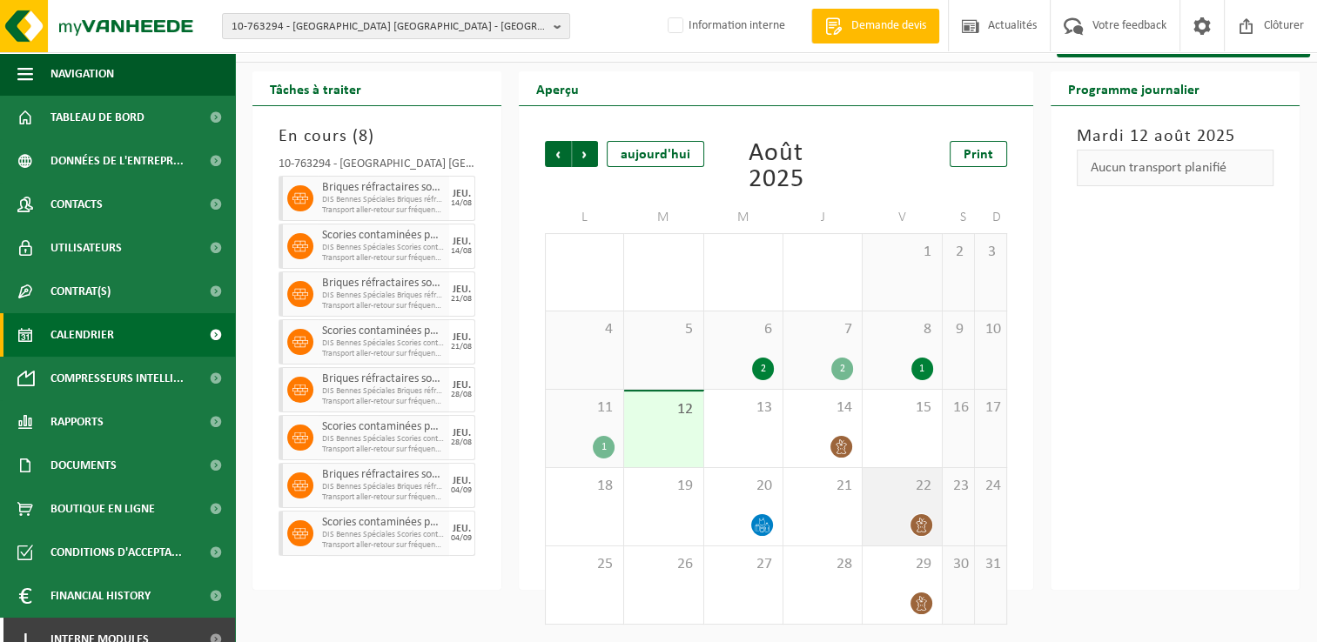
click at [886, 527] on div at bounding box center [901, 526] width 61 height 24
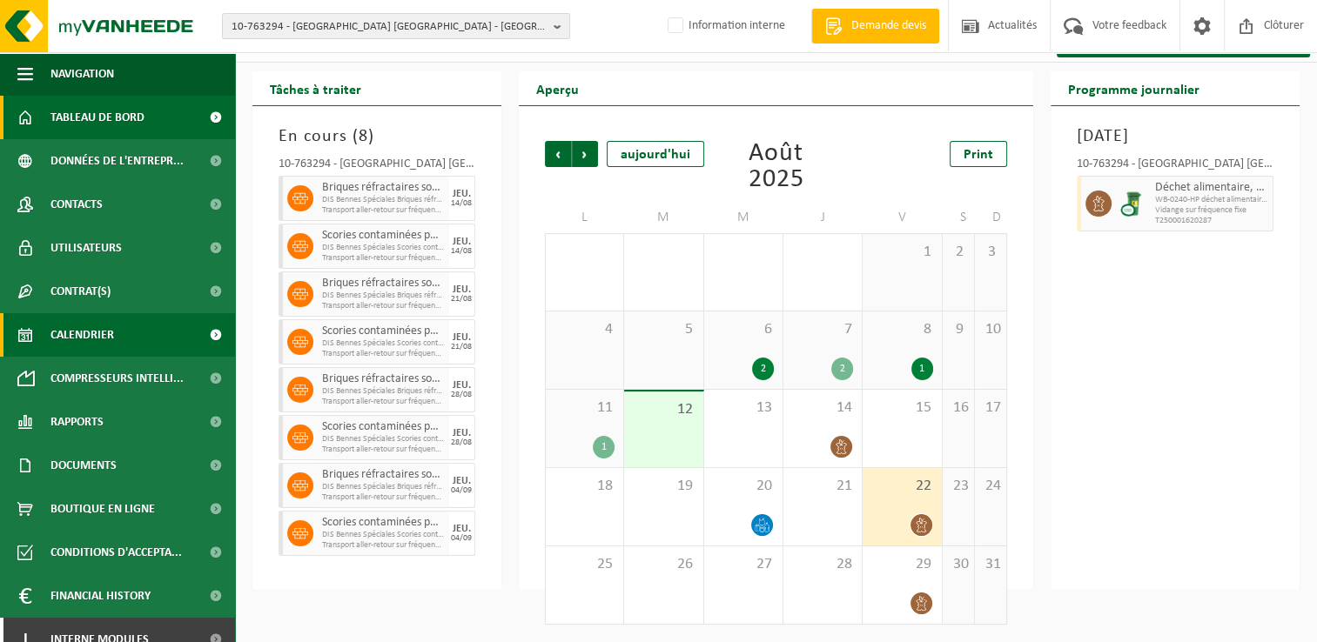
click at [95, 109] on span "Tableau de bord" at bounding box center [97, 118] width 94 height 44
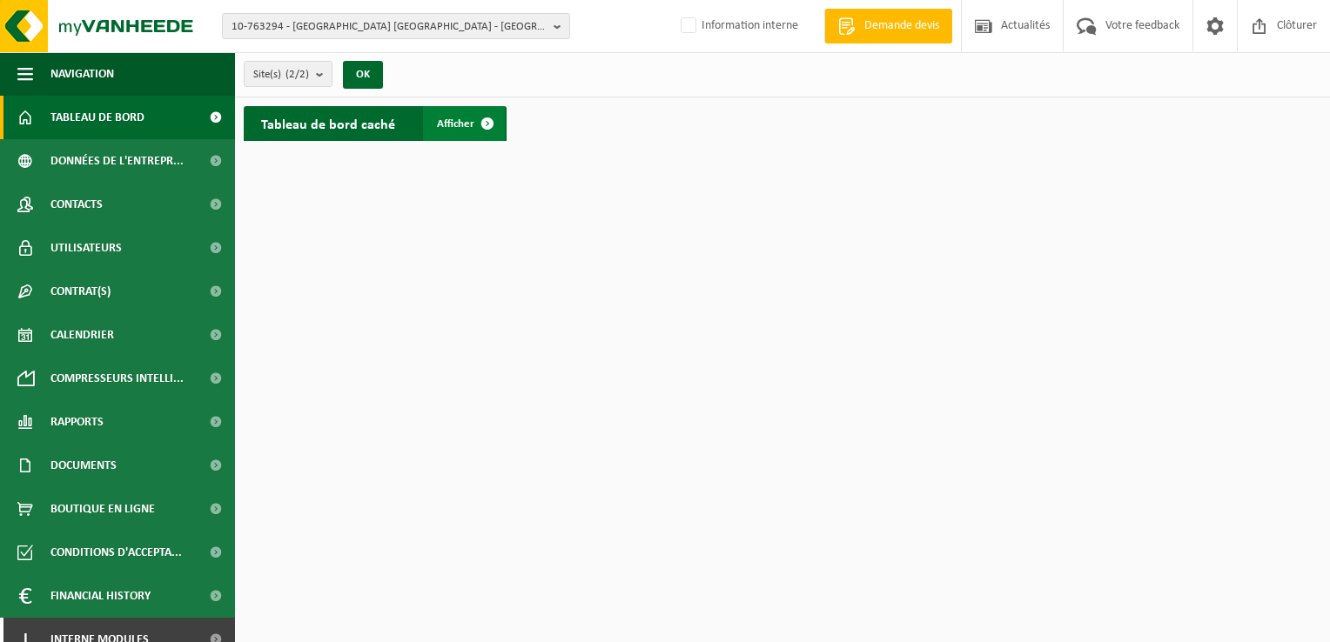
click at [463, 133] on link "Afficher" at bounding box center [464, 123] width 82 height 35
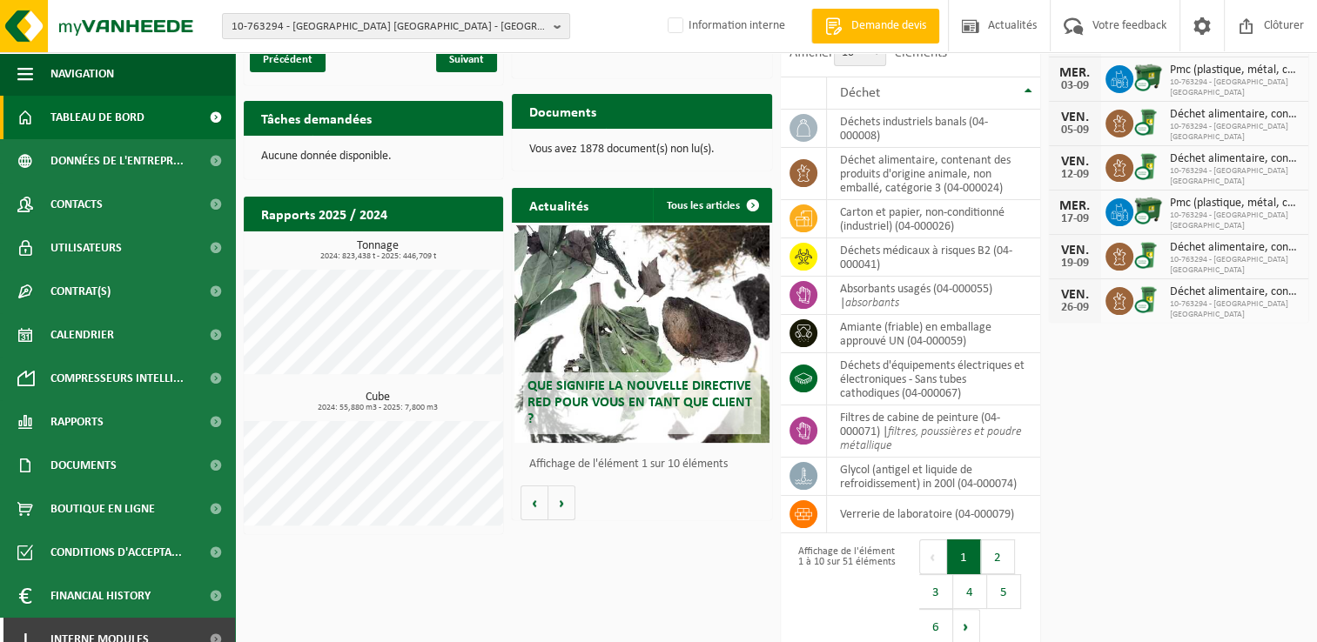
scroll to position [273, 0]
